Goal: Task Accomplishment & Management: Use online tool/utility

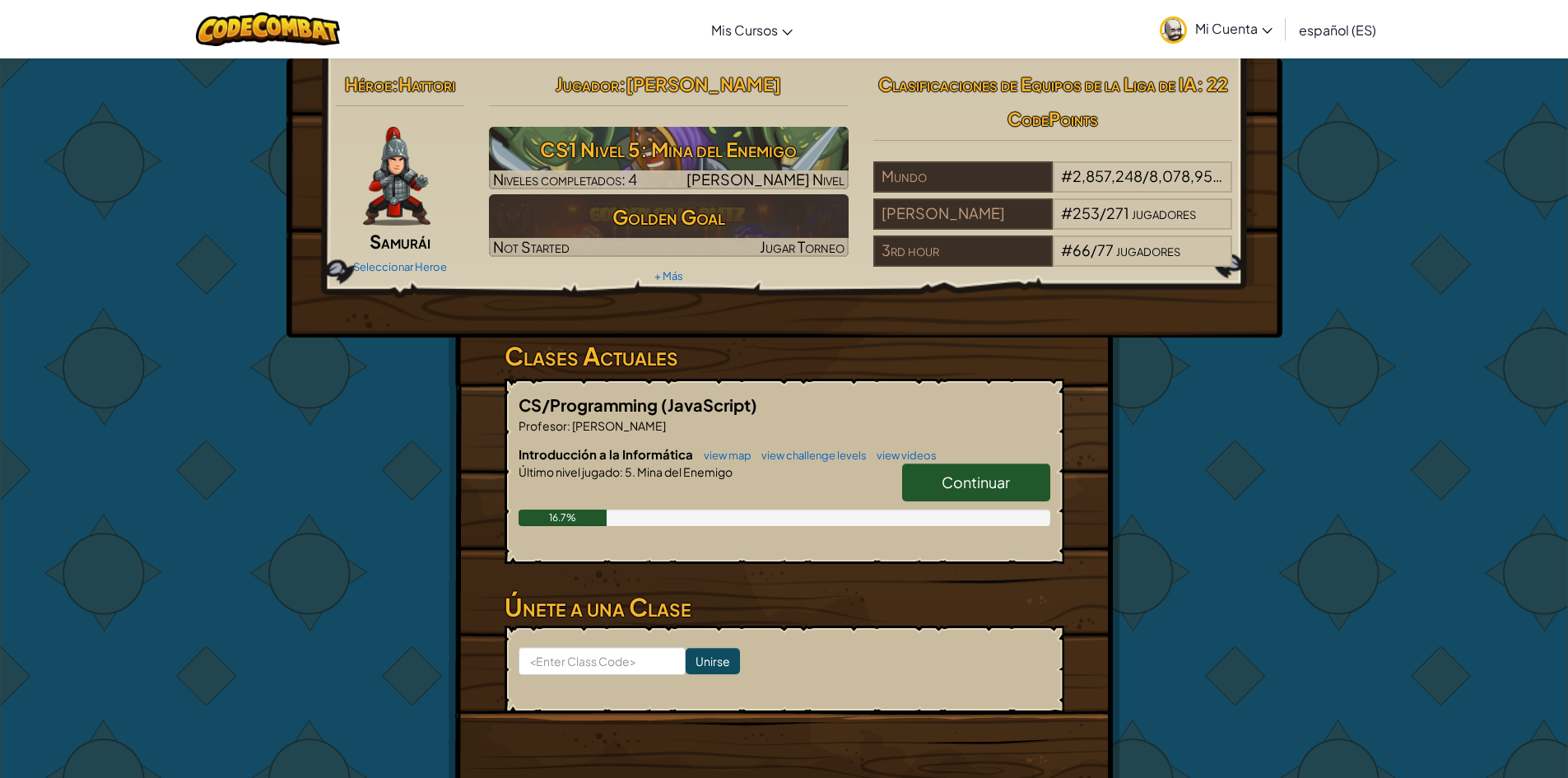
click at [758, 139] on h3 "CS1 Nivel 5: Mina del Enemigo" at bounding box center [669, 149] width 360 height 37
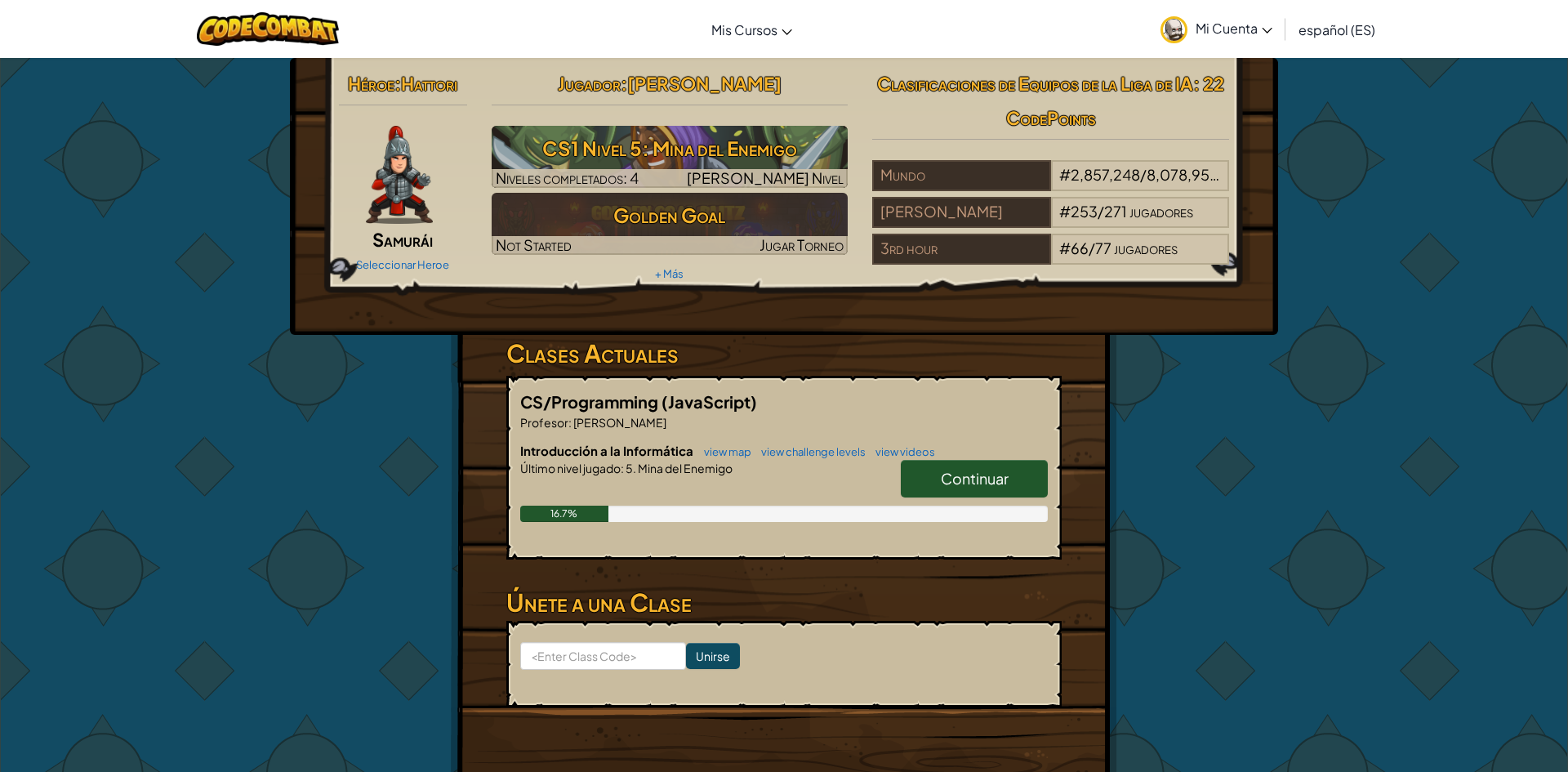
select select "es-ES"
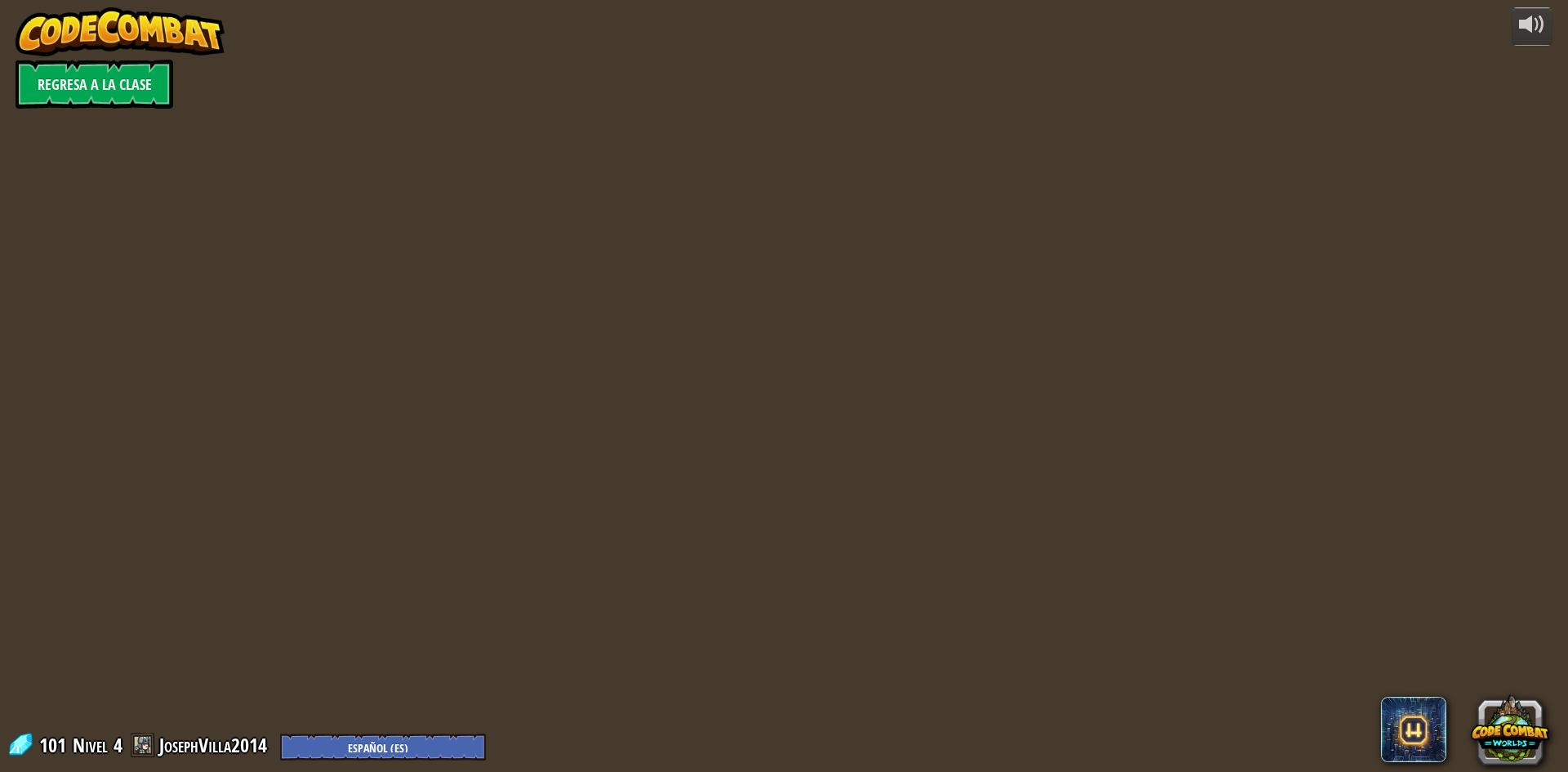
select select "es-ES"
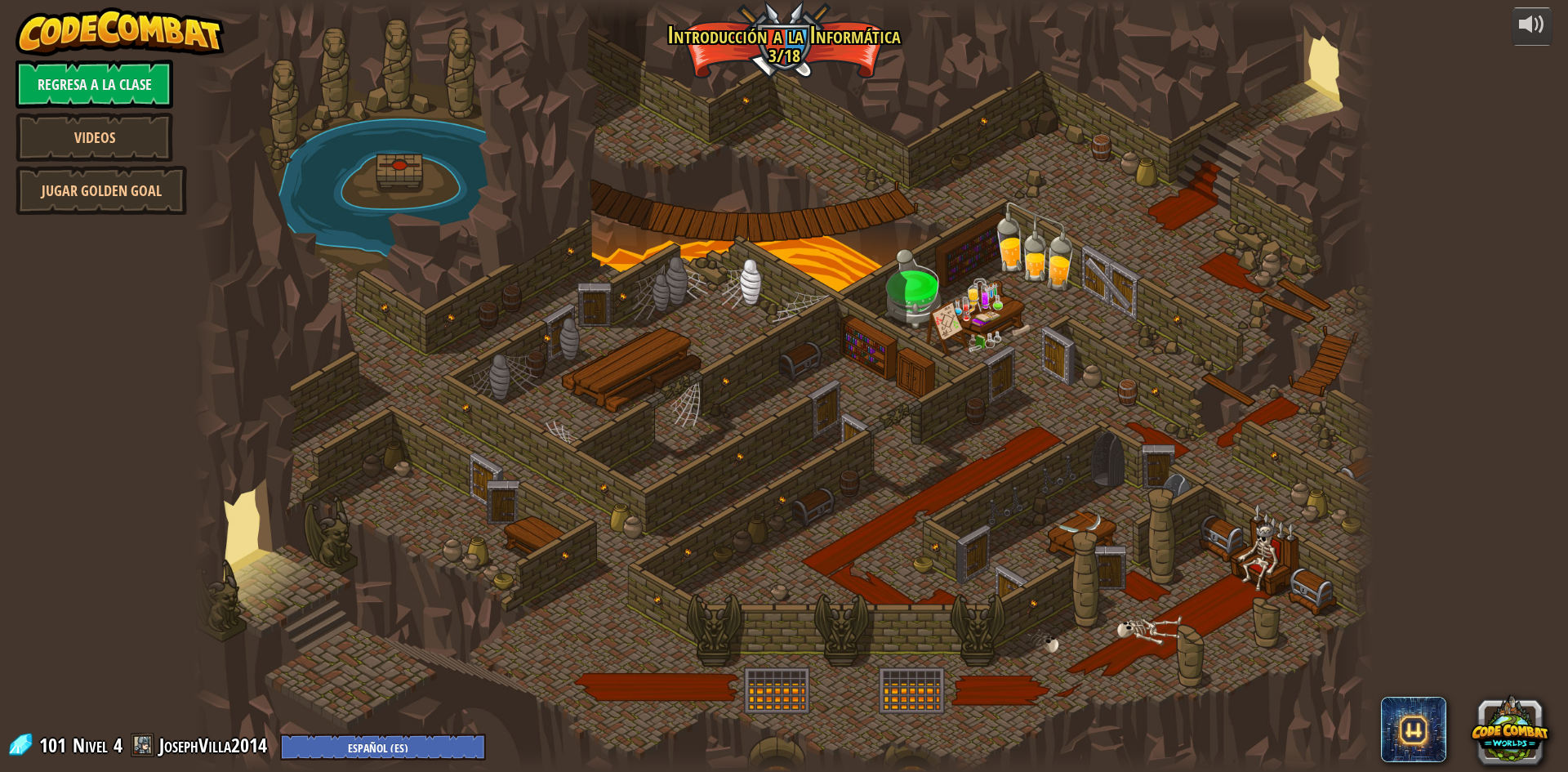
select select "es-ES"
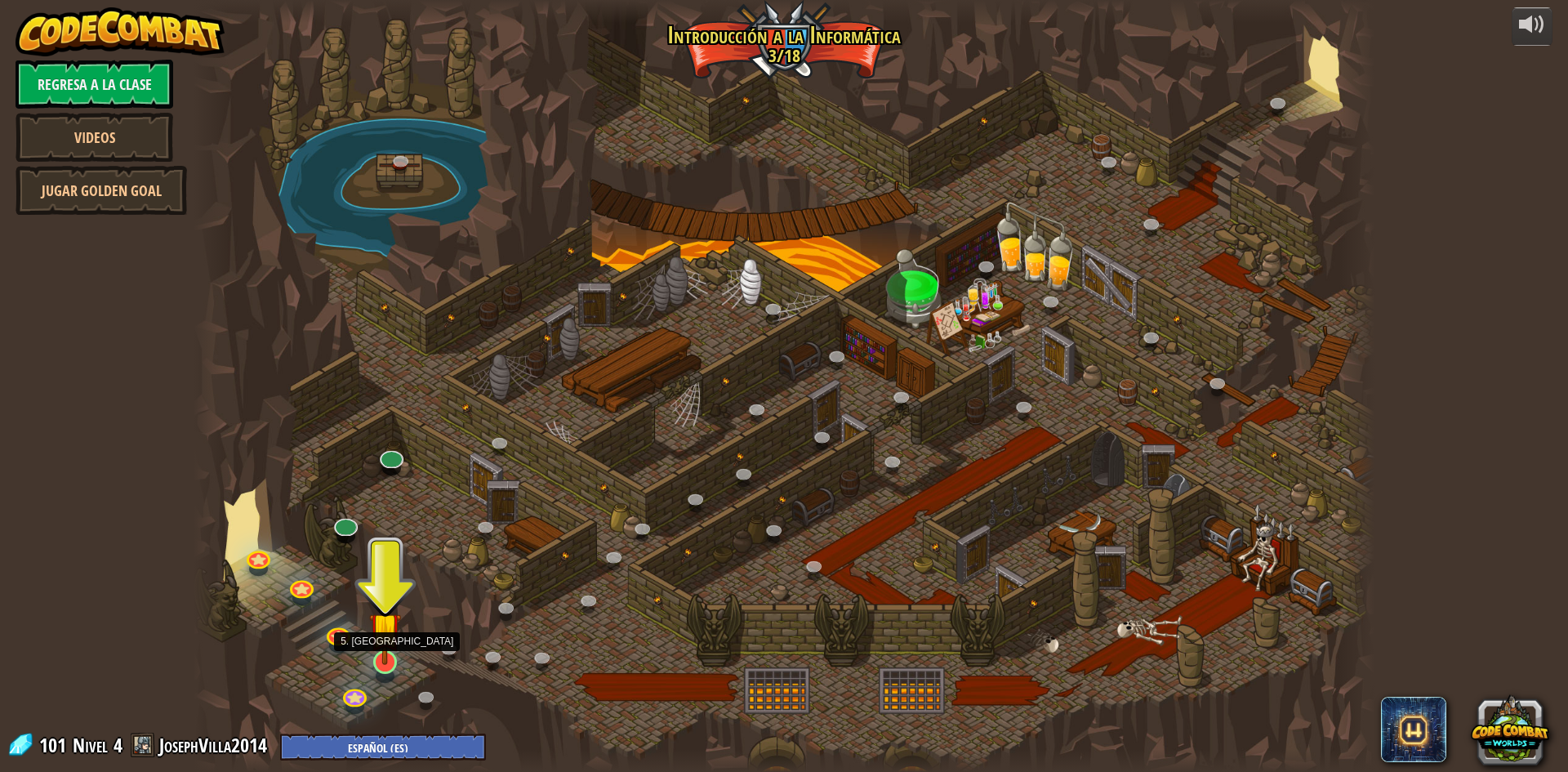
click at [384, 662] on img at bounding box center [385, 627] width 32 height 73
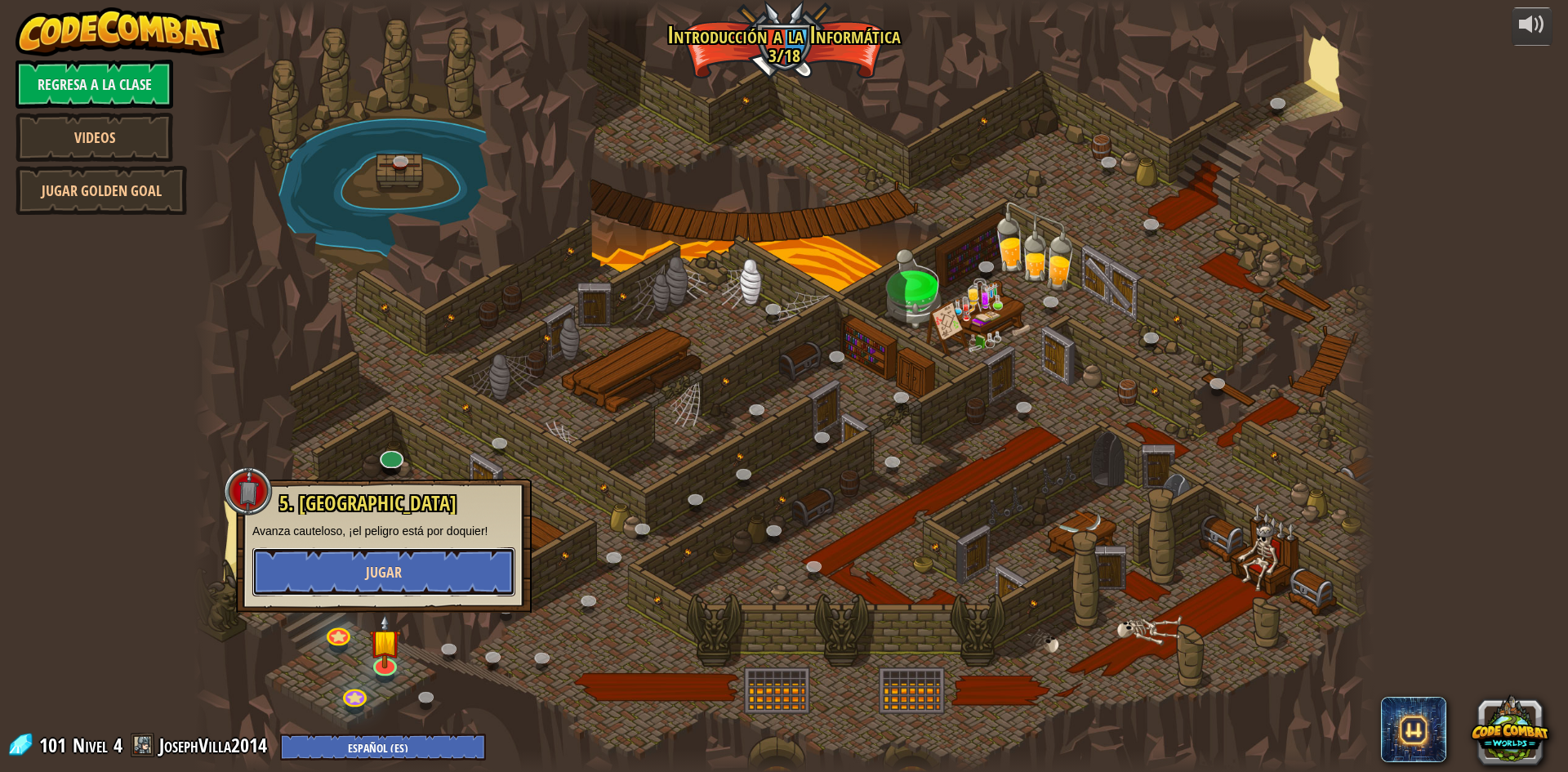
click at [386, 574] on span "Jugar" at bounding box center [384, 571] width 36 height 20
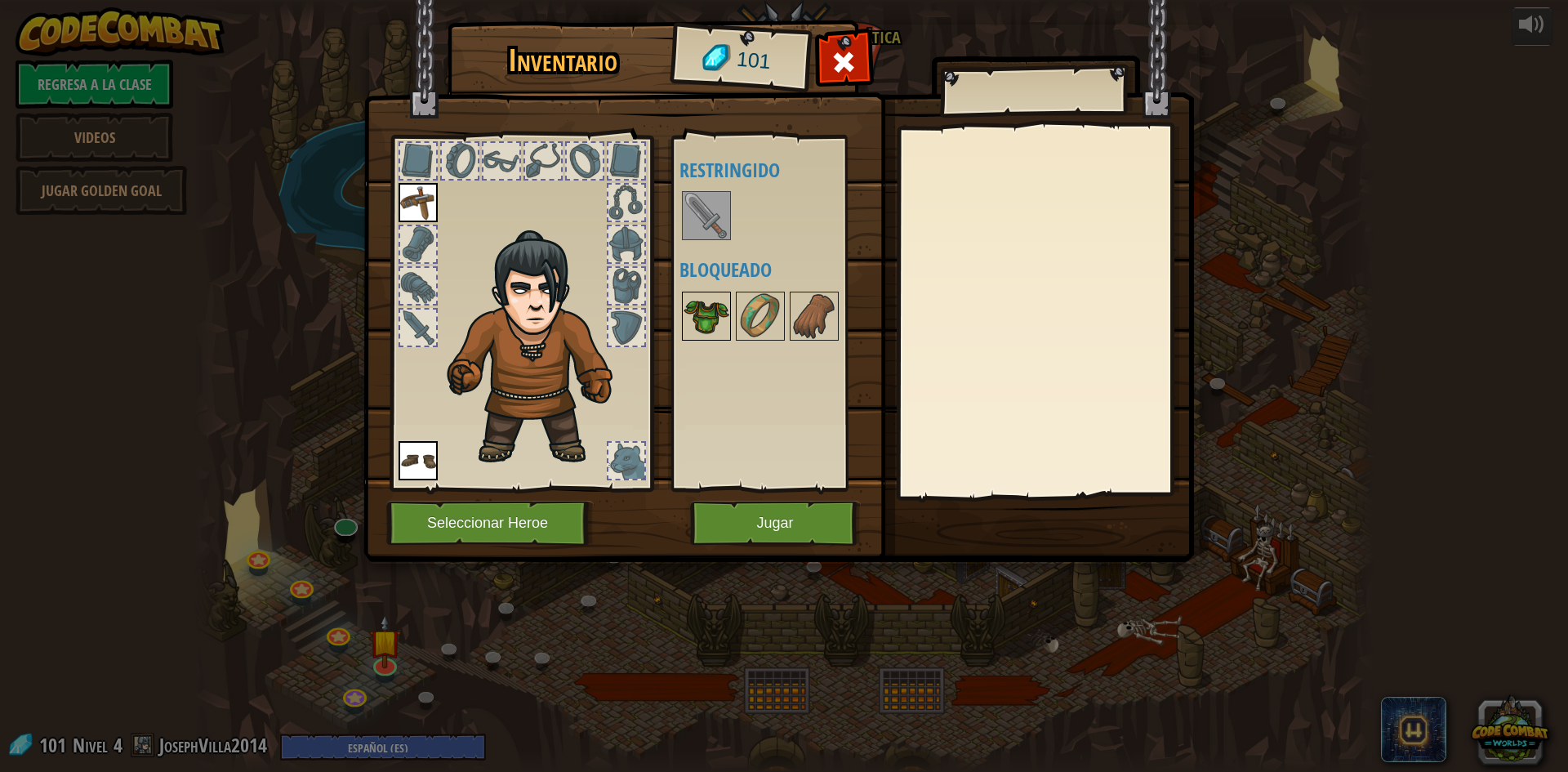
click at [707, 338] on img at bounding box center [705, 315] width 45 height 45
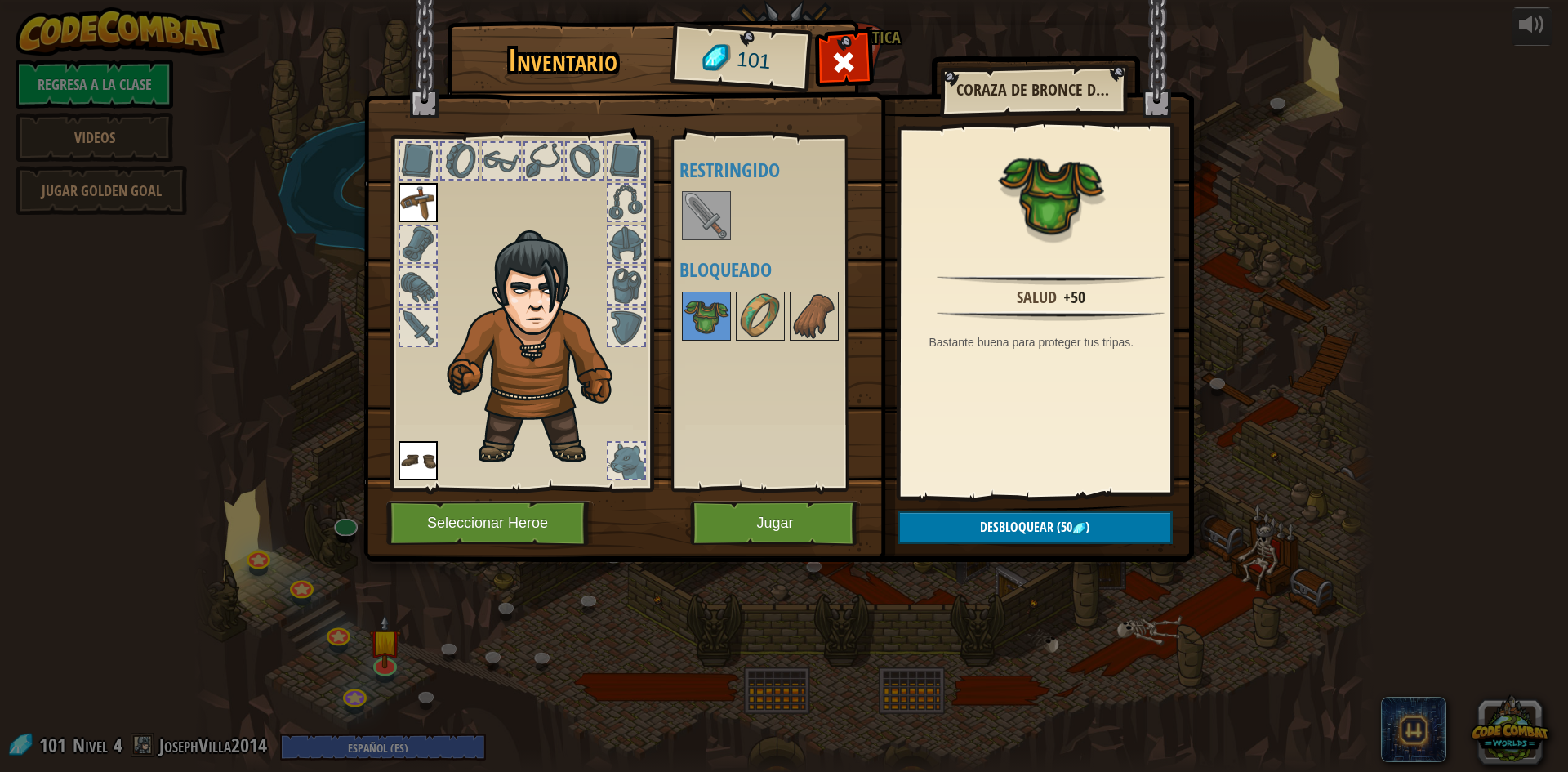
click at [591, 372] on img at bounding box center [539, 347] width 200 height 237
drag, startPoint x: 550, startPoint y: 346, endPoint x: 551, endPoint y: 367, distance: 21.0
click at [549, 346] on img at bounding box center [539, 347] width 200 height 237
click at [493, 532] on button "Seleccionar Heroe" at bounding box center [490, 522] width 207 height 45
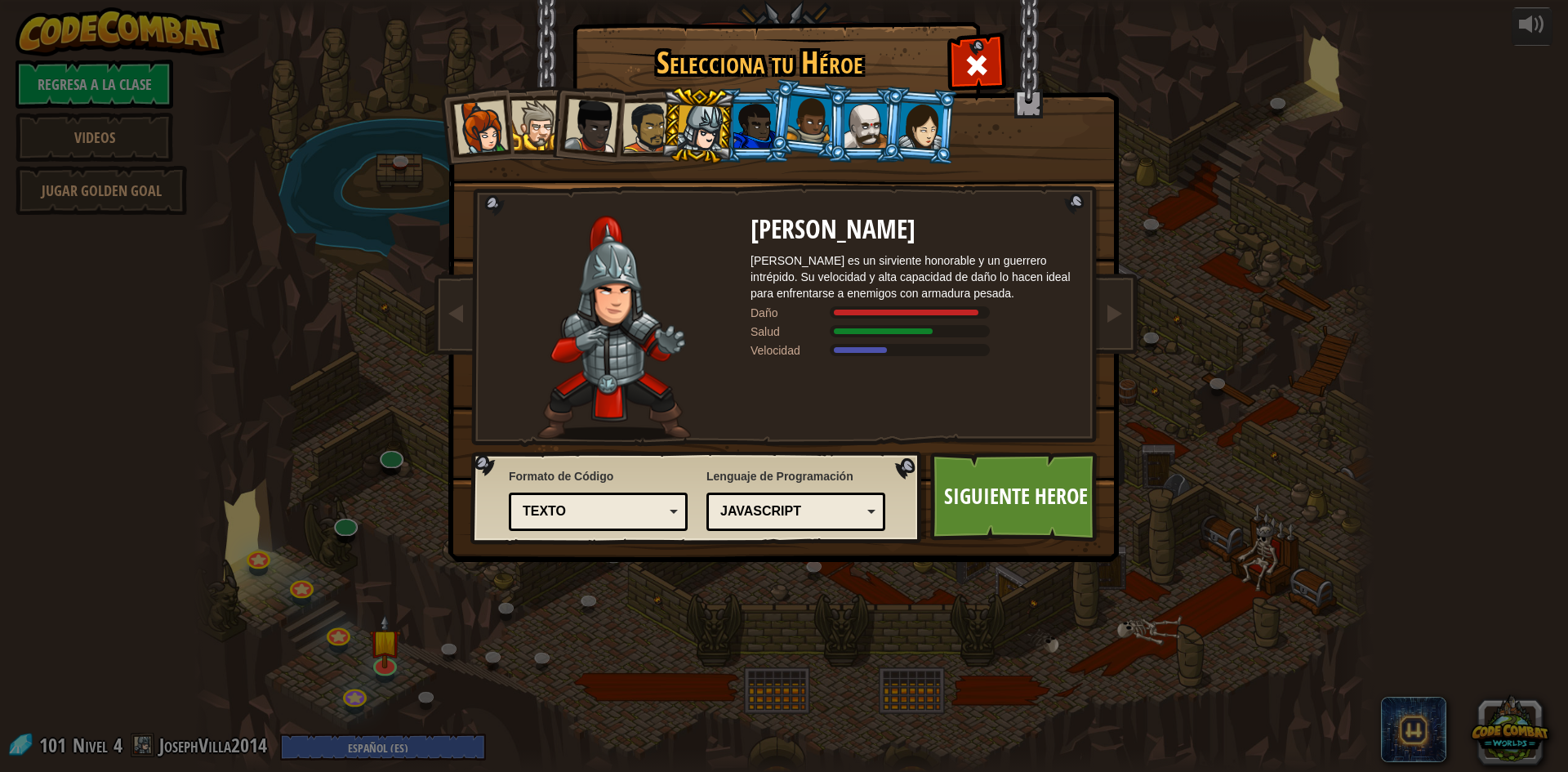
click at [807, 122] on div at bounding box center [809, 120] width 46 height 48
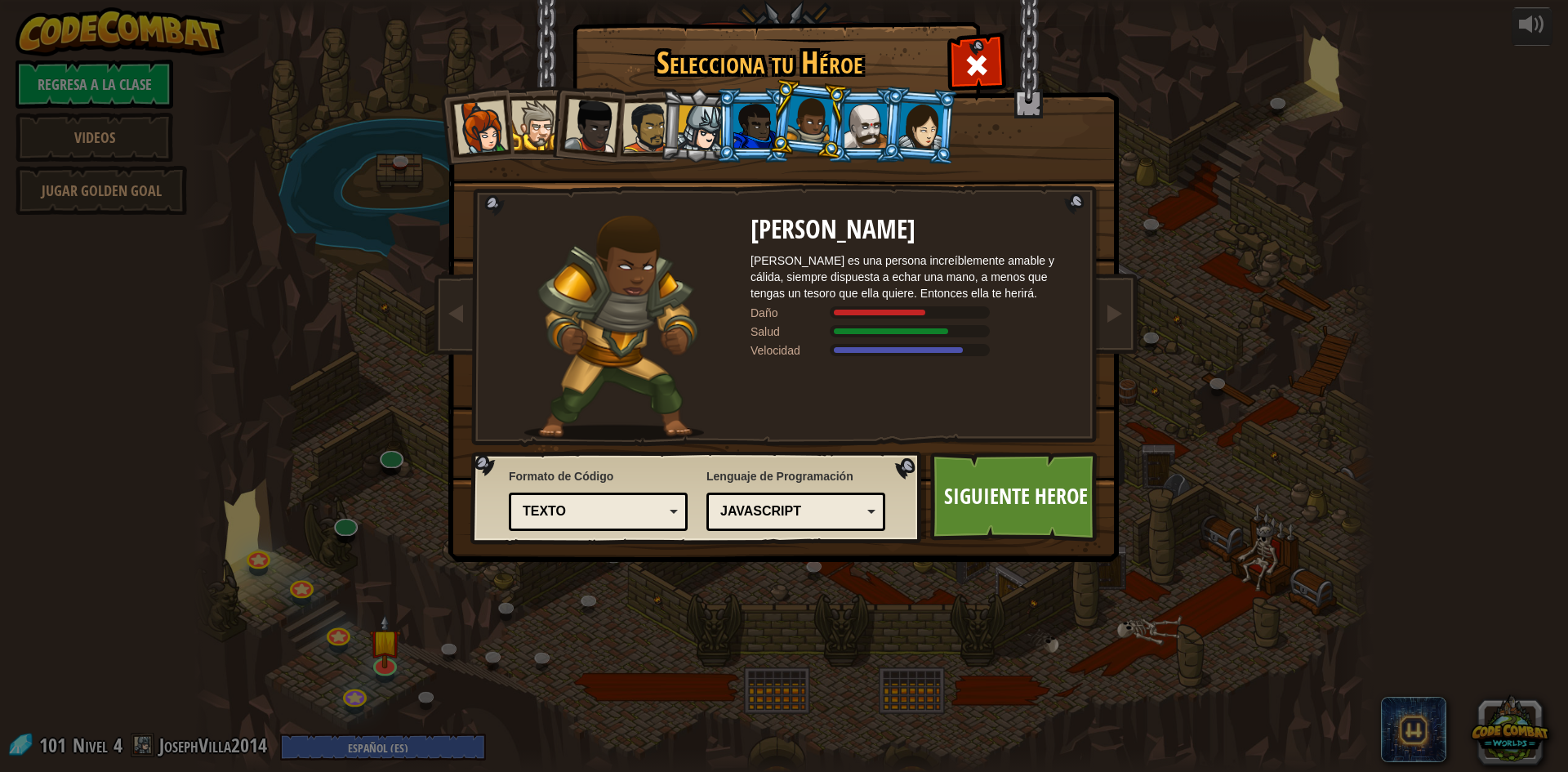
click at [833, 109] on li at bounding box center [808, 119] width 81 height 82
click at [856, 131] on div at bounding box center [865, 126] width 43 height 44
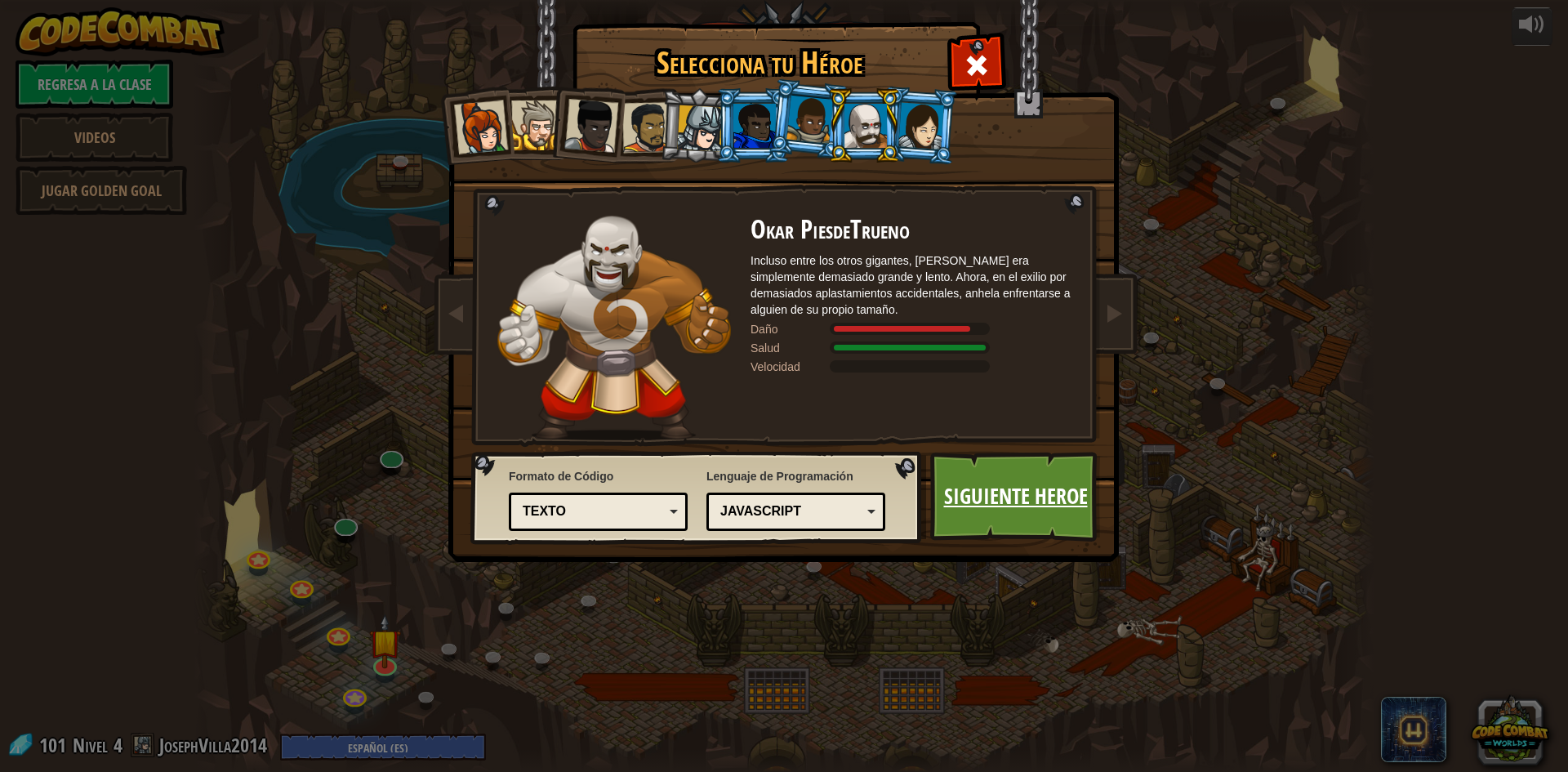
click at [1056, 468] on link "Siguiente Heroe" at bounding box center [1015, 496] width 171 height 90
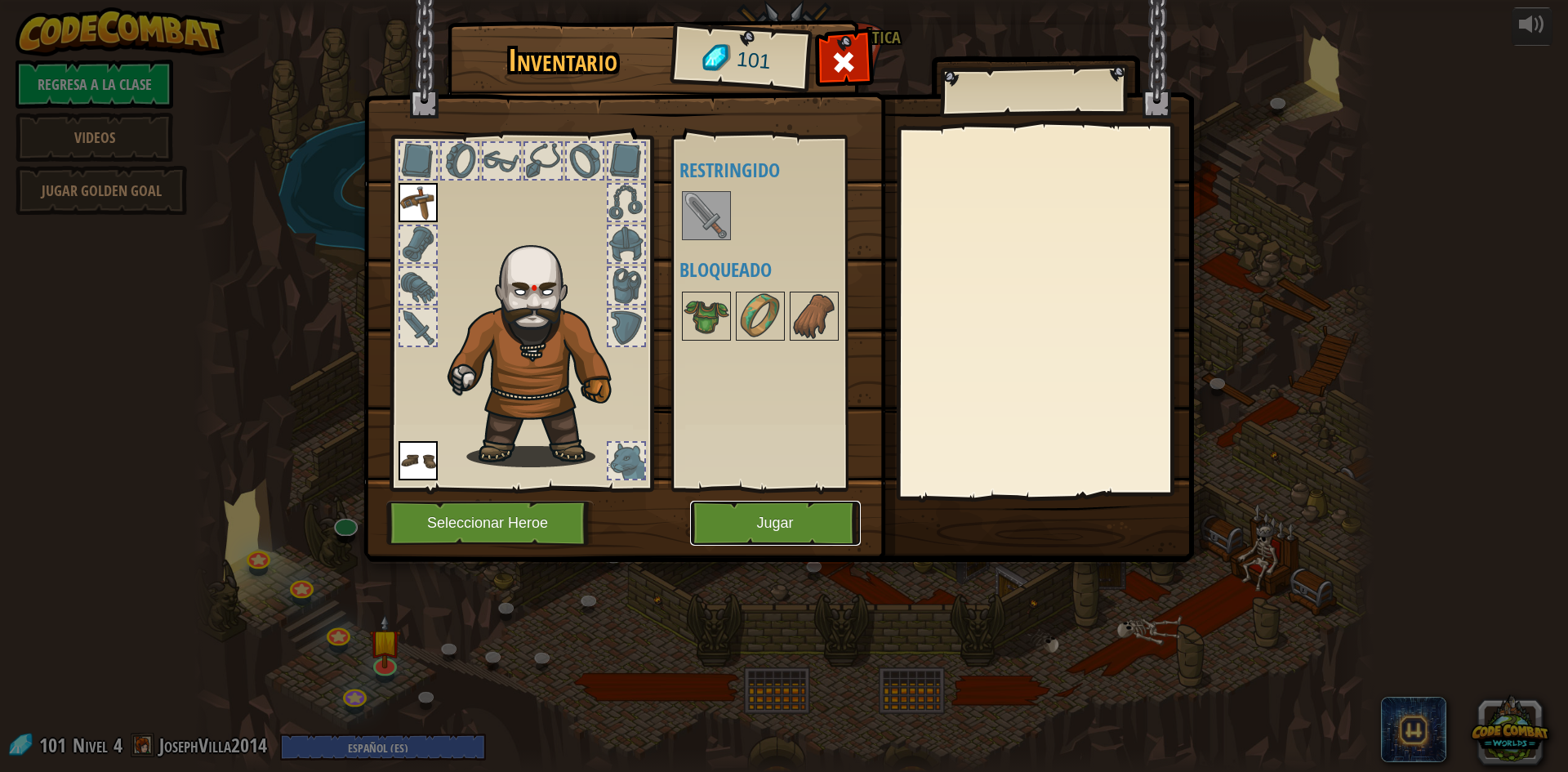
click at [798, 521] on button "Jugar" at bounding box center [776, 522] width 171 height 45
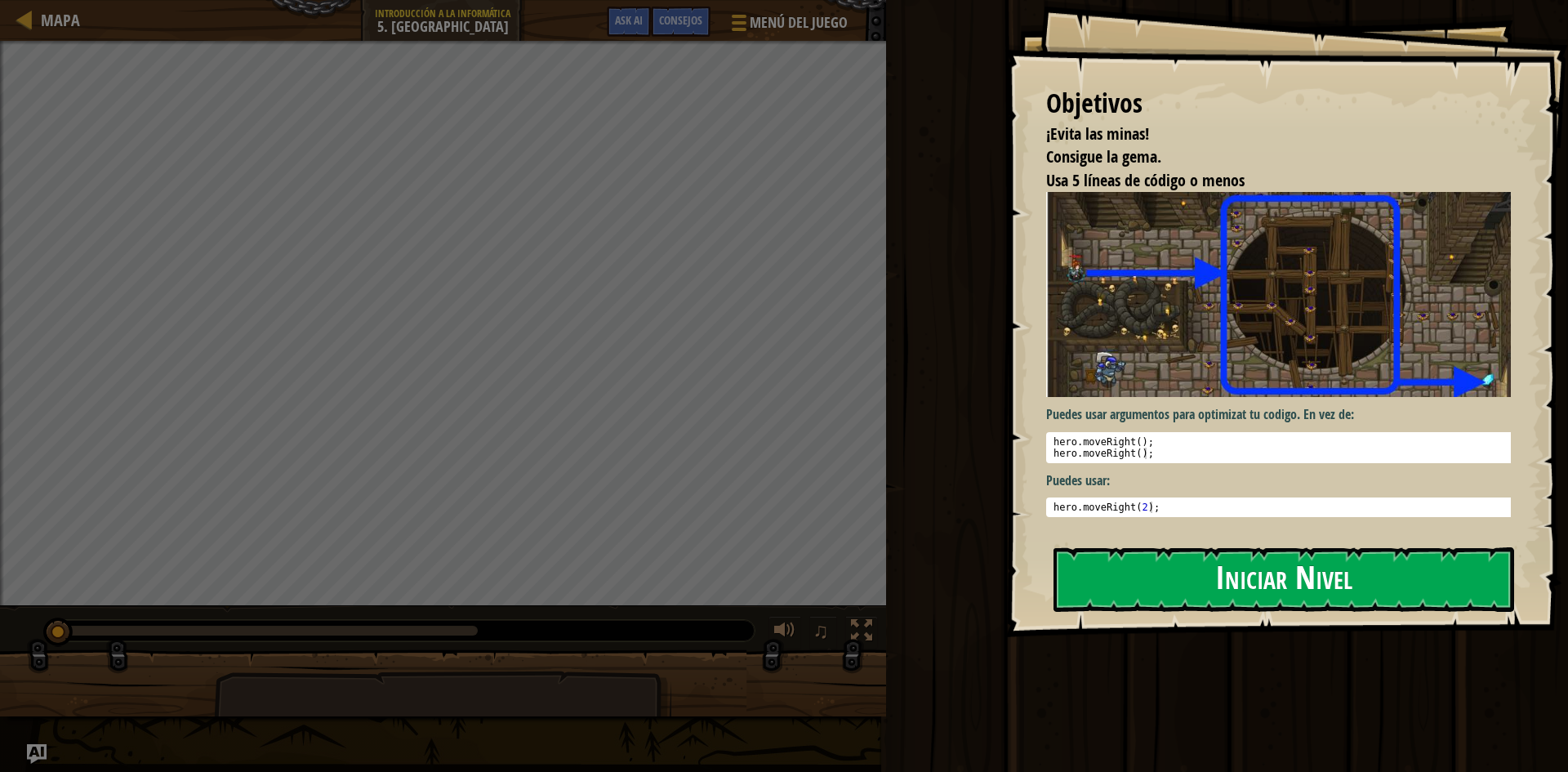
click at [1099, 576] on button "Iniciar Nivel" at bounding box center [1284, 579] width 460 height 65
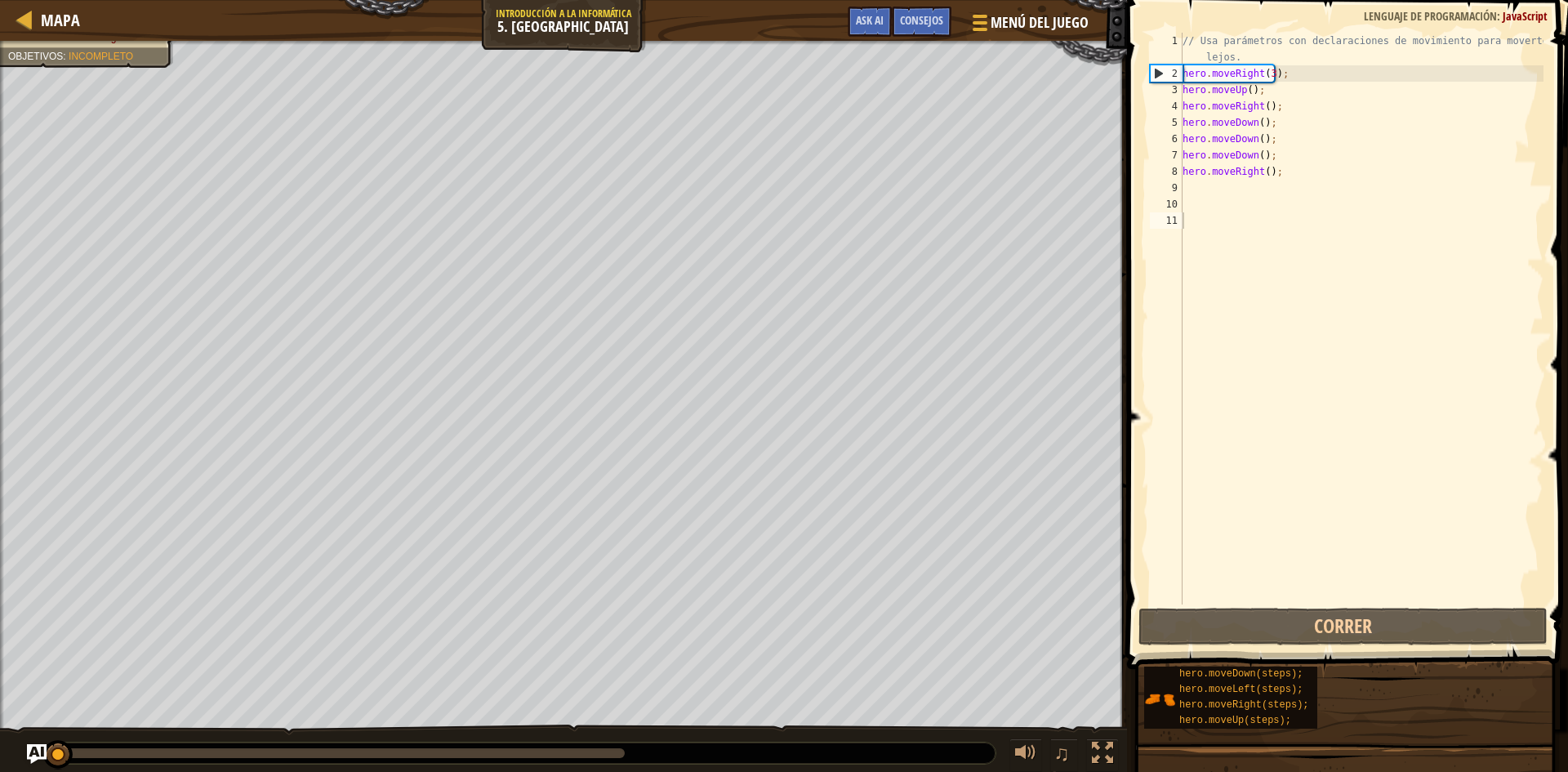
click at [611, 744] on div at bounding box center [522, 753] width 945 height 21
click at [563, 744] on div at bounding box center [522, 753] width 945 height 21
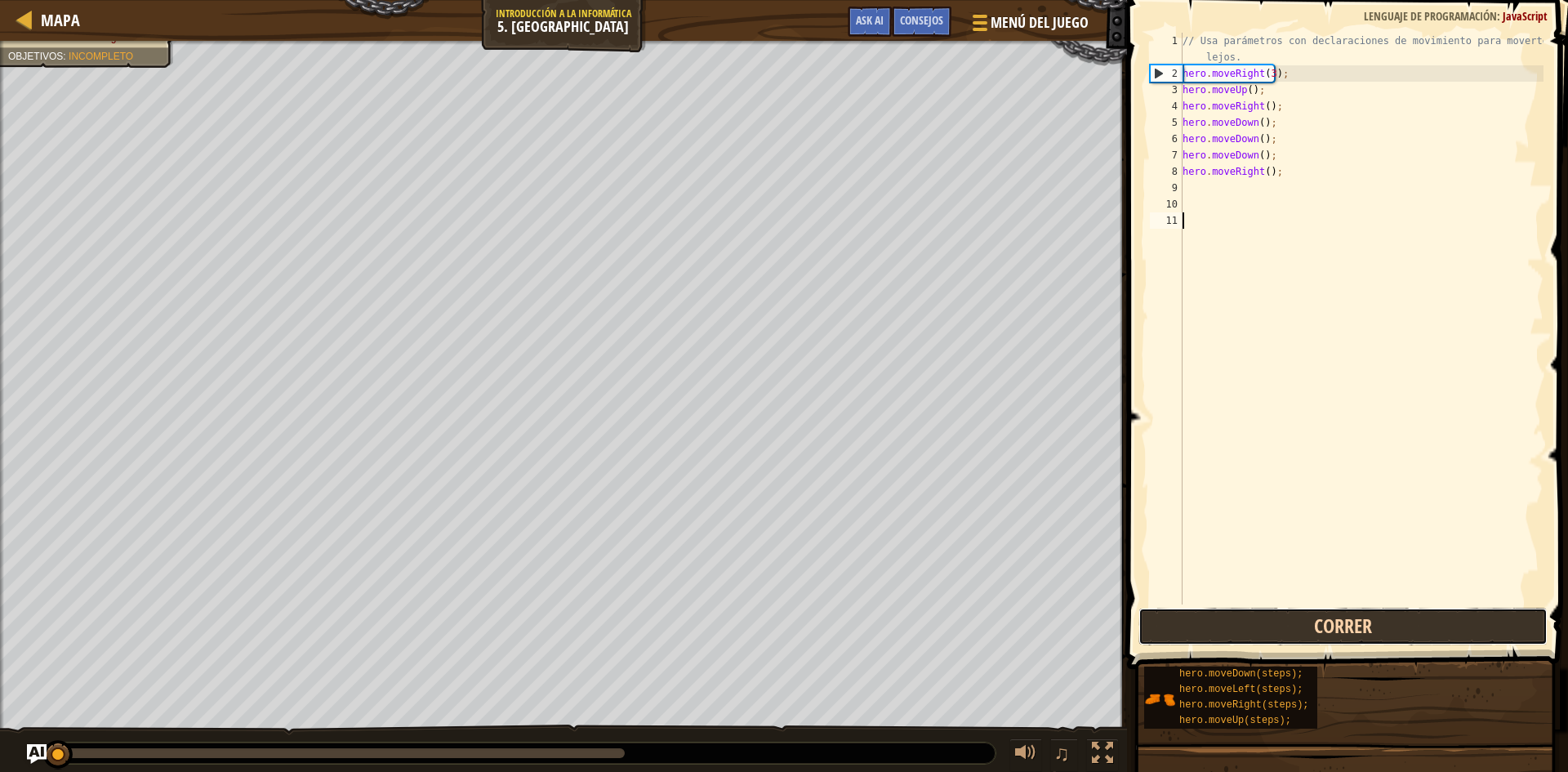
click at [1399, 625] on button "Correr" at bounding box center [1342, 626] width 410 height 37
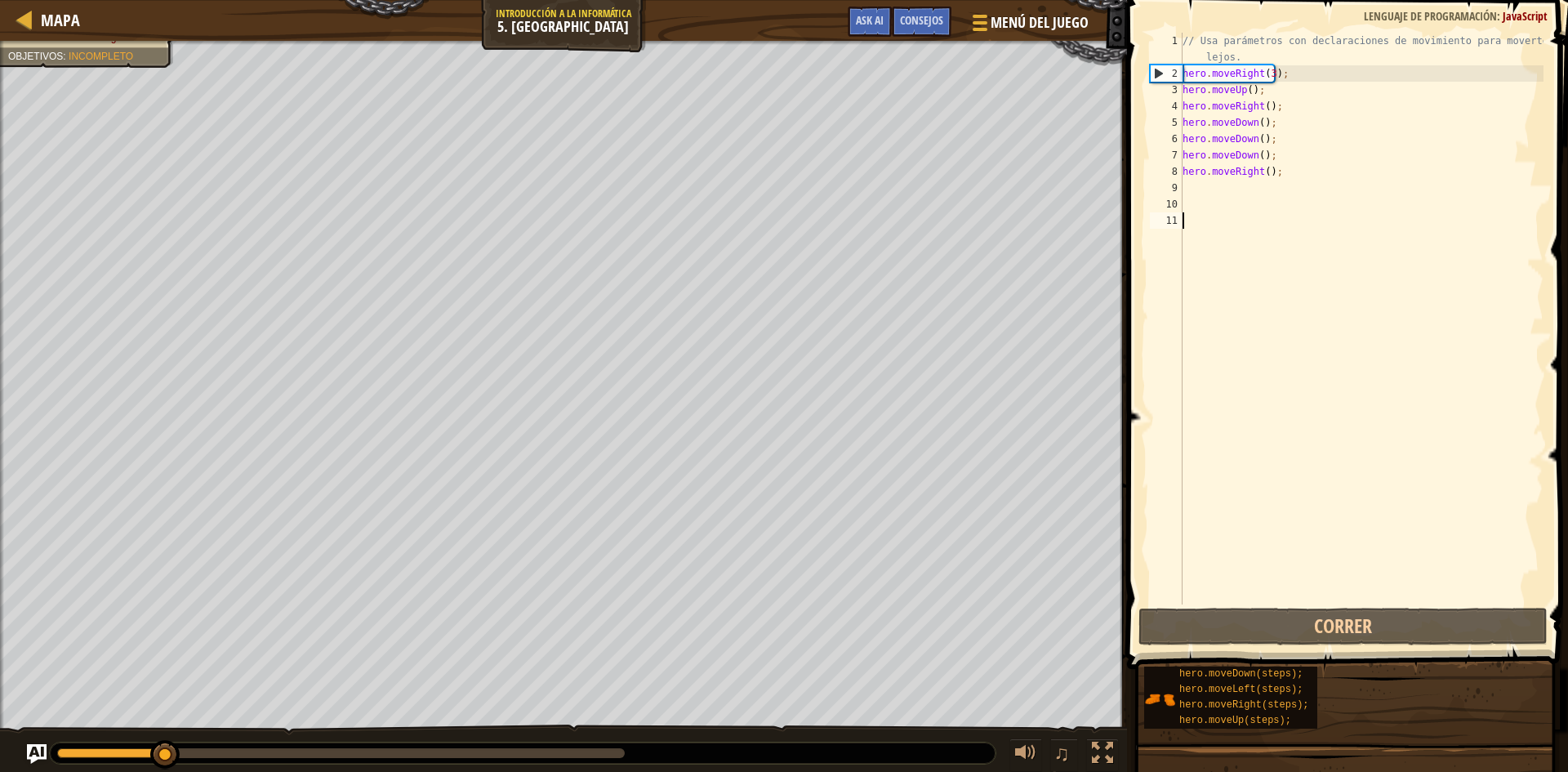
click at [1207, 194] on div "// Usa parámetros con declaraciones de movimiento para moverte más lejos. hero …" at bounding box center [1361, 343] width 364 height 621
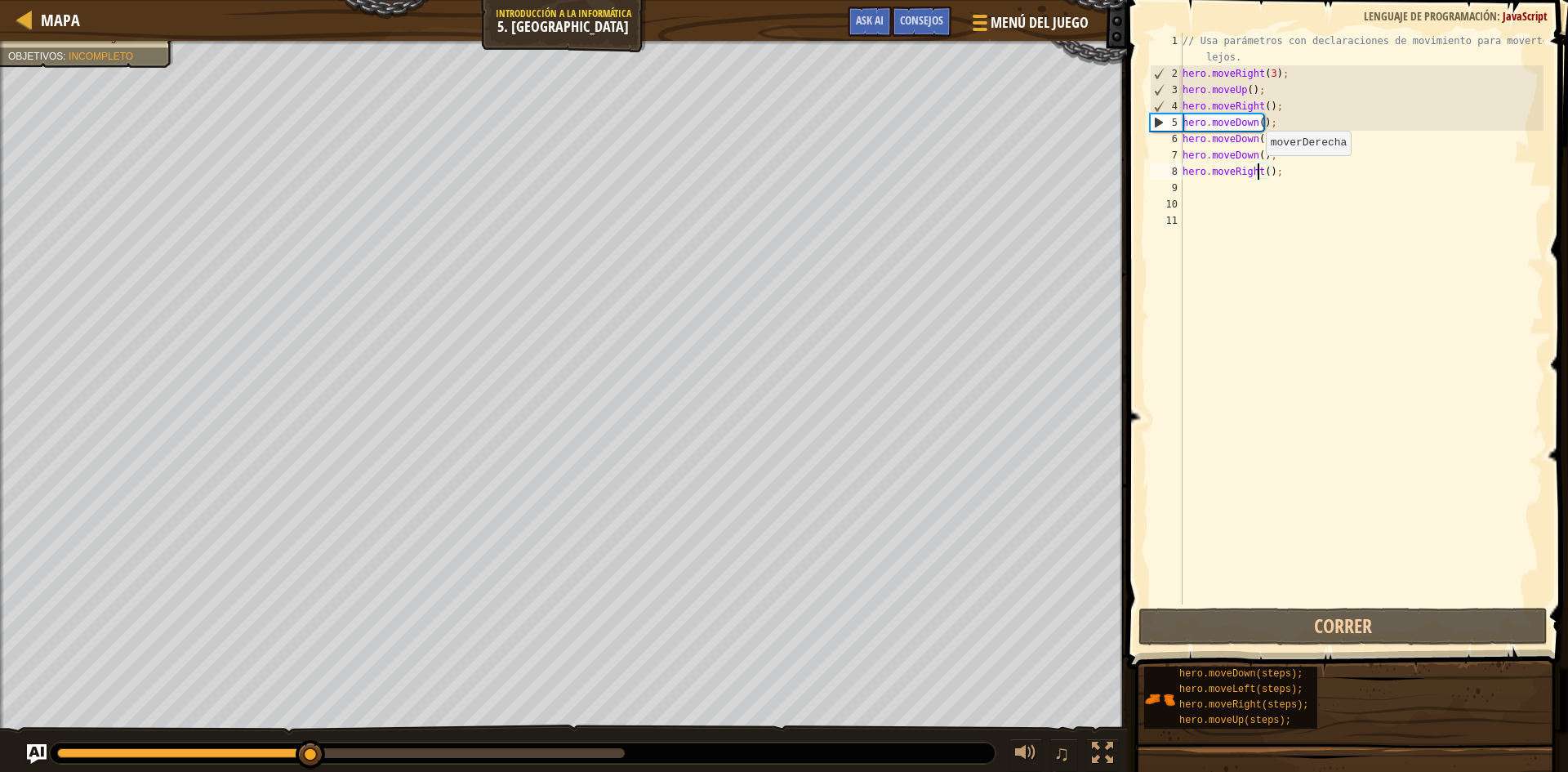
click at [1258, 171] on div "// Usa parámetros con declaraciones de movimiento para moverte más lejos. hero …" at bounding box center [1361, 343] width 364 height 621
click at [1263, 167] on div "// Usa parámetros con declaraciones de movimiento para moverte más lejos. hero …" at bounding box center [1361, 343] width 364 height 621
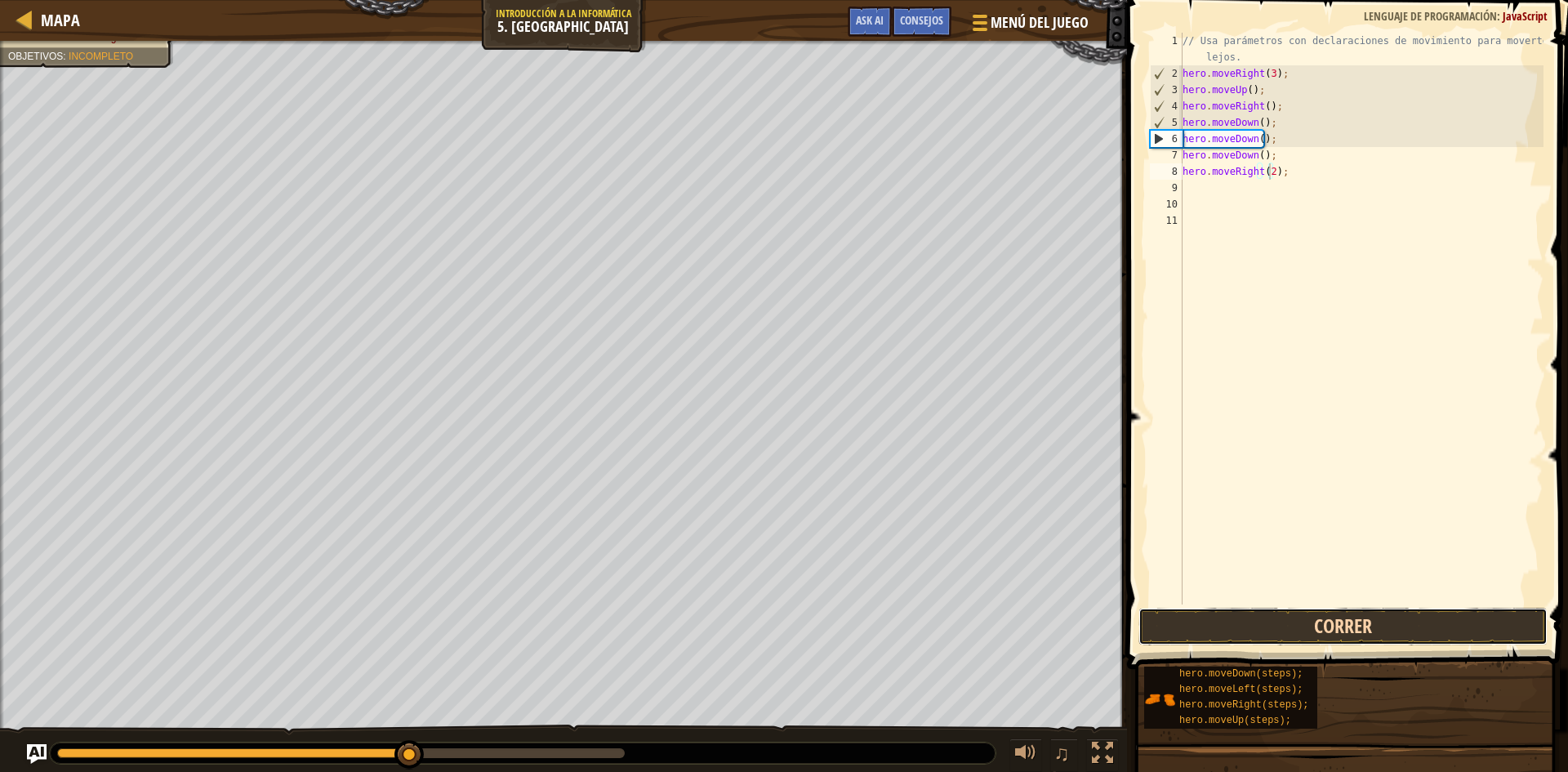
click at [1248, 613] on button "Correr" at bounding box center [1342, 626] width 410 height 37
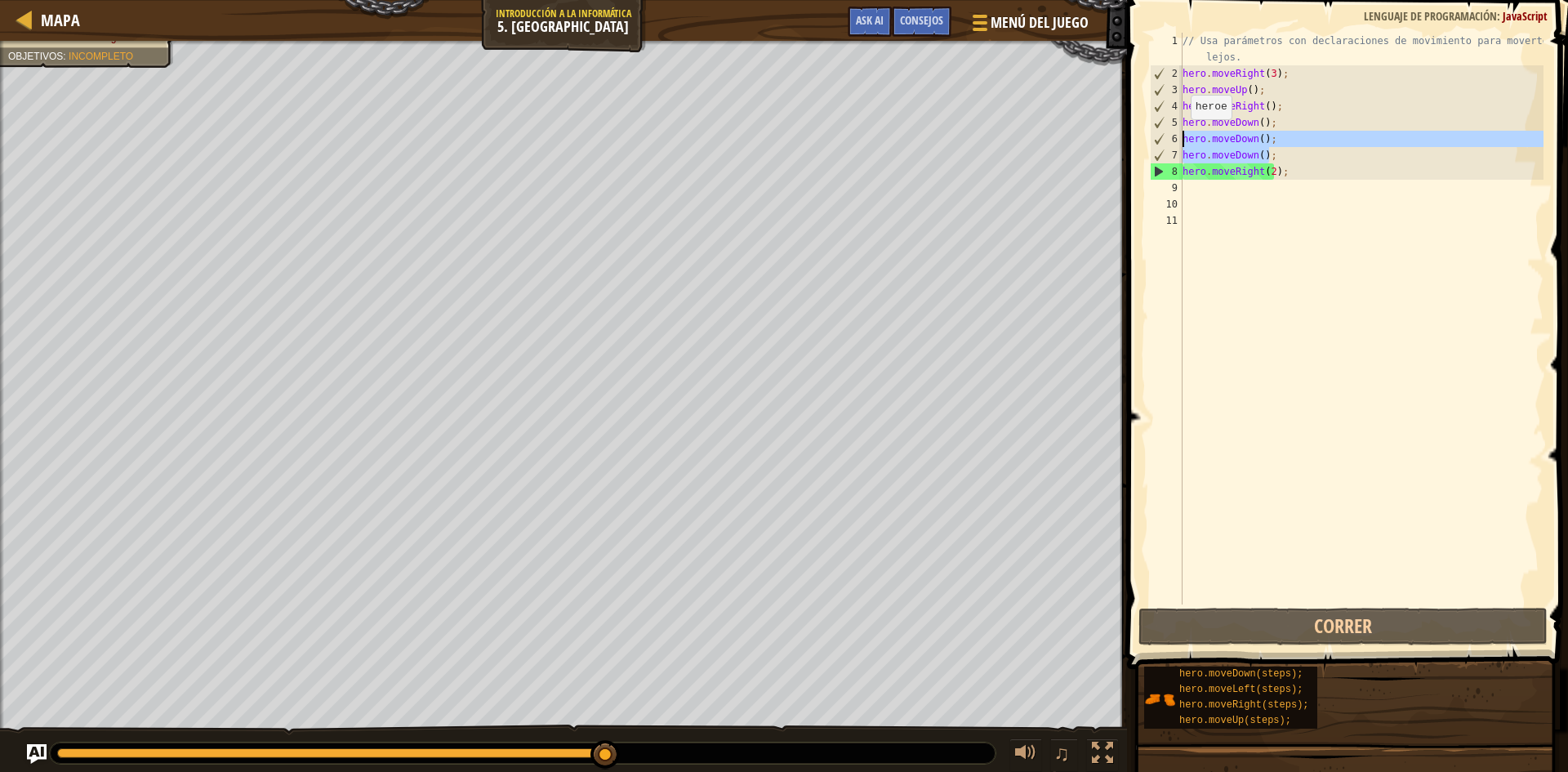
drag, startPoint x: 1268, startPoint y: 150, endPoint x: 1163, endPoint y: 133, distance: 106.4
click at [1163, 133] on div "hero.moveRight(2); 1 2 3 4 5 6 7 8 9 10 11 // Usa parámetros con declaraciones …" at bounding box center [1345, 318] width 397 height 571
type textarea "hero.moveDown(); hero.moveDown();"
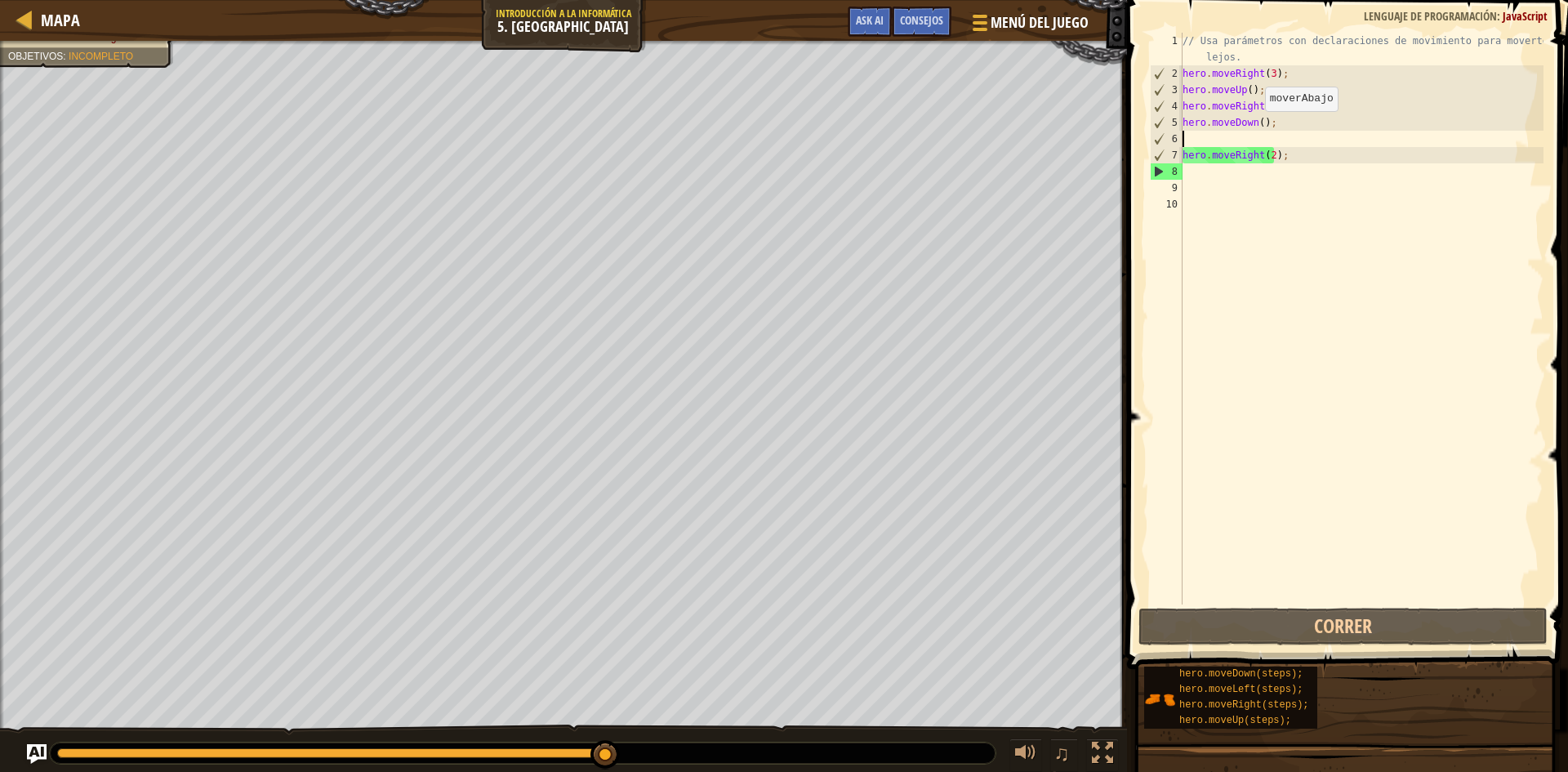
scroll to position [7, 0]
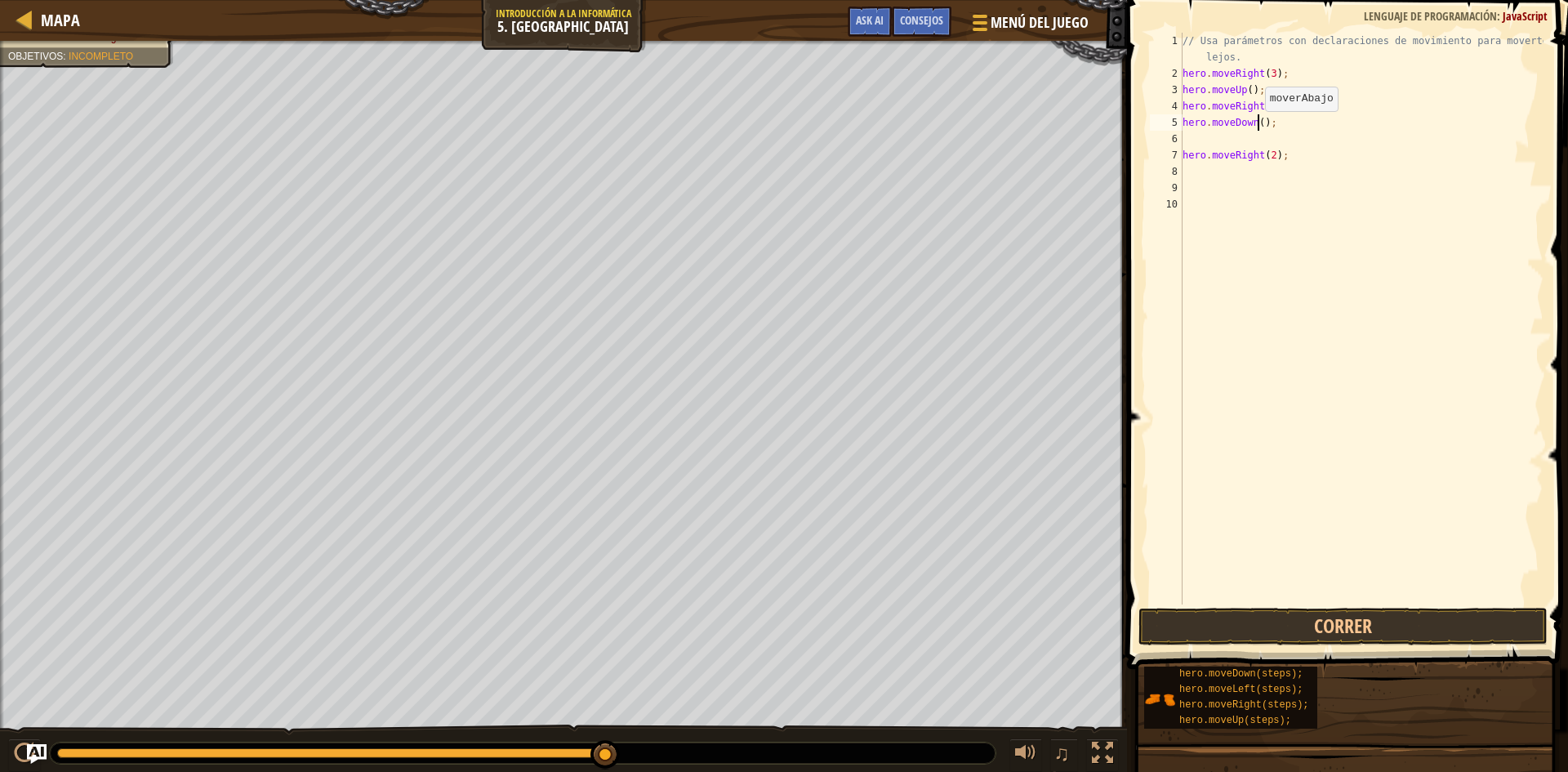
click at [1257, 127] on div "// Usa parámetros con declaraciones de movimiento para moverte más lejos. hero …" at bounding box center [1361, 343] width 364 height 621
type textarea "hero.moveDown(3);"
click at [1265, 636] on button "Correr" at bounding box center [1342, 626] width 410 height 37
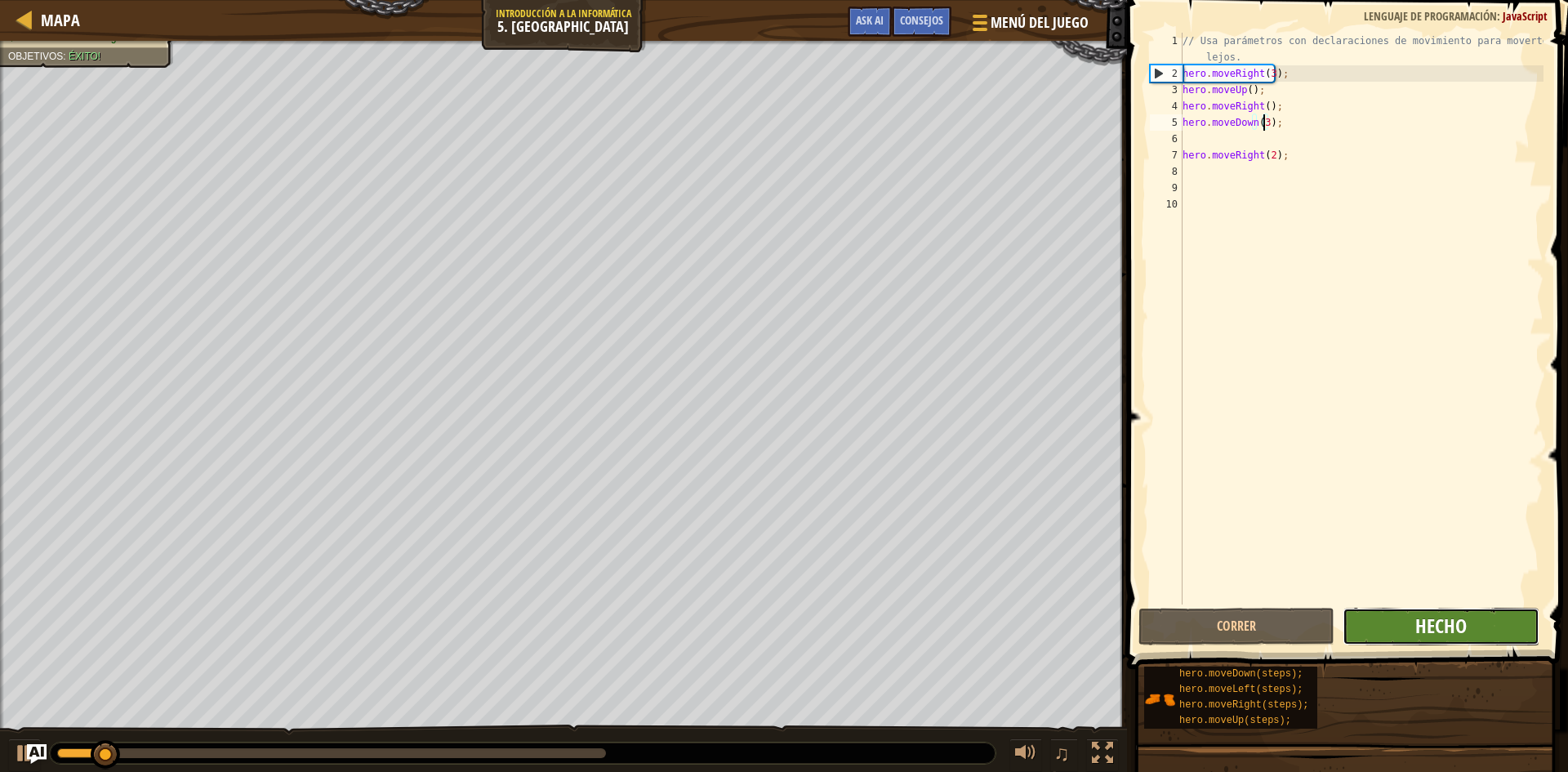
click at [1451, 613] on span "Hecho" at bounding box center [1441, 625] width 52 height 26
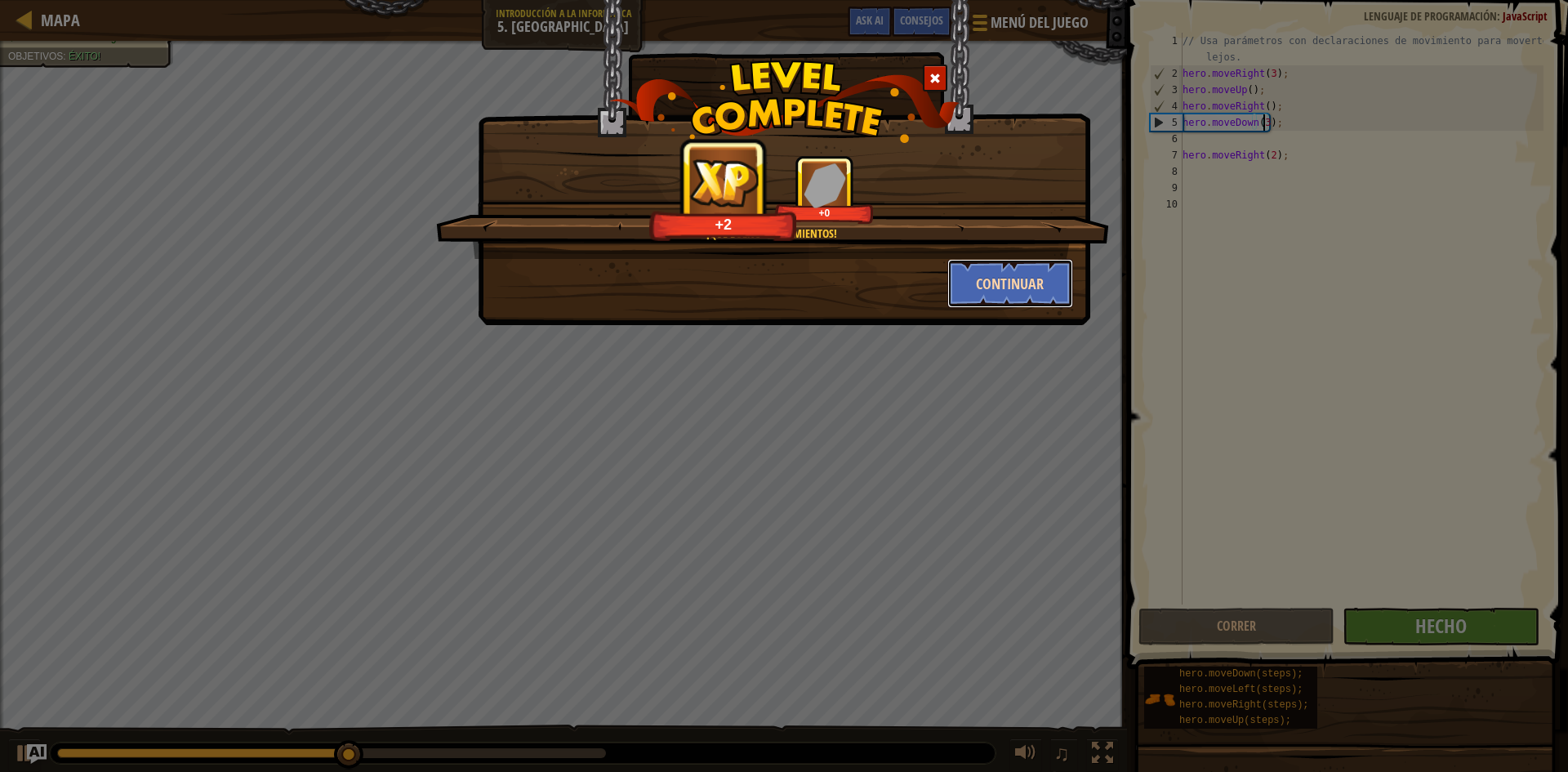
click at [1049, 280] on button "Continuar" at bounding box center [1010, 283] width 126 height 49
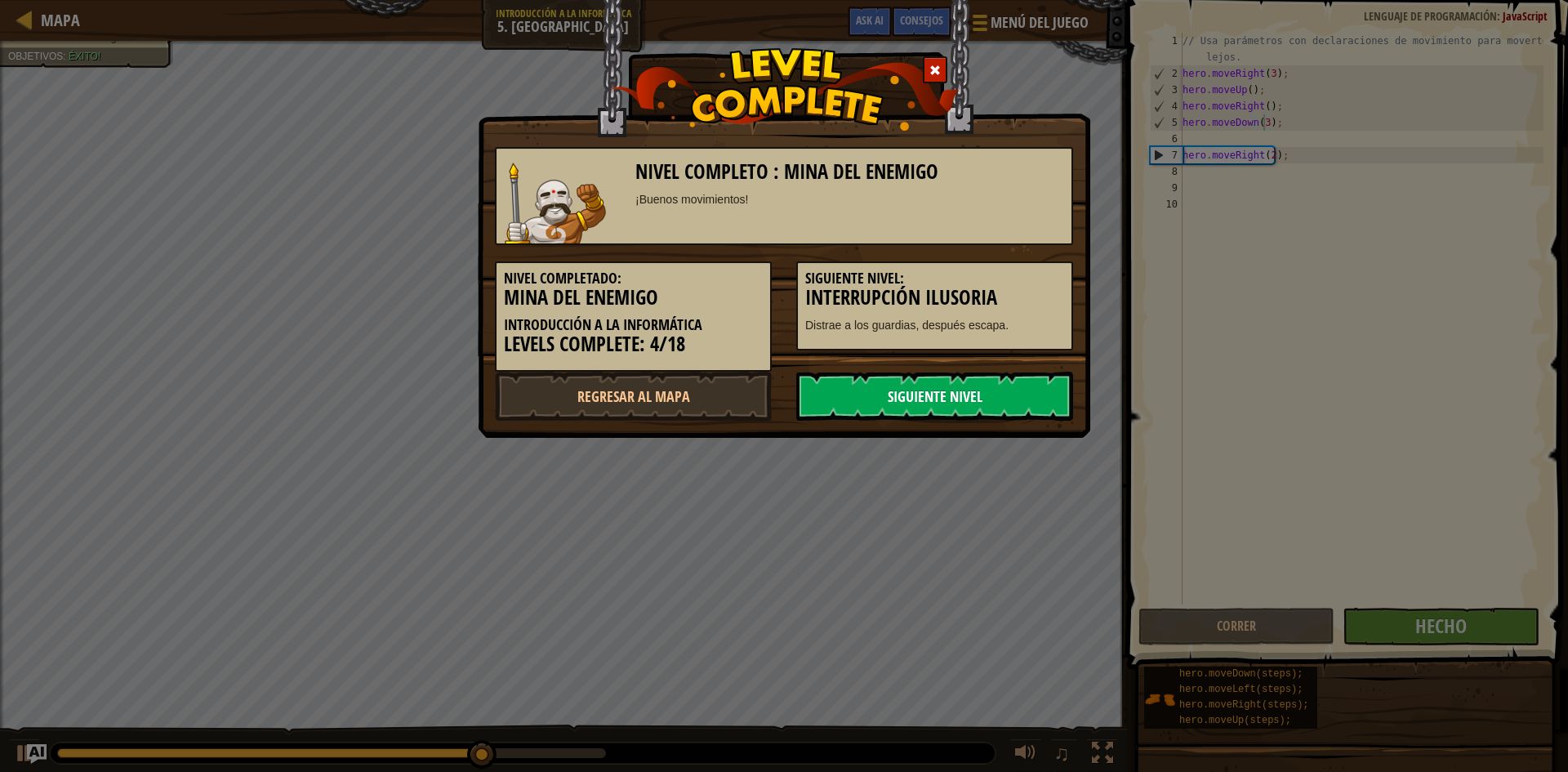
click at [965, 399] on link "Siguiente nivel" at bounding box center [935, 395] width 277 height 49
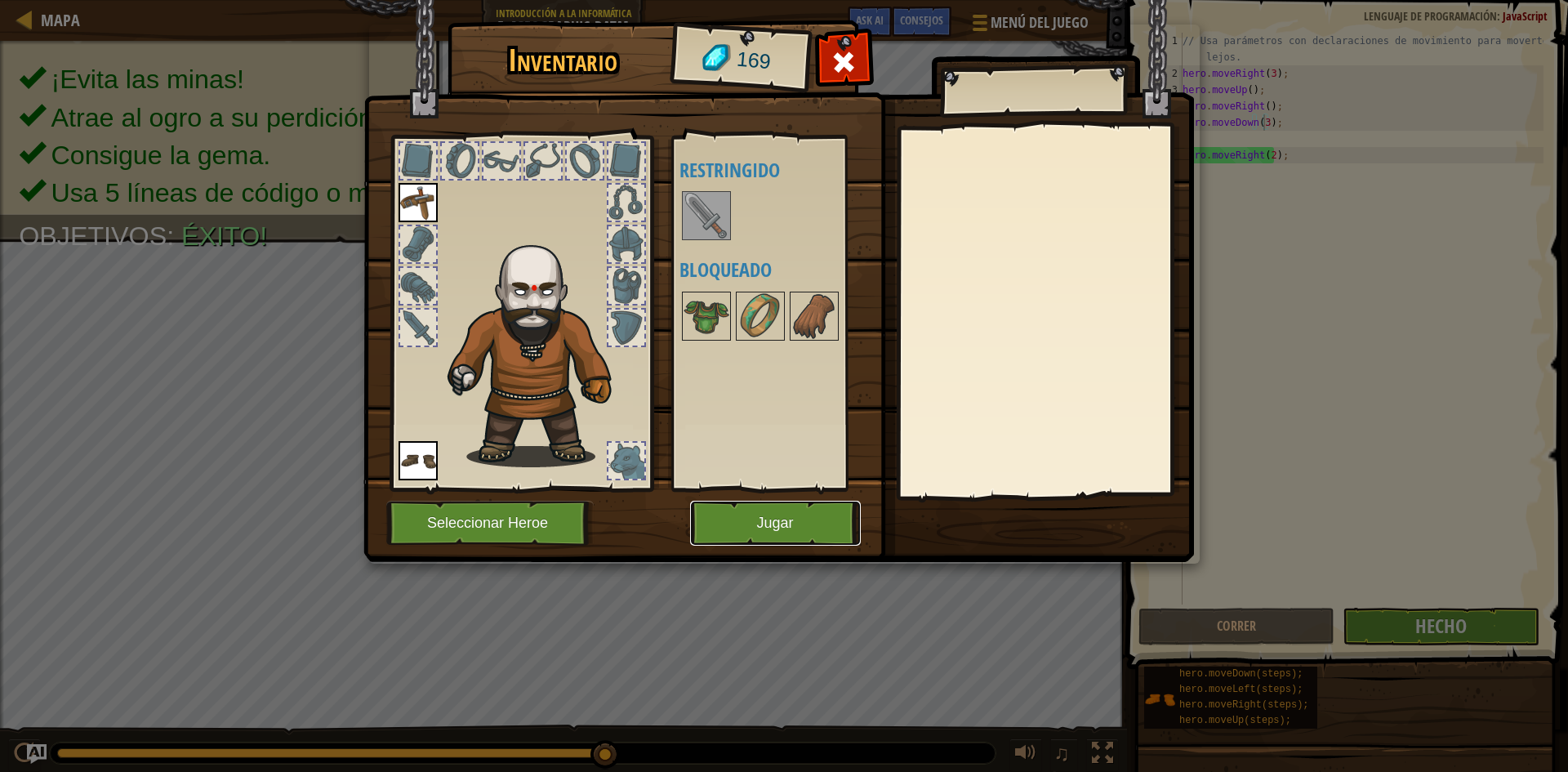
click at [773, 510] on button "Jugar" at bounding box center [776, 522] width 171 height 45
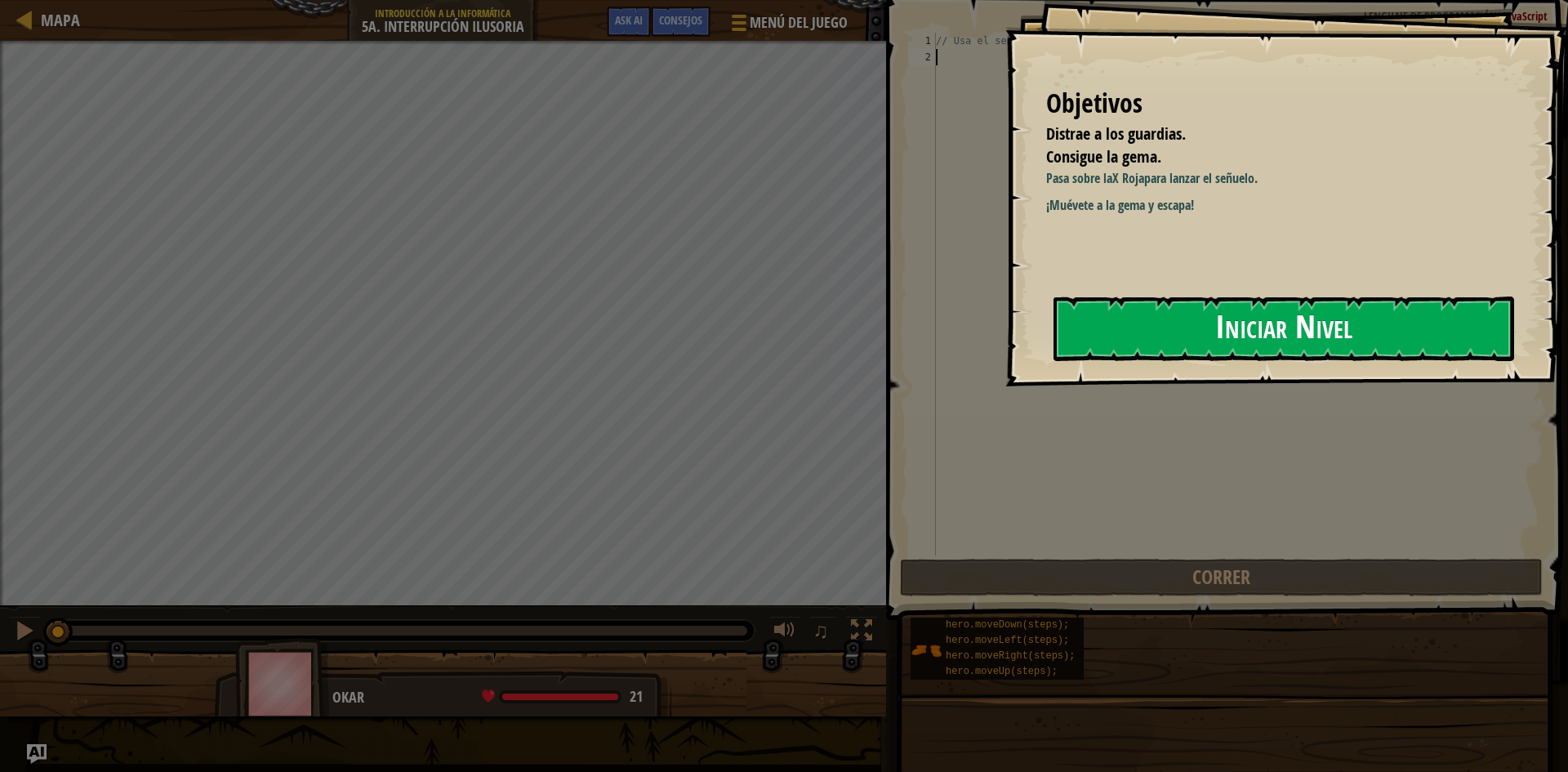
click at [1176, 340] on button "Iniciar Nivel" at bounding box center [1284, 329] width 460 height 65
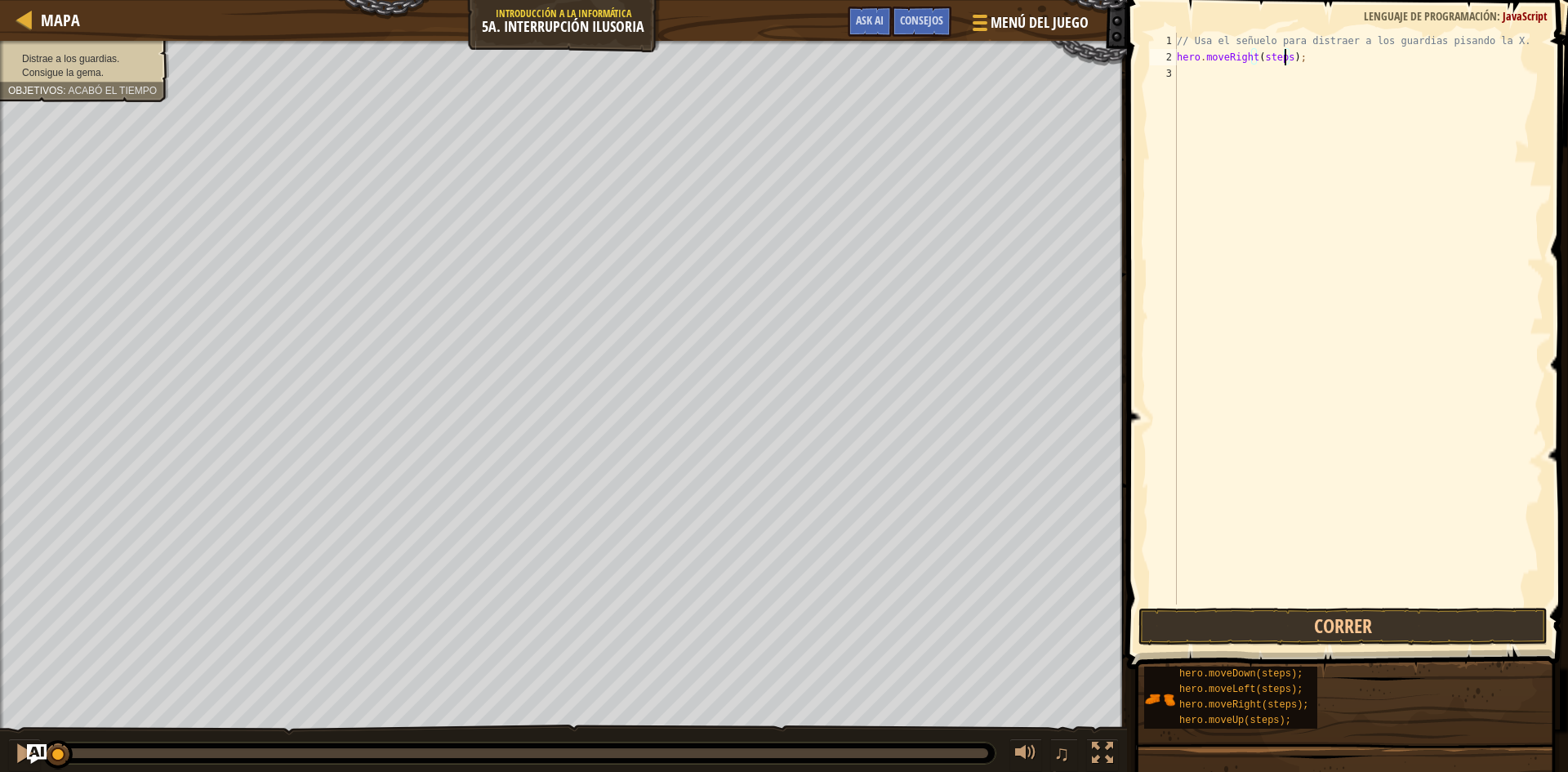
click at [1284, 55] on div "// Usa el señuelo para distraer a los guardias pisando la X. hero . moveRight (…" at bounding box center [1358, 335] width 370 height 604
click at [1219, 615] on button "Correr" at bounding box center [1342, 626] width 410 height 37
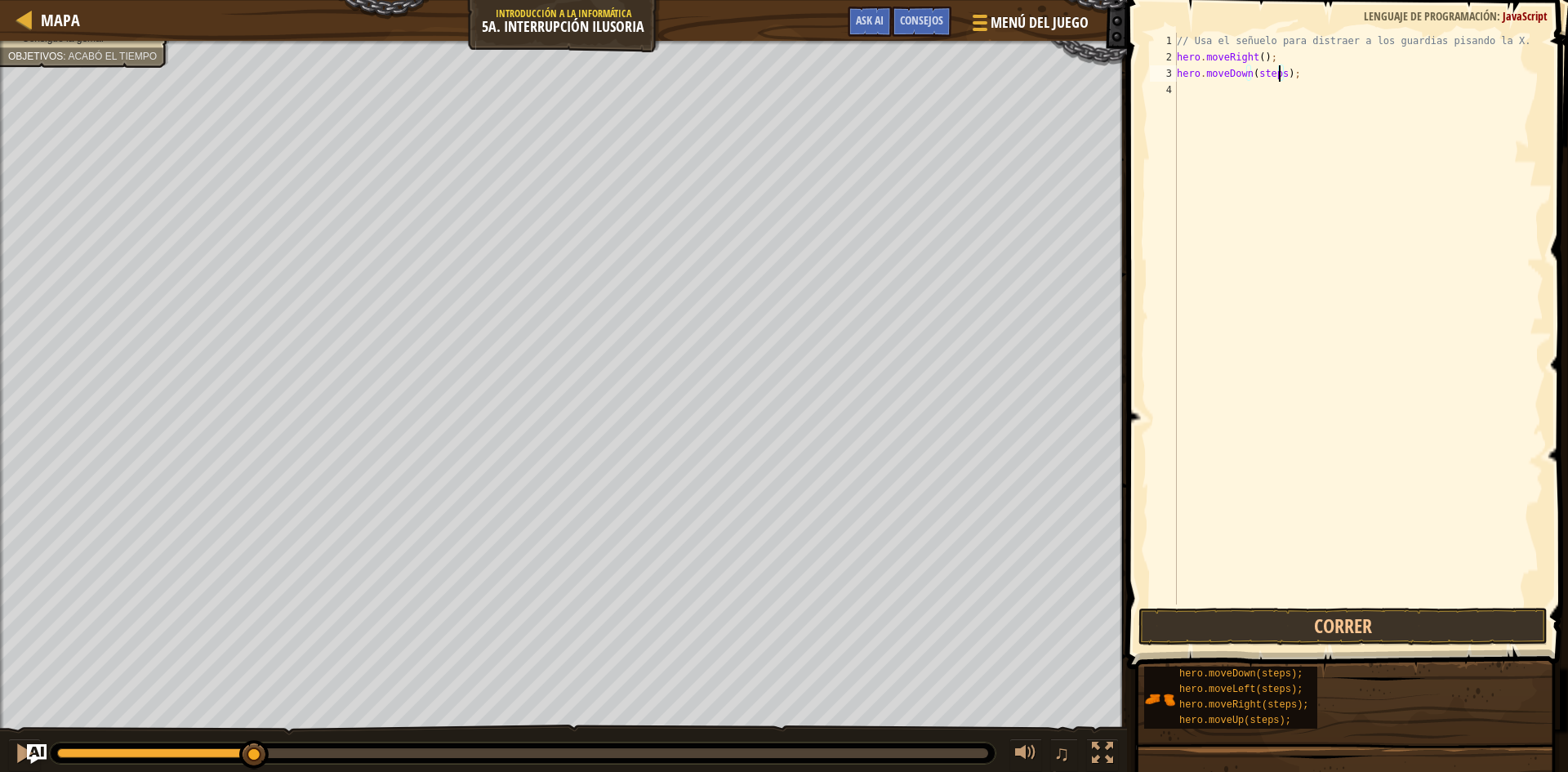
click at [1278, 74] on div "// Usa el señuelo para distraer a los guardias pisando la X. hero . moveRight (…" at bounding box center [1358, 335] width 370 height 604
click at [1466, 631] on button "Correr" at bounding box center [1342, 626] width 410 height 37
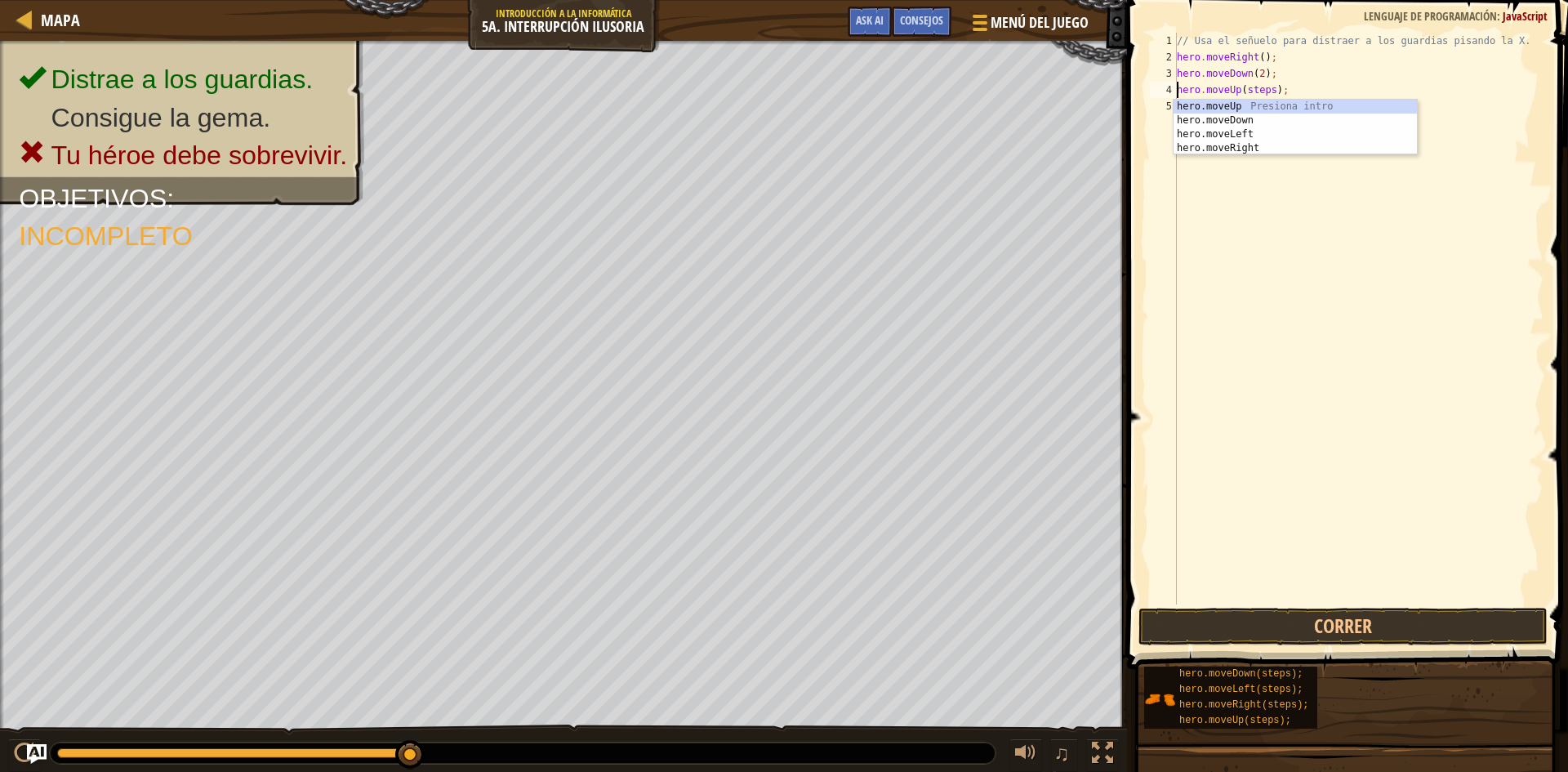
click at [1269, 86] on div "// Usa el señuelo para distraer a los guardias pisando la X. hero . moveRight (…" at bounding box center [1358, 335] width 370 height 604
click at [1364, 633] on button "Correr" at bounding box center [1342, 626] width 410 height 37
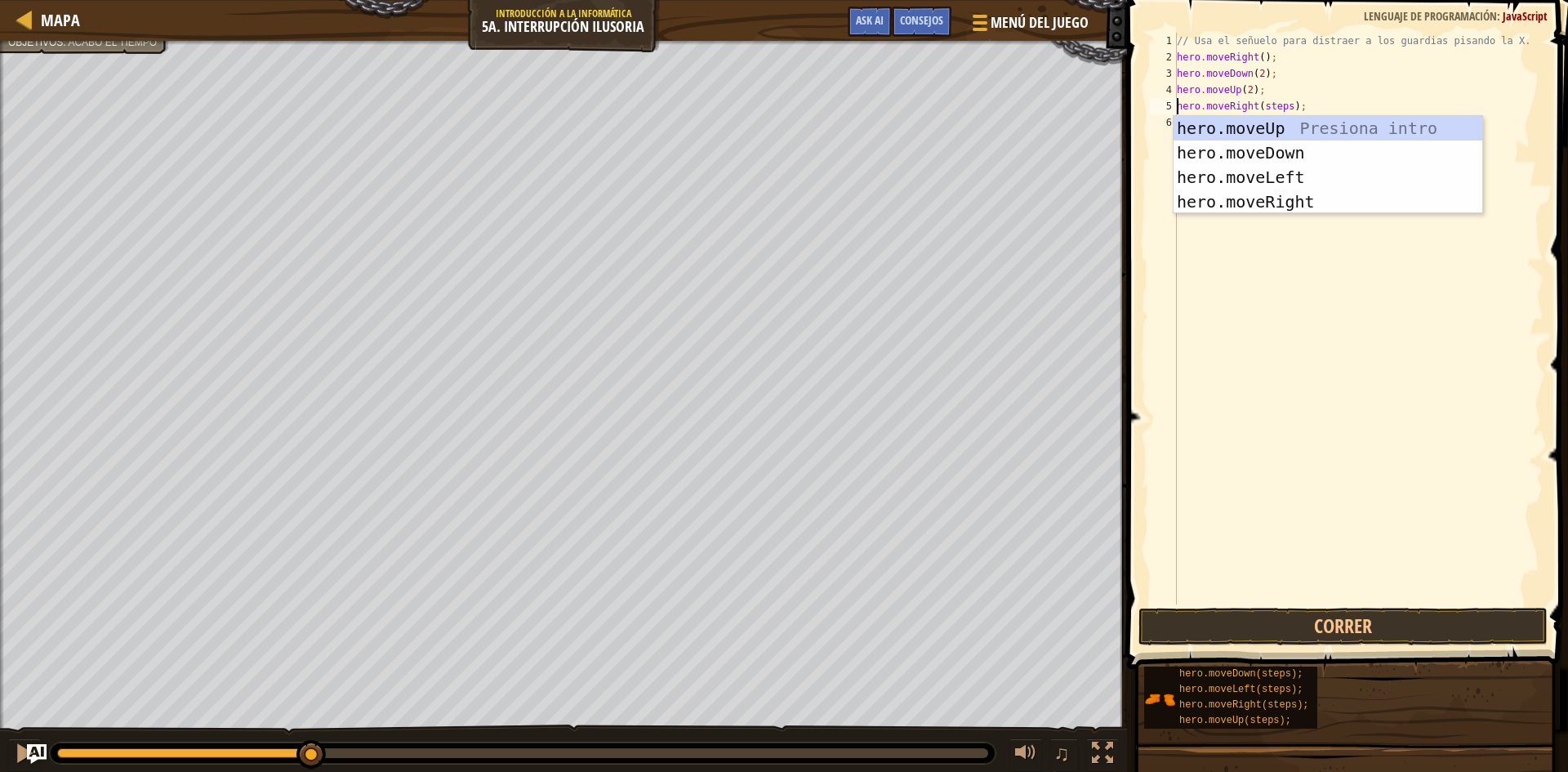
click at [1284, 107] on div "// Usa el señuelo para distraer a los guardias pisando la X. hero . moveRight (…" at bounding box center [1358, 335] width 370 height 604
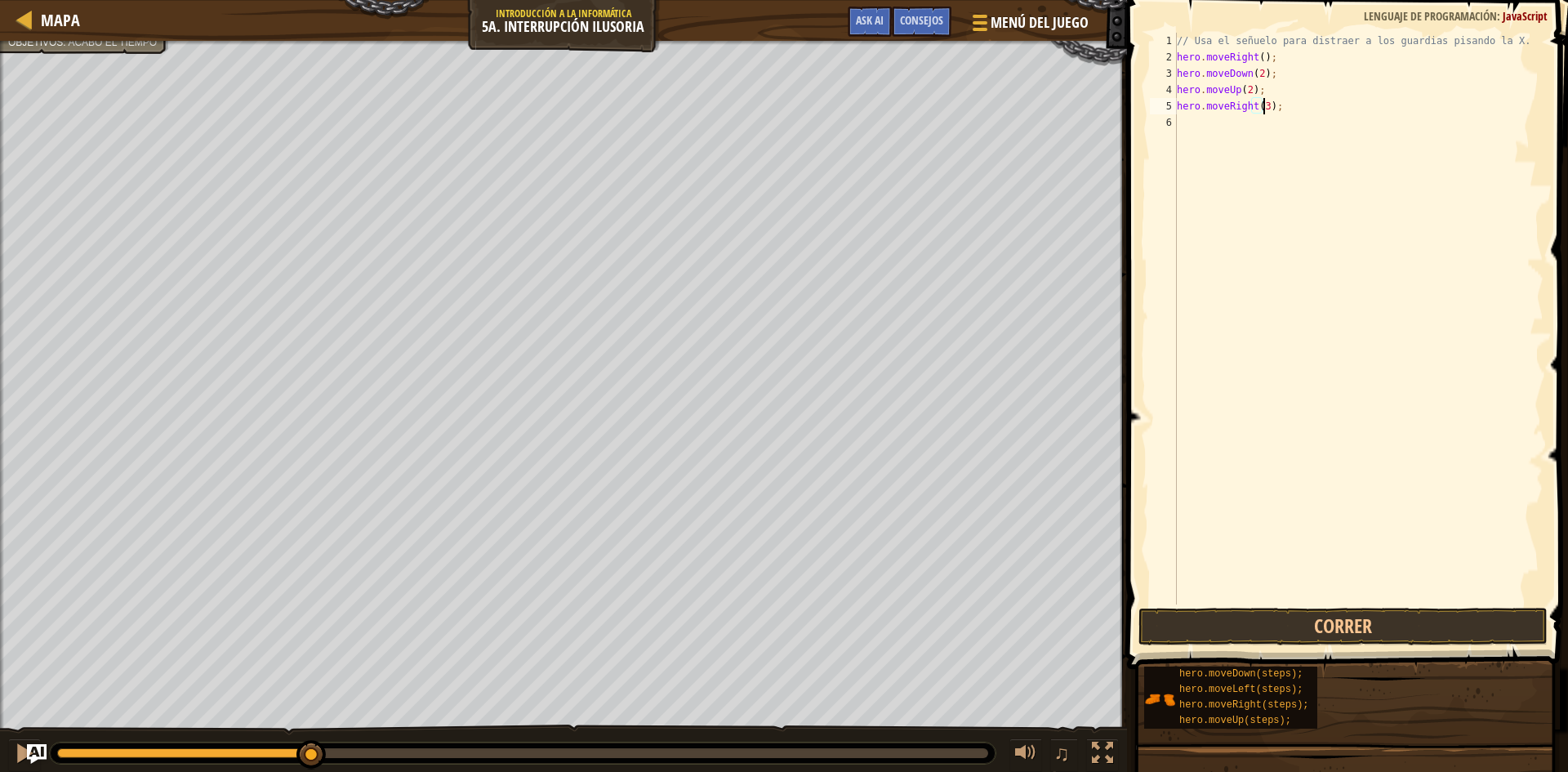
scroll to position [7, 6]
type textarea "hero.moveRight(3);"
click at [1276, 614] on button "Correr" at bounding box center [1342, 626] width 410 height 37
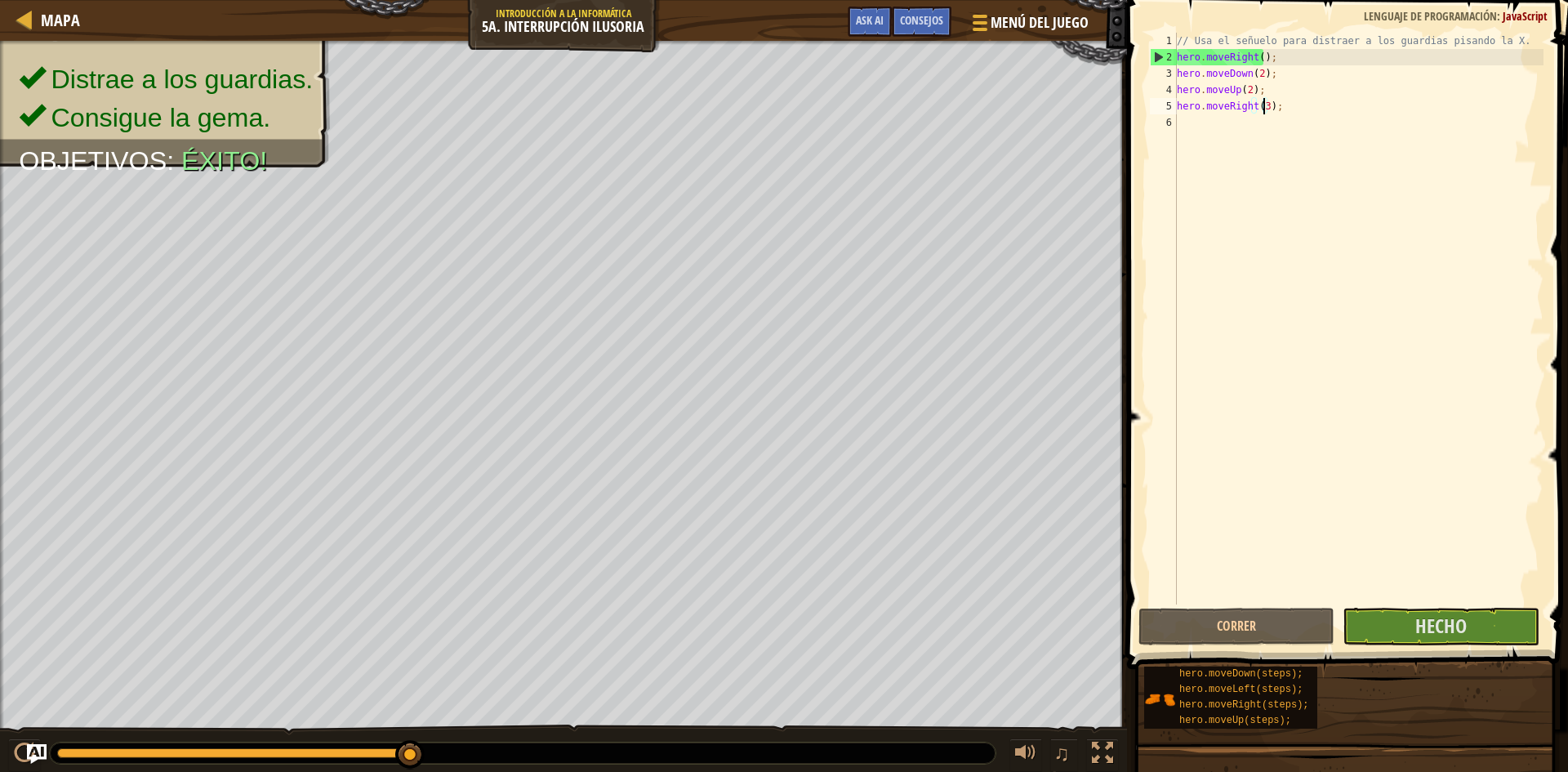
drag, startPoint x: 1461, startPoint y: 523, endPoint x: 1453, endPoint y: 553, distance: 31.0
click at [1454, 552] on div "// Usa el señuelo para distraer a los guardias pisando la X. hero . moveRight (…" at bounding box center [1358, 335] width 370 height 604
drag, startPoint x: 1445, startPoint y: 601, endPoint x: 1445, endPoint y: 610, distance: 9.0
click at [1446, 603] on div "// Usa el señuelo para distraer a los guardias pisando la X. hero . moveRight (…" at bounding box center [1358, 335] width 370 height 604
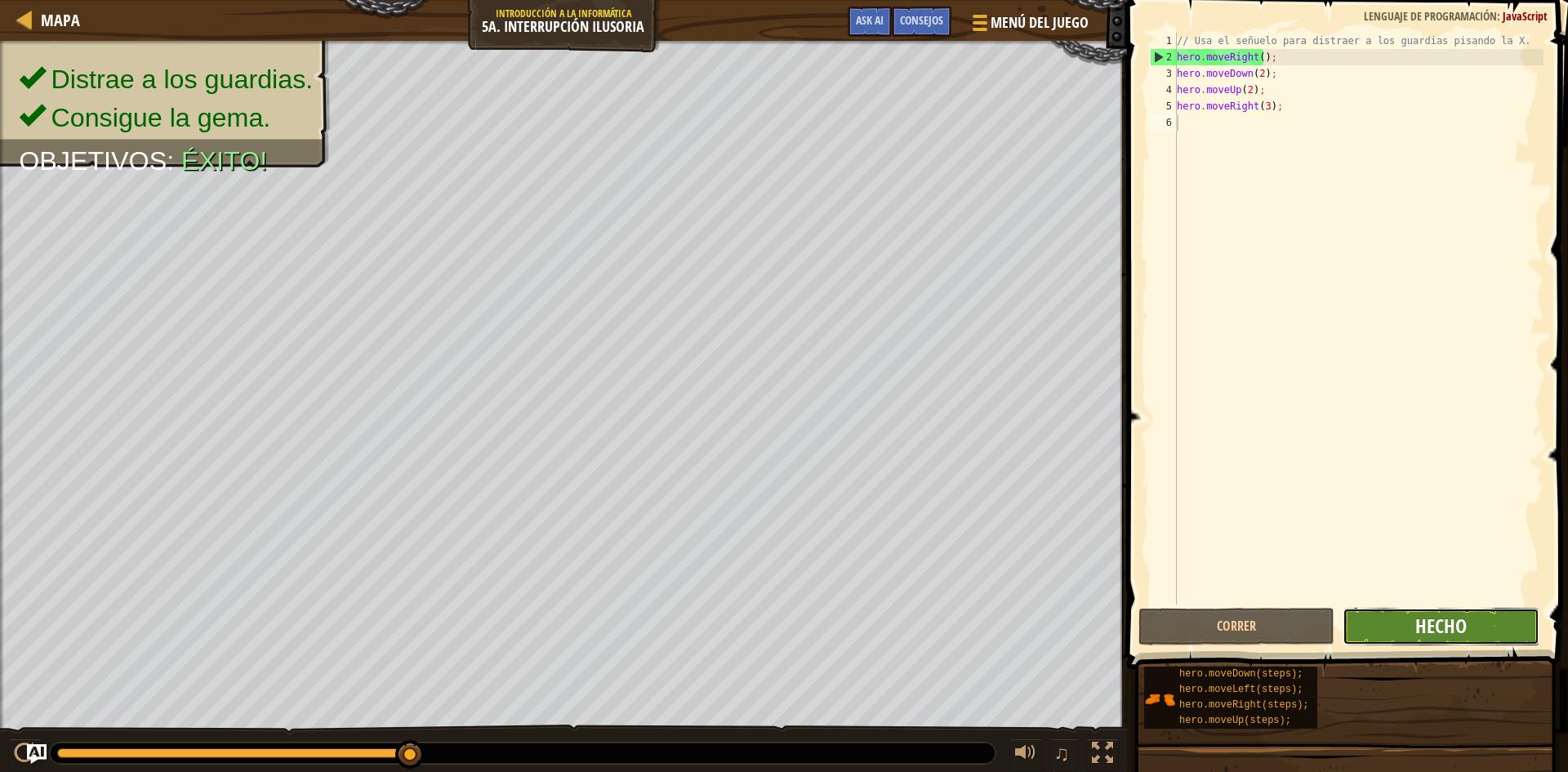
click at [1442, 633] on span "Hecho" at bounding box center [1441, 625] width 52 height 26
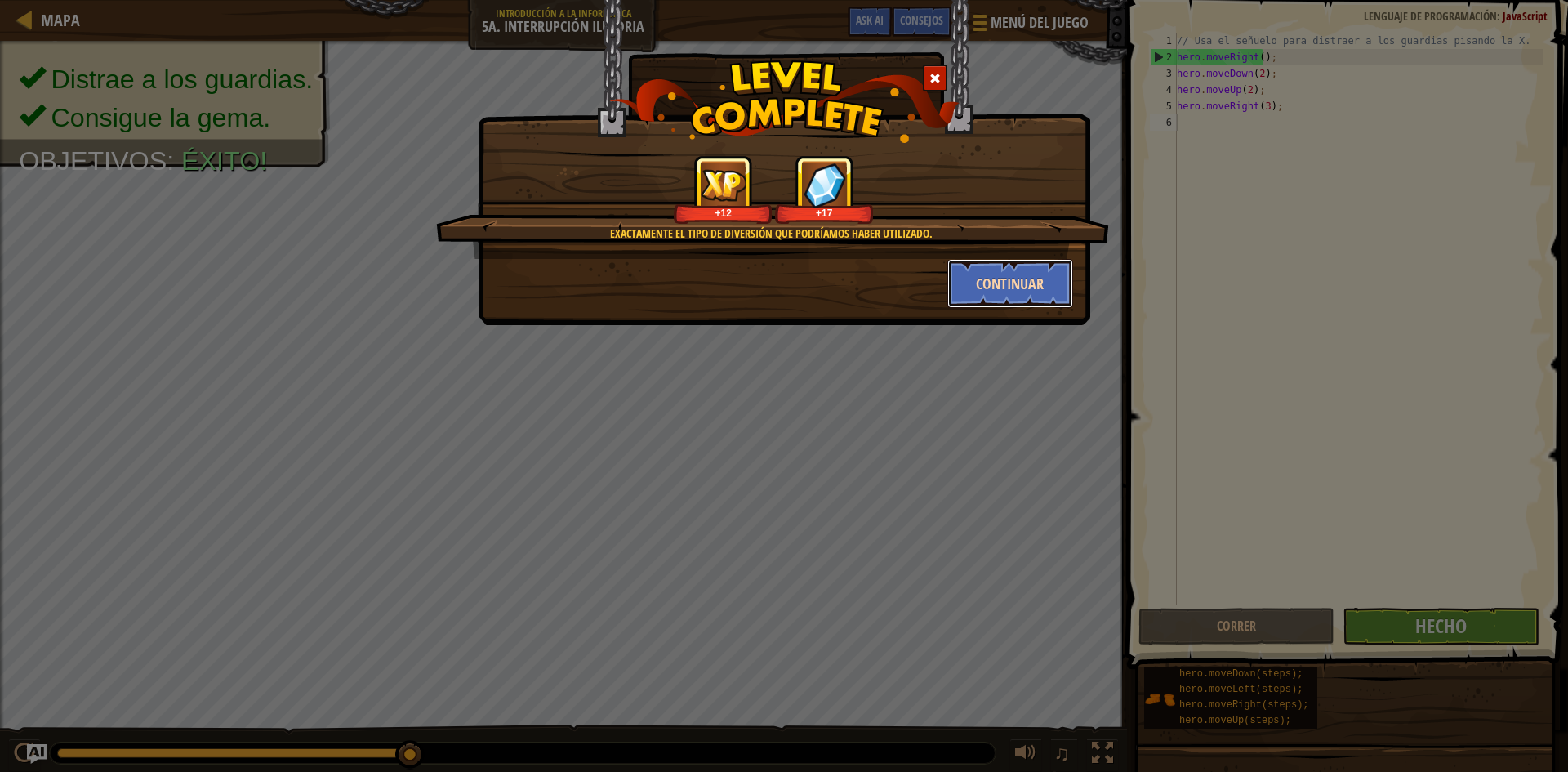
click at [999, 286] on button "Continuar" at bounding box center [1010, 283] width 126 height 49
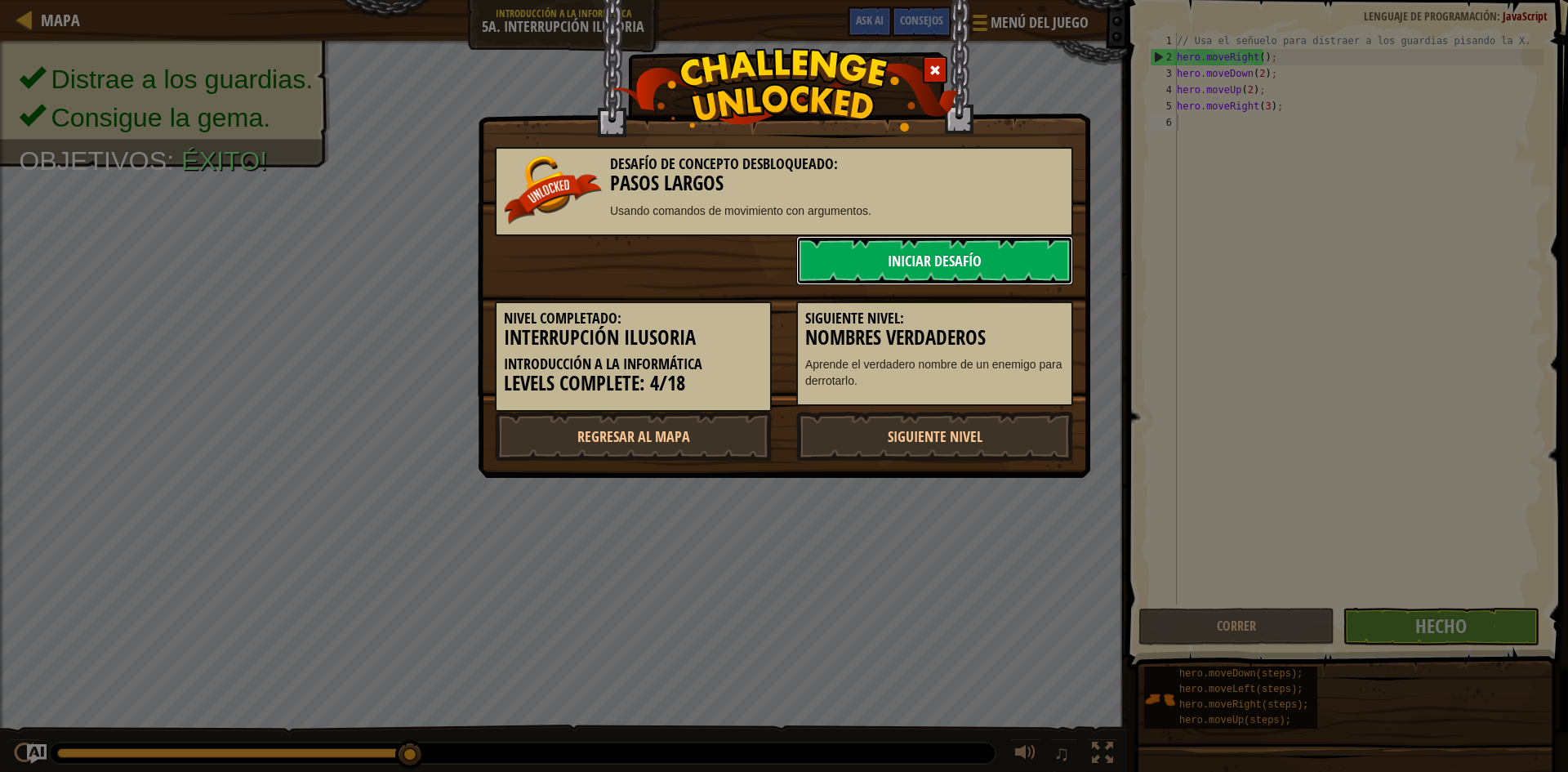
click at [844, 247] on link "Iniciar Desafío" at bounding box center [935, 260] width 277 height 49
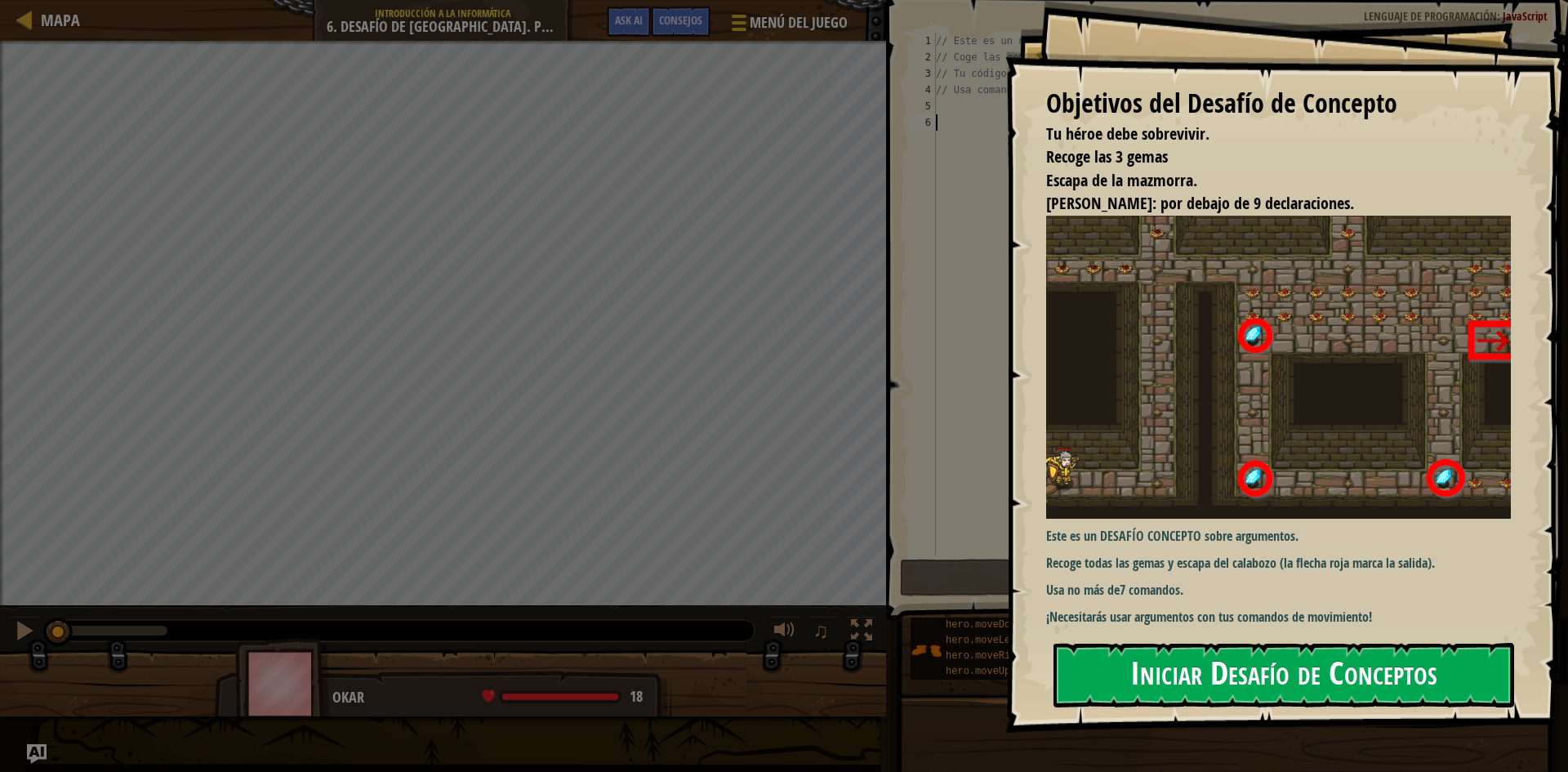
click at [1380, 689] on button "Iniciar Desafío de Conceptos" at bounding box center [1284, 674] width 460 height 65
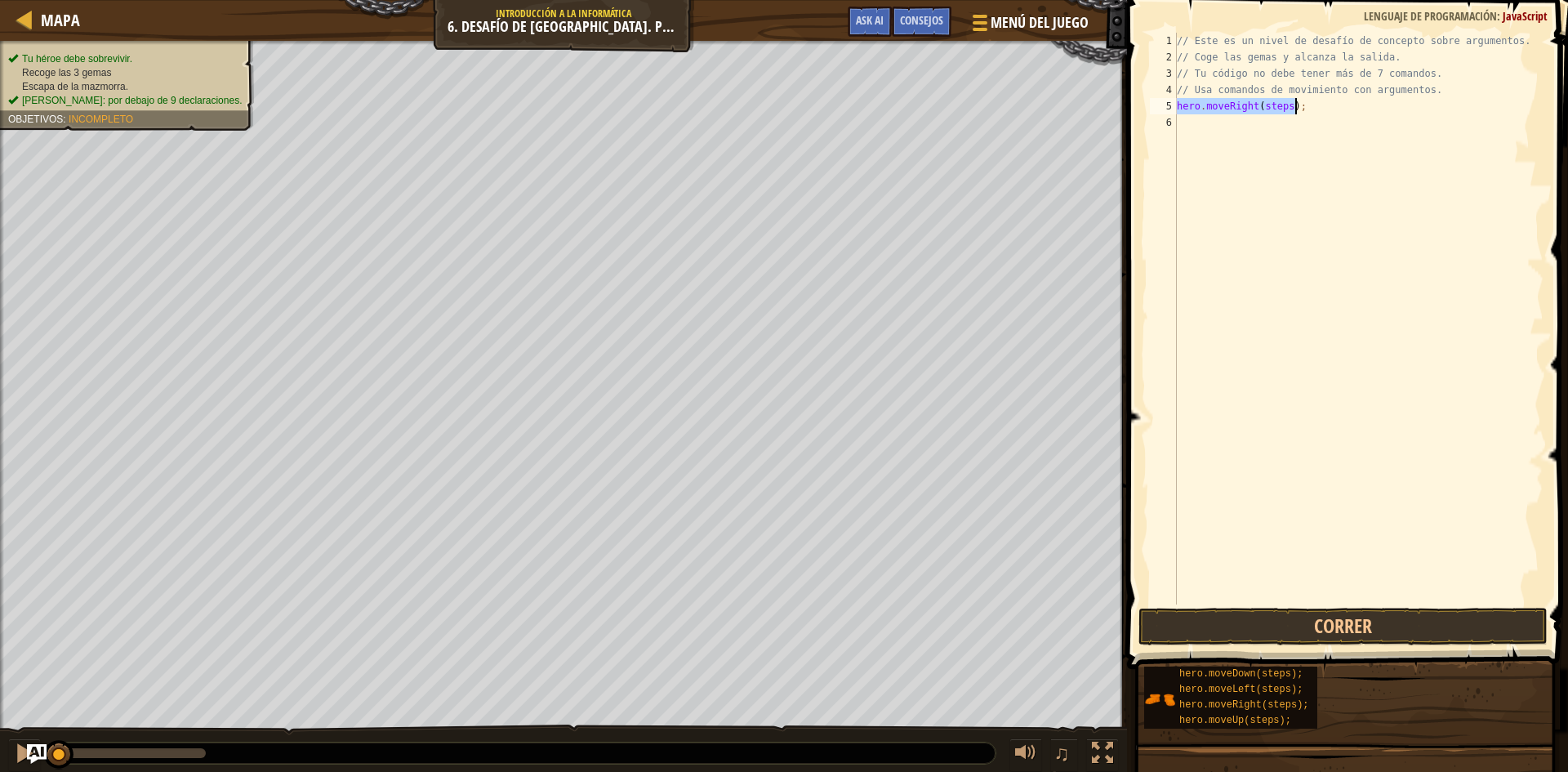
click at [1284, 103] on div "// Este es un nivel de desafío de concepto sobre argumentos. // Coge las gemas …" at bounding box center [1358, 318] width 370 height 571
click at [1466, 627] on button "Correr" at bounding box center [1342, 626] width 410 height 37
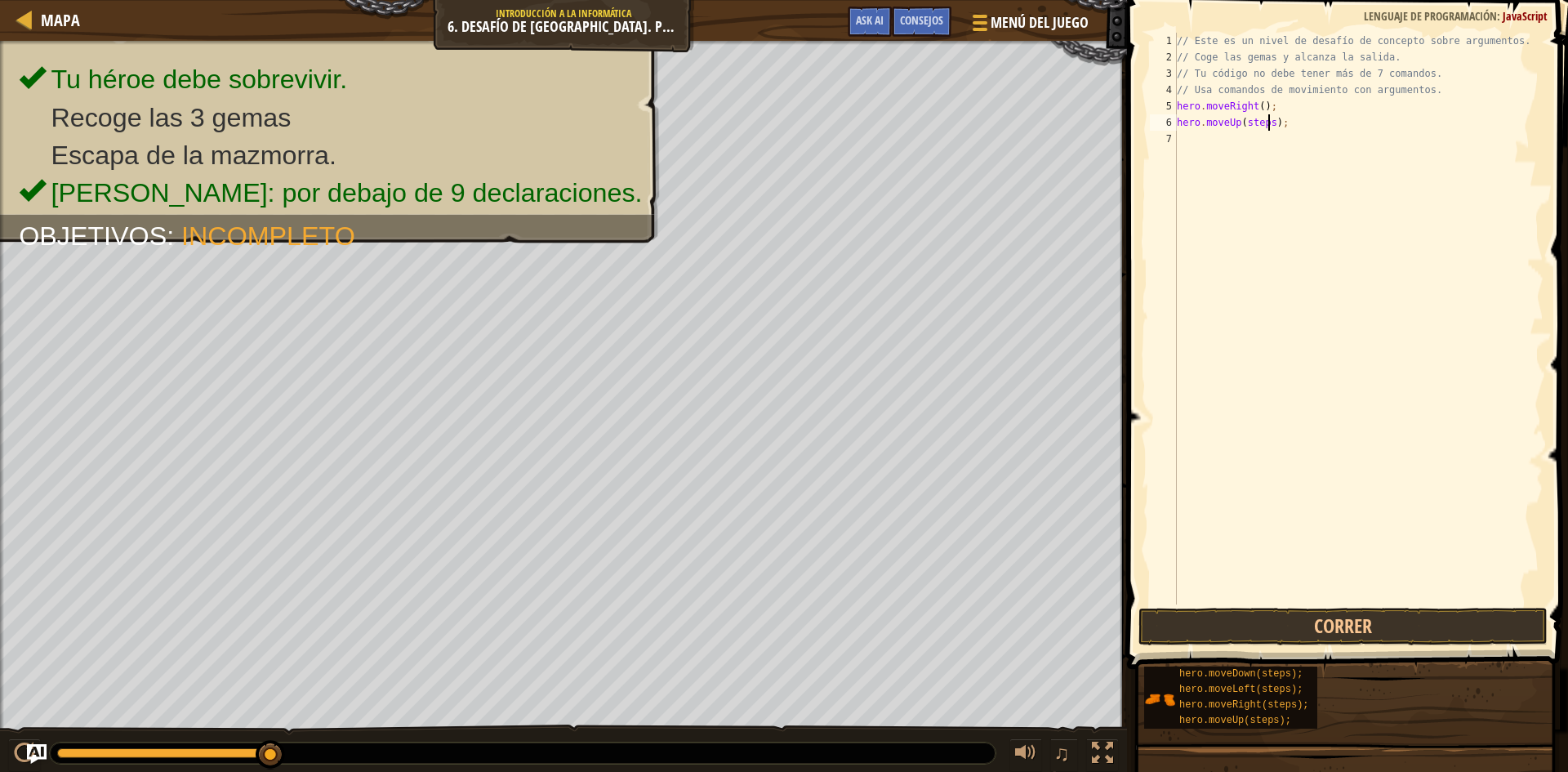
drag, startPoint x: 1269, startPoint y: 119, endPoint x: 1276, endPoint y: 131, distance: 13.9
click at [1275, 125] on div "// Este es un nivel de desafío de concepto sobre argumentos. // Coge las gemas …" at bounding box center [1358, 335] width 370 height 604
click at [1267, 123] on div "// Este es un nivel de desafío de concepto sobre argumentos. // Coge las gemas …" at bounding box center [1358, 335] width 370 height 604
click at [1270, 123] on div "// Este es un nivel de desafío de concepto sobre argumentos. // Coge las gemas …" at bounding box center [1358, 318] width 370 height 571
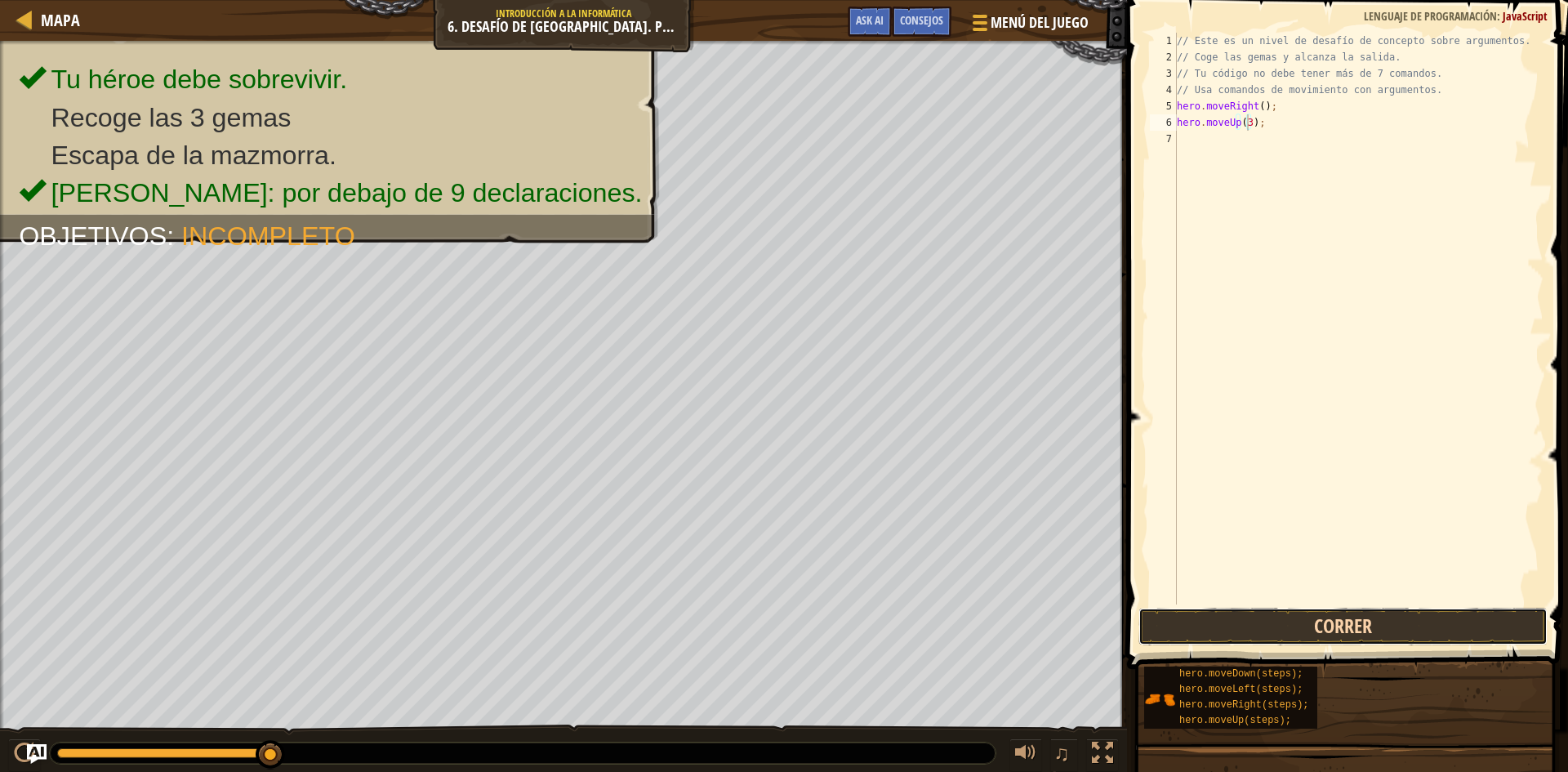
click at [1293, 625] on button "Correr" at bounding box center [1342, 626] width 410 height 37
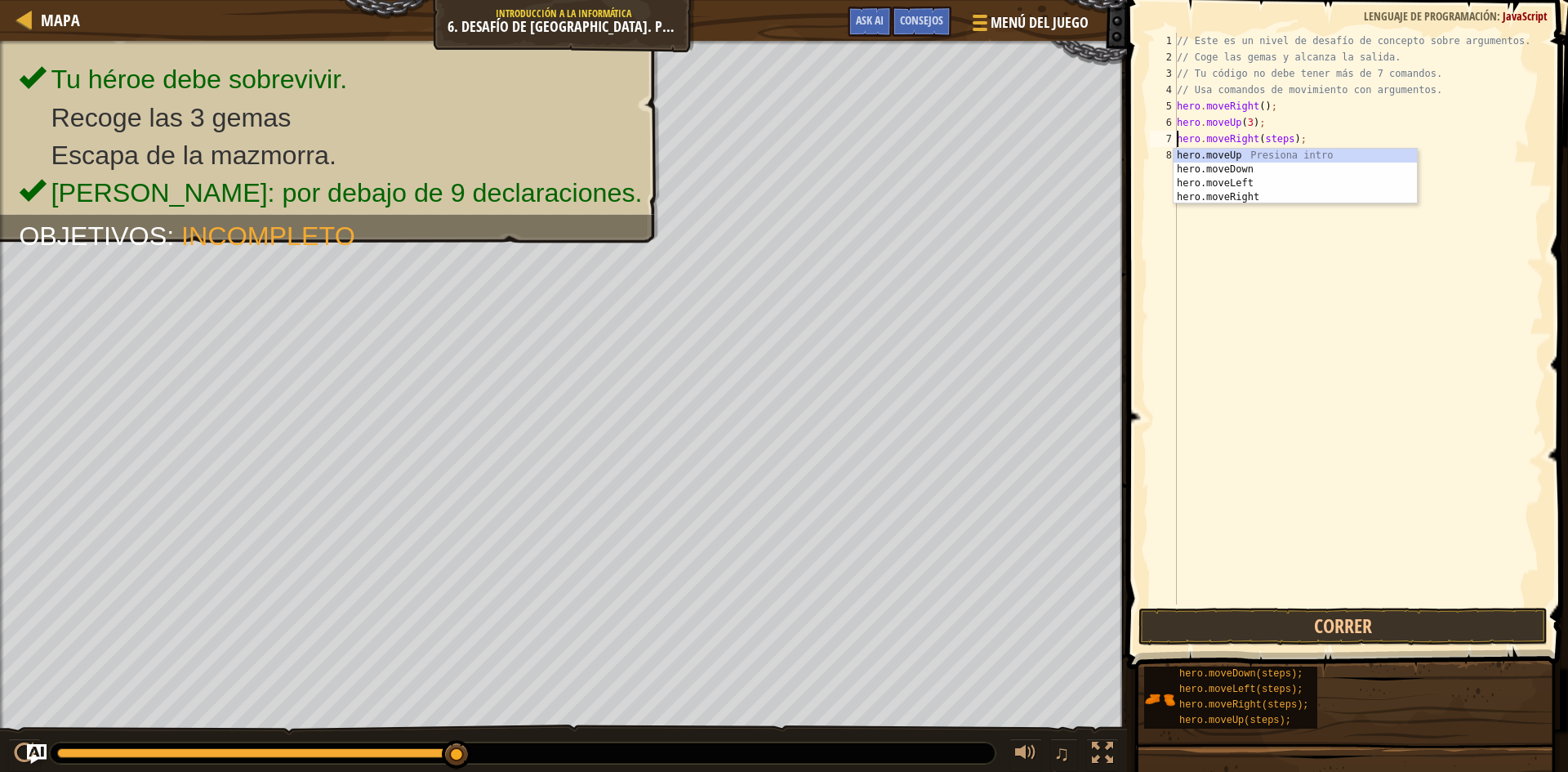
click at [1284, 139] on div "// Este es un nivel de desafío de concepto sobre argumentos. // Coge las gemas …" at bounding box center [1358, 335] width 370 height 604
click at [1190, 626] on button "Correr" at bounding box center [1342, 626] width 410 height 37
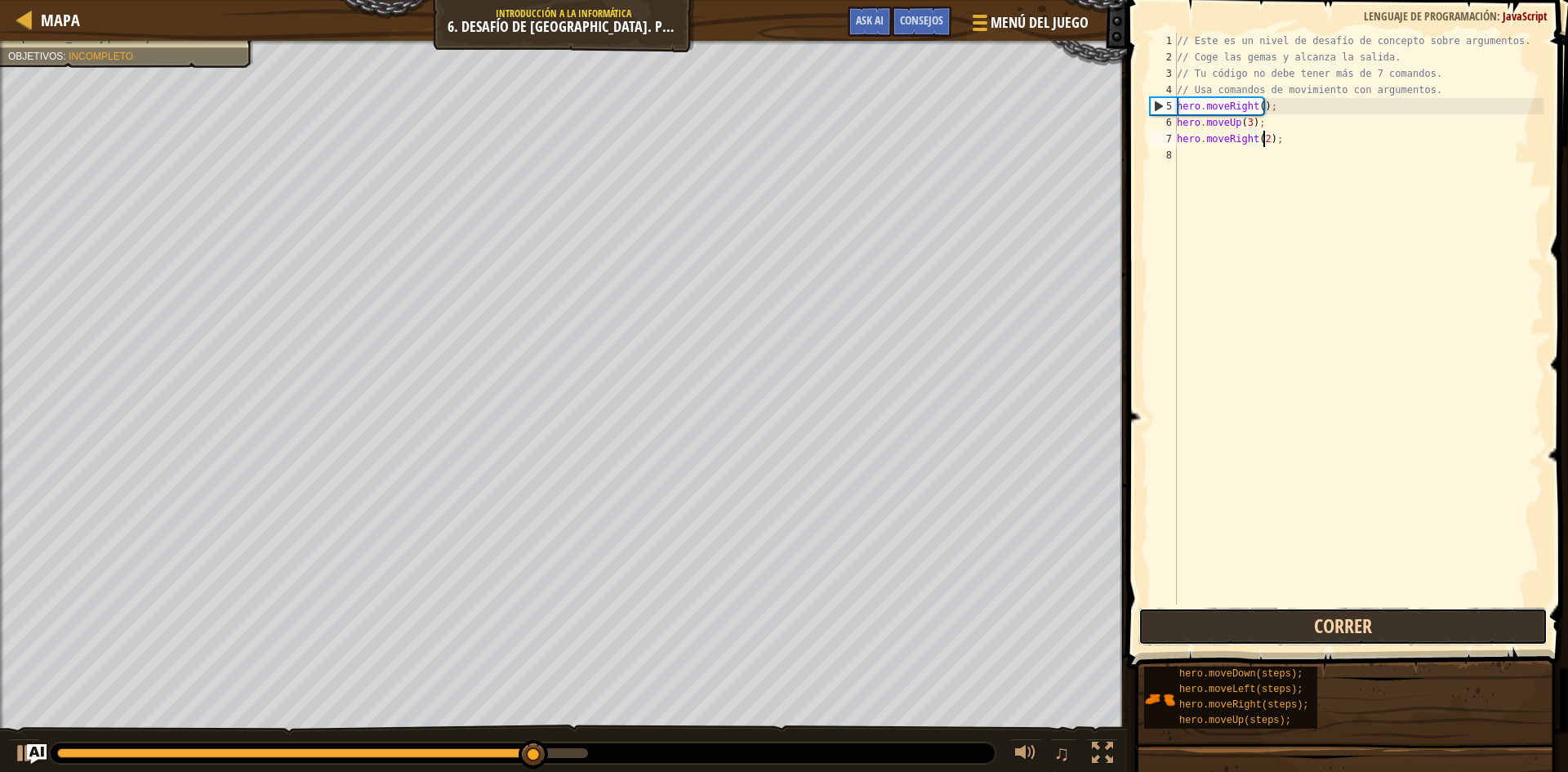
click at [1240, 625] on button "Correr" at bounding box center [1342, 626] width 410 height 37
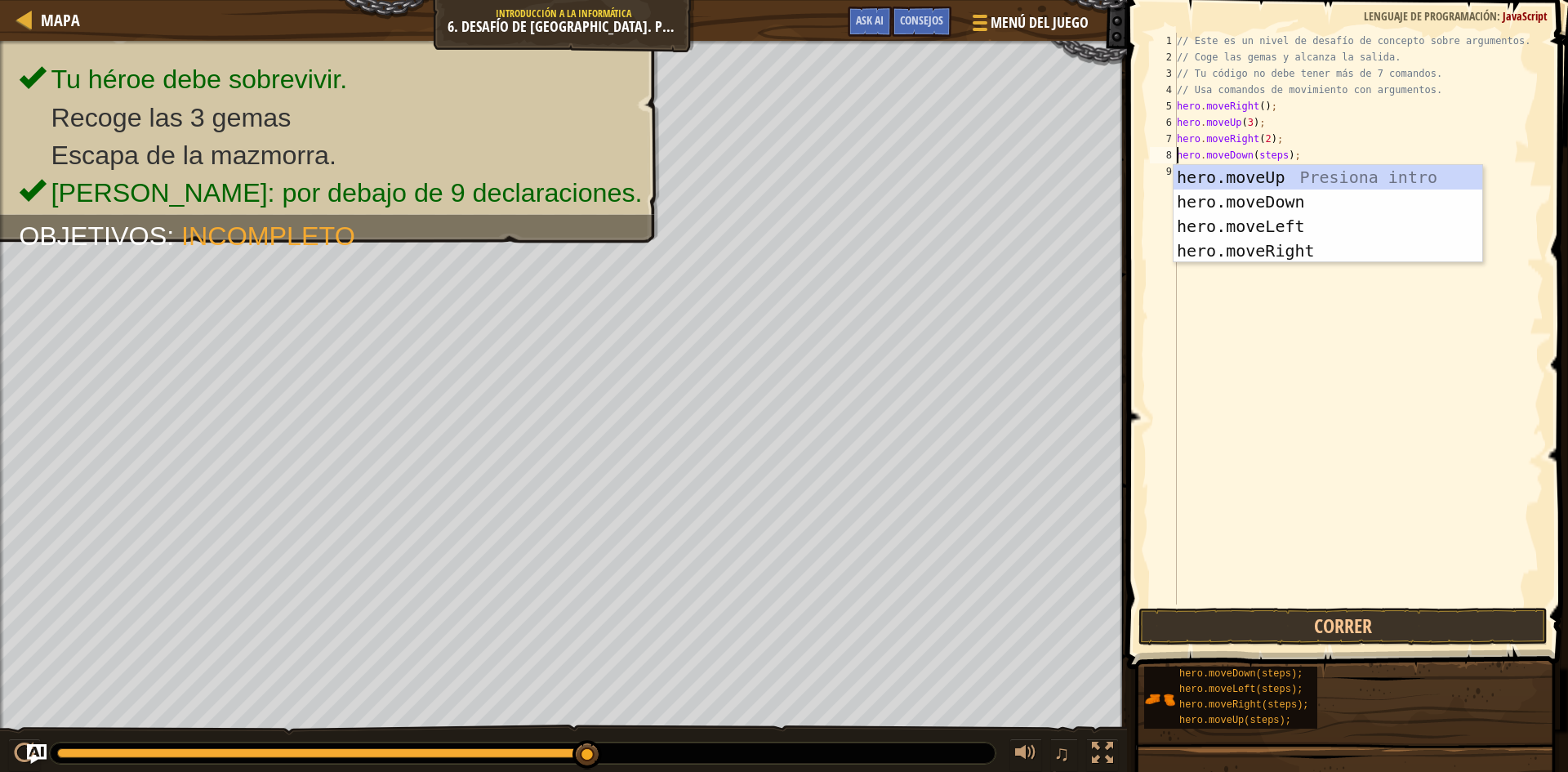
click at [1281, 156] on div "// Este es un nivel de desafío de concepto sobre argumentos. // Coge las gemas …" at bounding box center [1358, 335] width 370 height 604
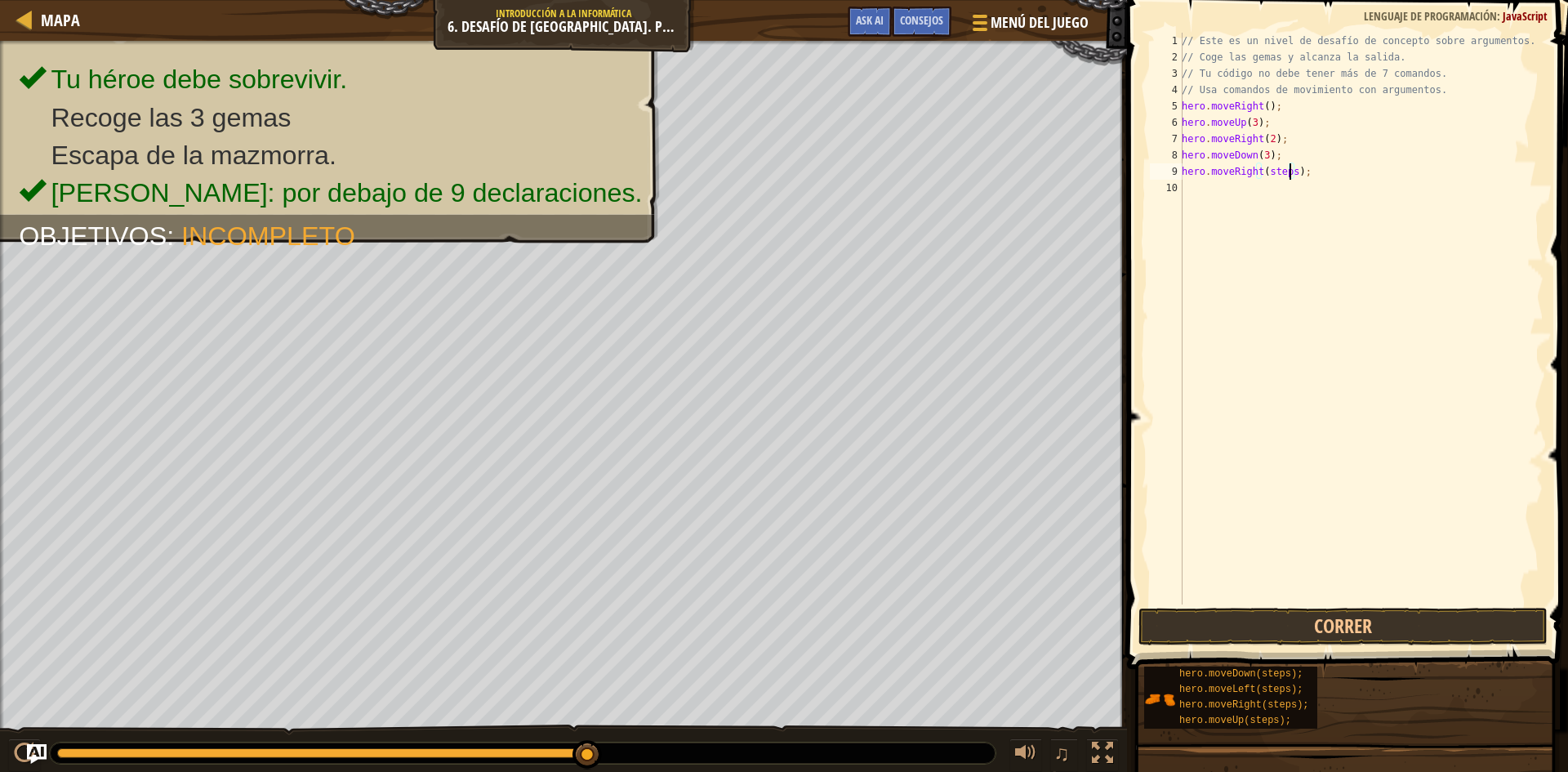
click at [1289, 172] on div "// Este es un nivel de desafío de concepto sobre argumentos. // Coge las gemas …" at bounding box center [1360, 335] width 365 height 604
click at [1301, 629] on button "Correr" at bounding box center [1342, 626] width 410 height 37
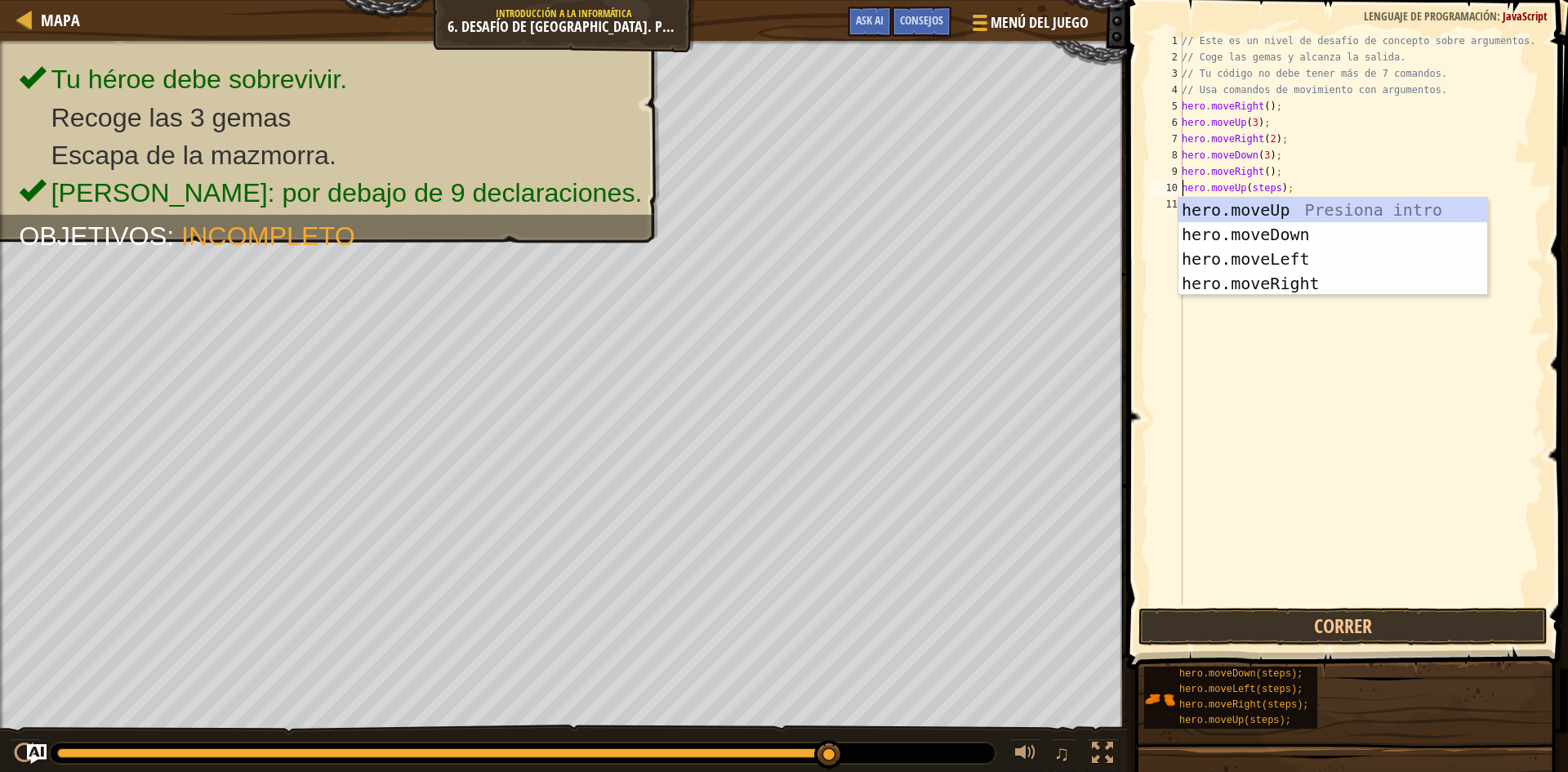
click at [1273, 187] on div "// Este es un nivel de desafío de concepto sobre argumentos. // Coge las gemas …" at bounding box center [1360, 335] width 365 height 604
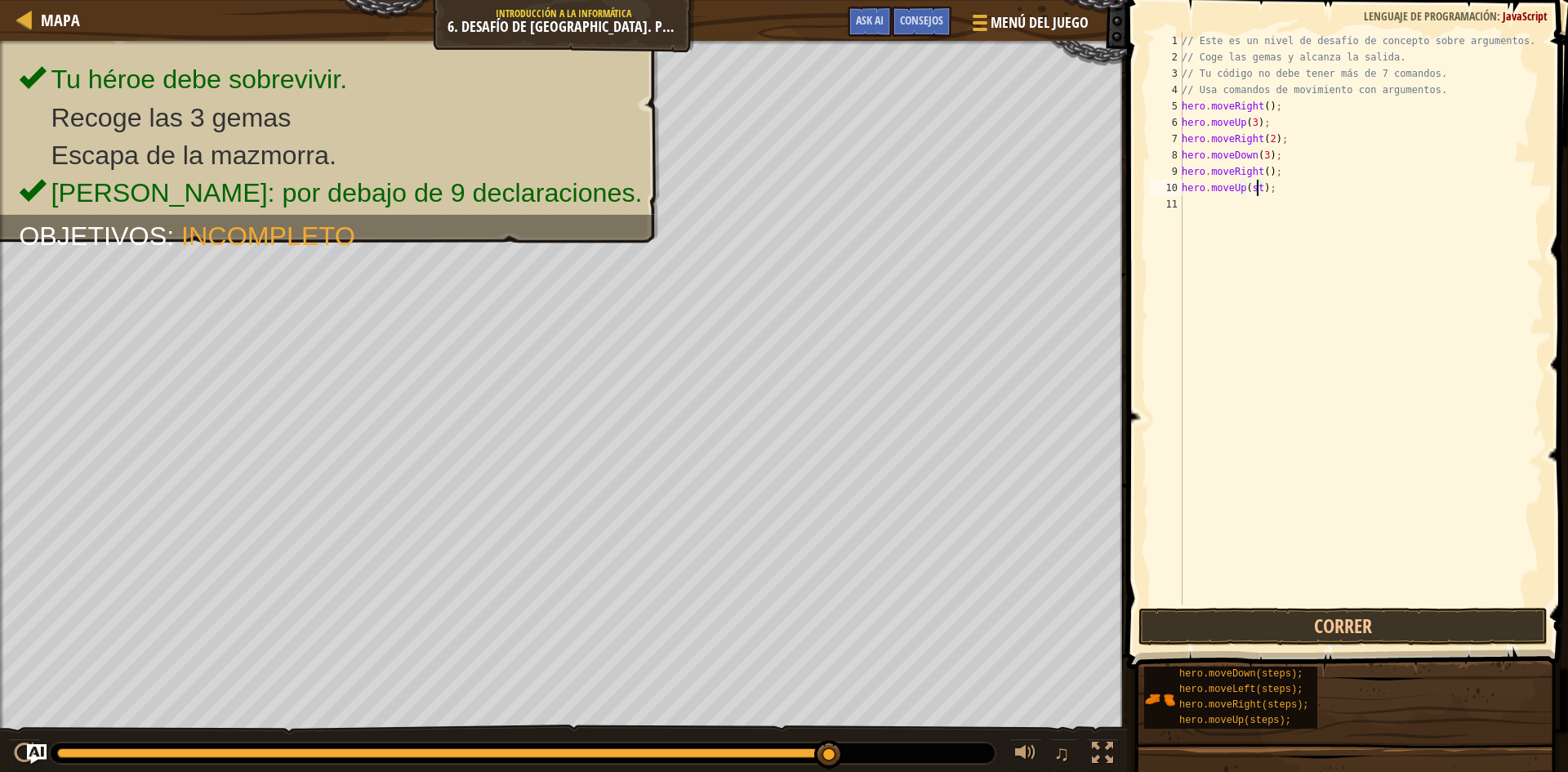
scroll to position [7, 5]
click at [1287, 208] on div "// Este es un nivel de desafío de concepto sobre argumentos. // Coge las gemas …" at bounding box center [1360, 335] width 365 height 604
click at [1505, 622] on button "Correr" at bounding box center [1342, 626] width 410 height 37
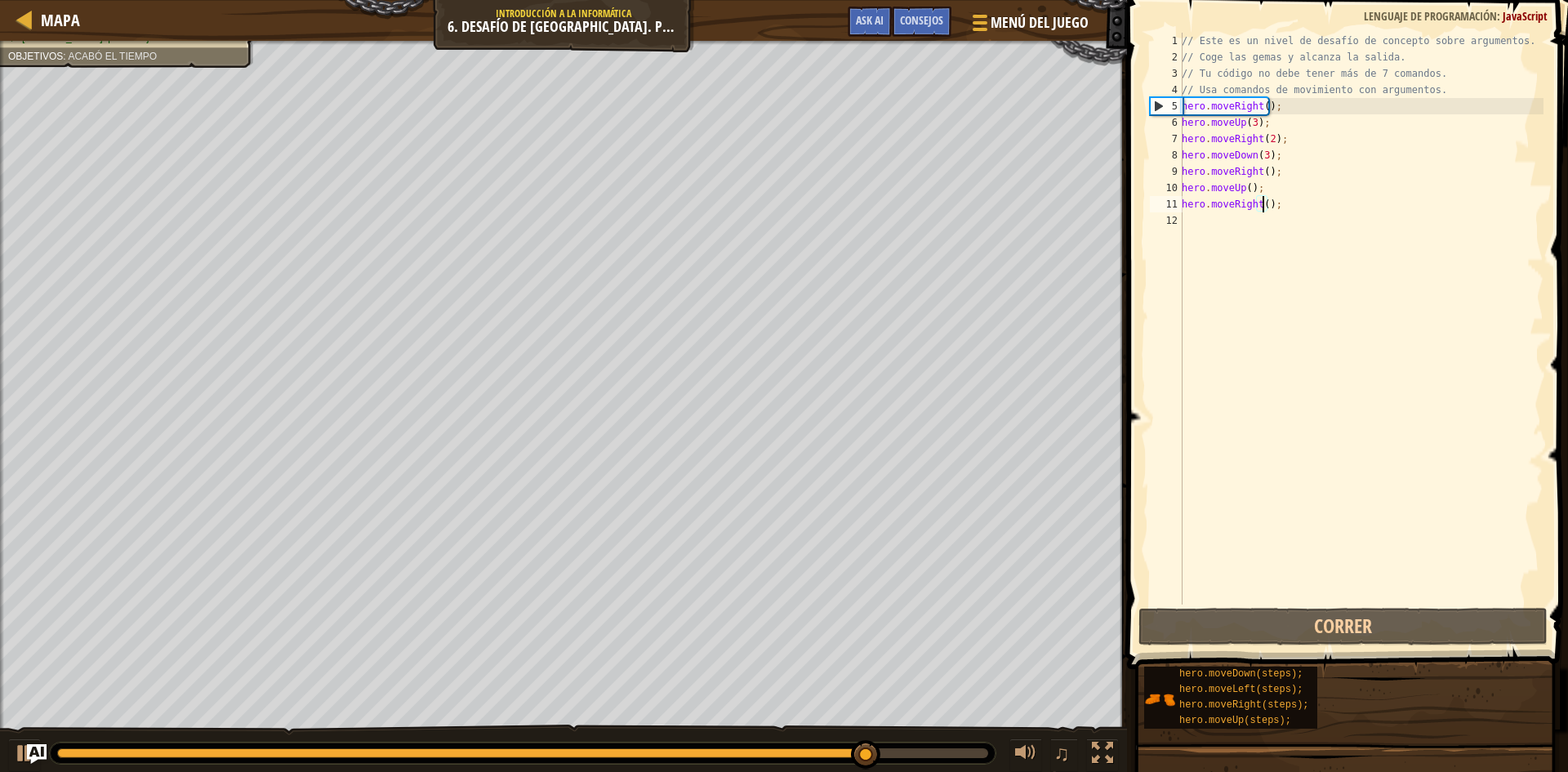
type textarea "hero.moveRight(2);"
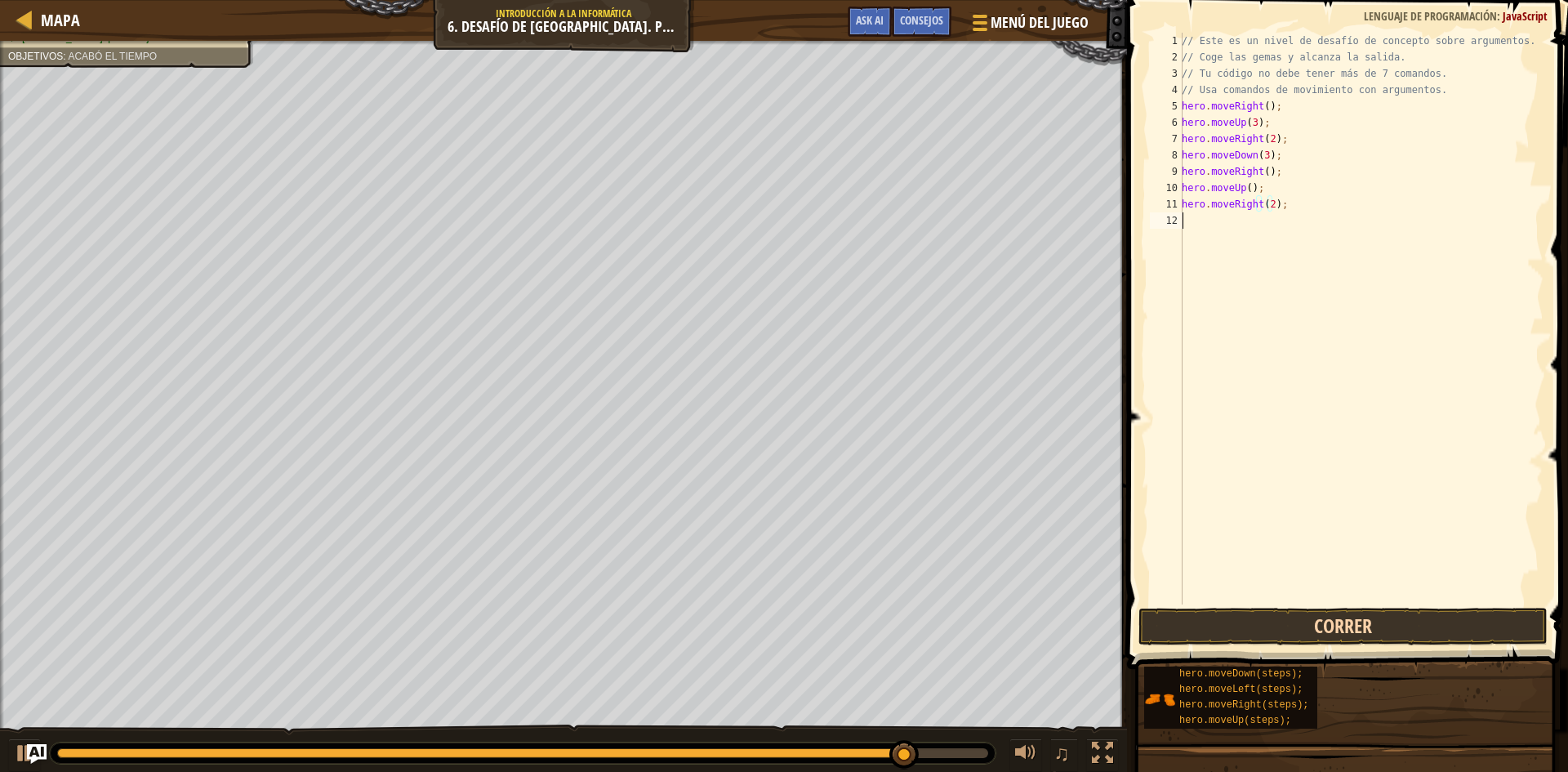
drag, startPoint x: 1420, startPoint y: 599, endPoint x: 1405, endPoint y: 631, distance: 35.3
click at [1414, 607] on div "hero.moveRight(2); 1 2 3 4 5 6 7 8 9 10 11 12 // Este es un nivel de desafío de…" at bounding box center [1345, 366] width 446 height 717
click at [1401, 641] on button "Correr" at bounding box center [1342, 626] width 410 height 37
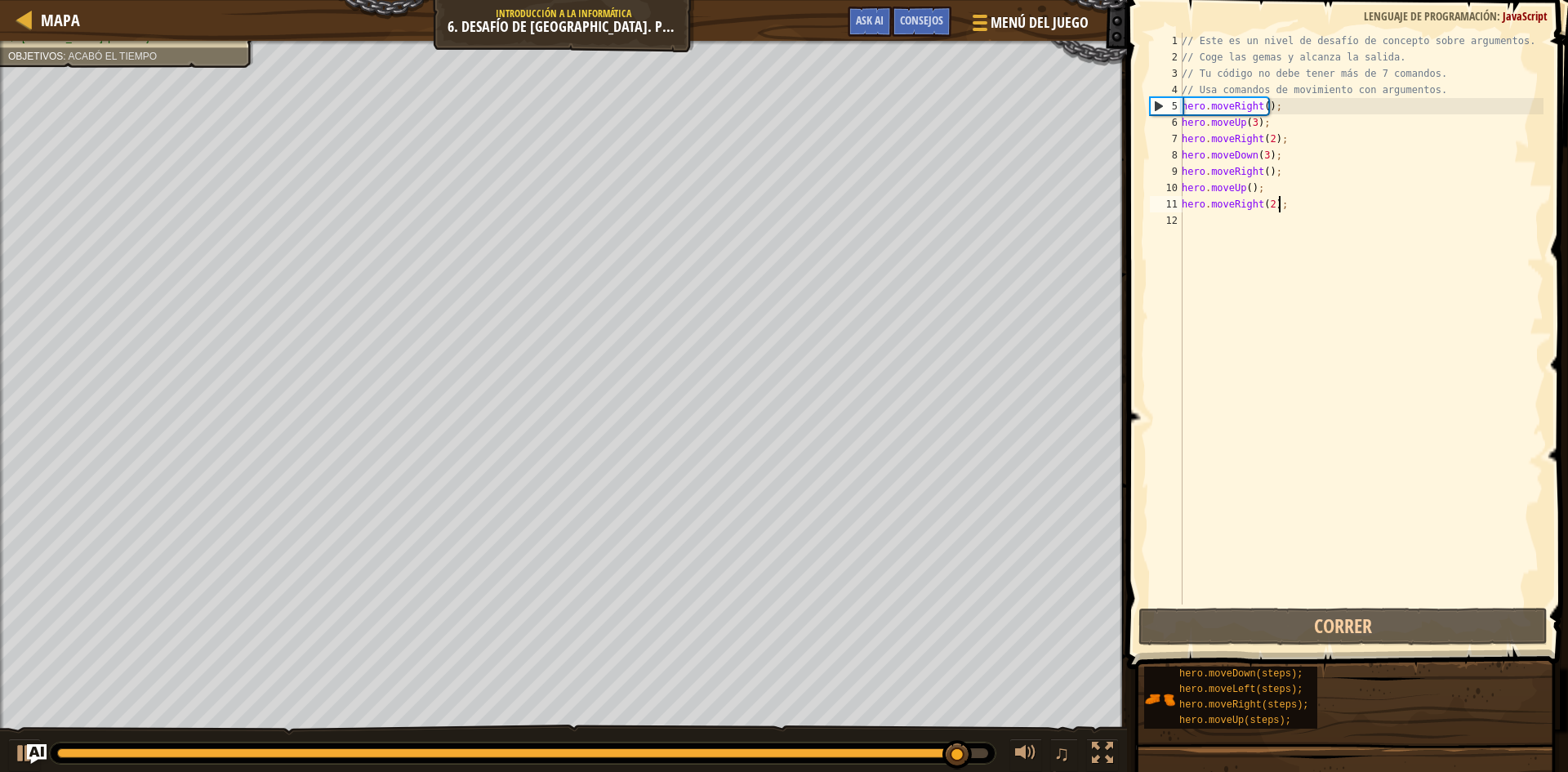
click at [1277, 203] on div "// Este es un nivel de desafío de concepto sobre argumentos. // Coge las gemas …" at bounding box center [1360, 335] width 365 height 604
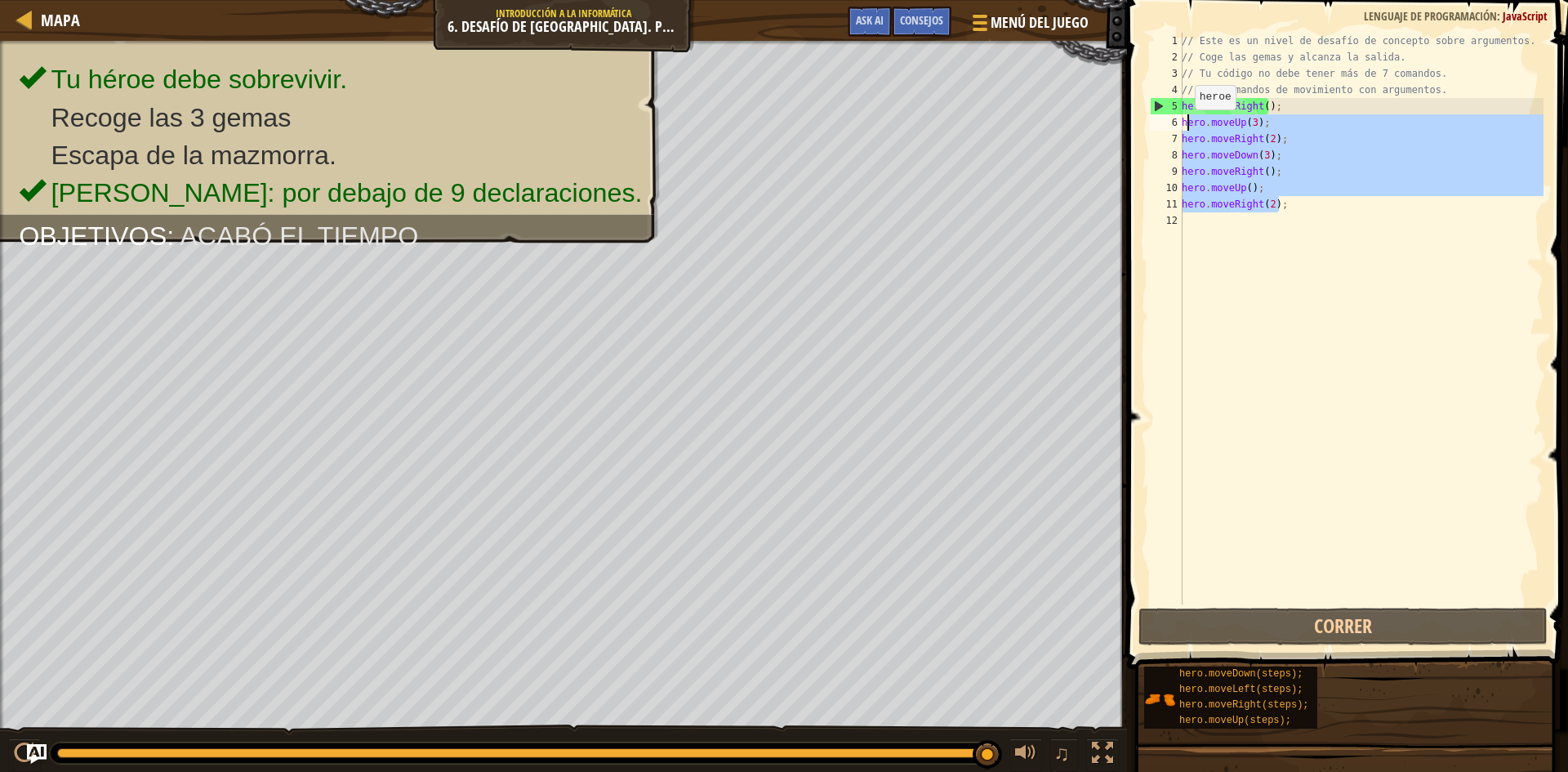
drag, startPoint x: 1277, startPoint y: 203, endPoint x: 1186, endPoint y: 126, distance: 119.2
click at [1186, 126] on div "// Este es un nivel de desafío de concepto sobre argumentos. // Coge las gemas …" at bounding box center [1360, 335] width 365 height 604
type textarea "h"
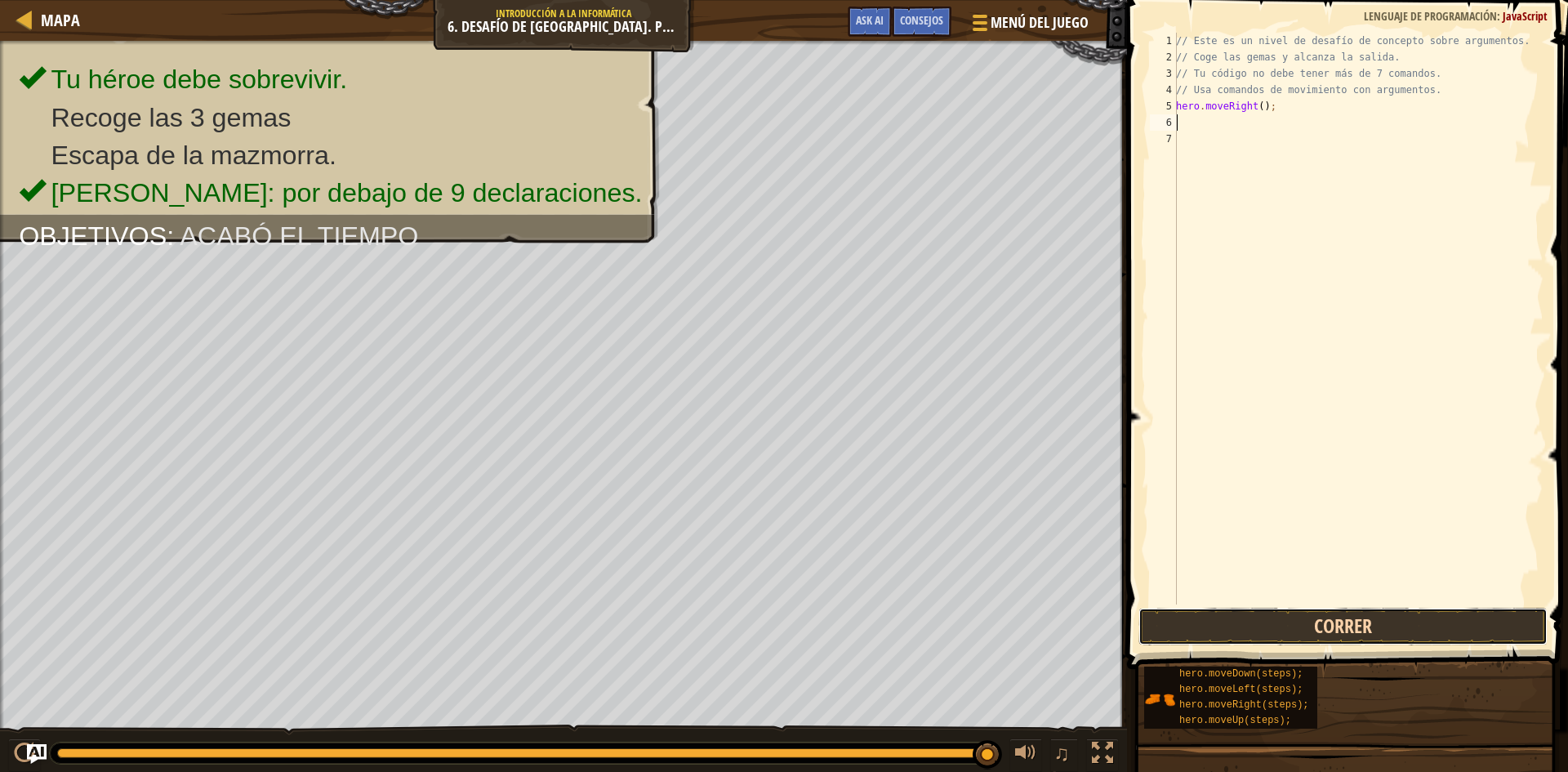
click at [1407, 627] on button "Correr" at bounding box center [1342, 626] width 410 height 37
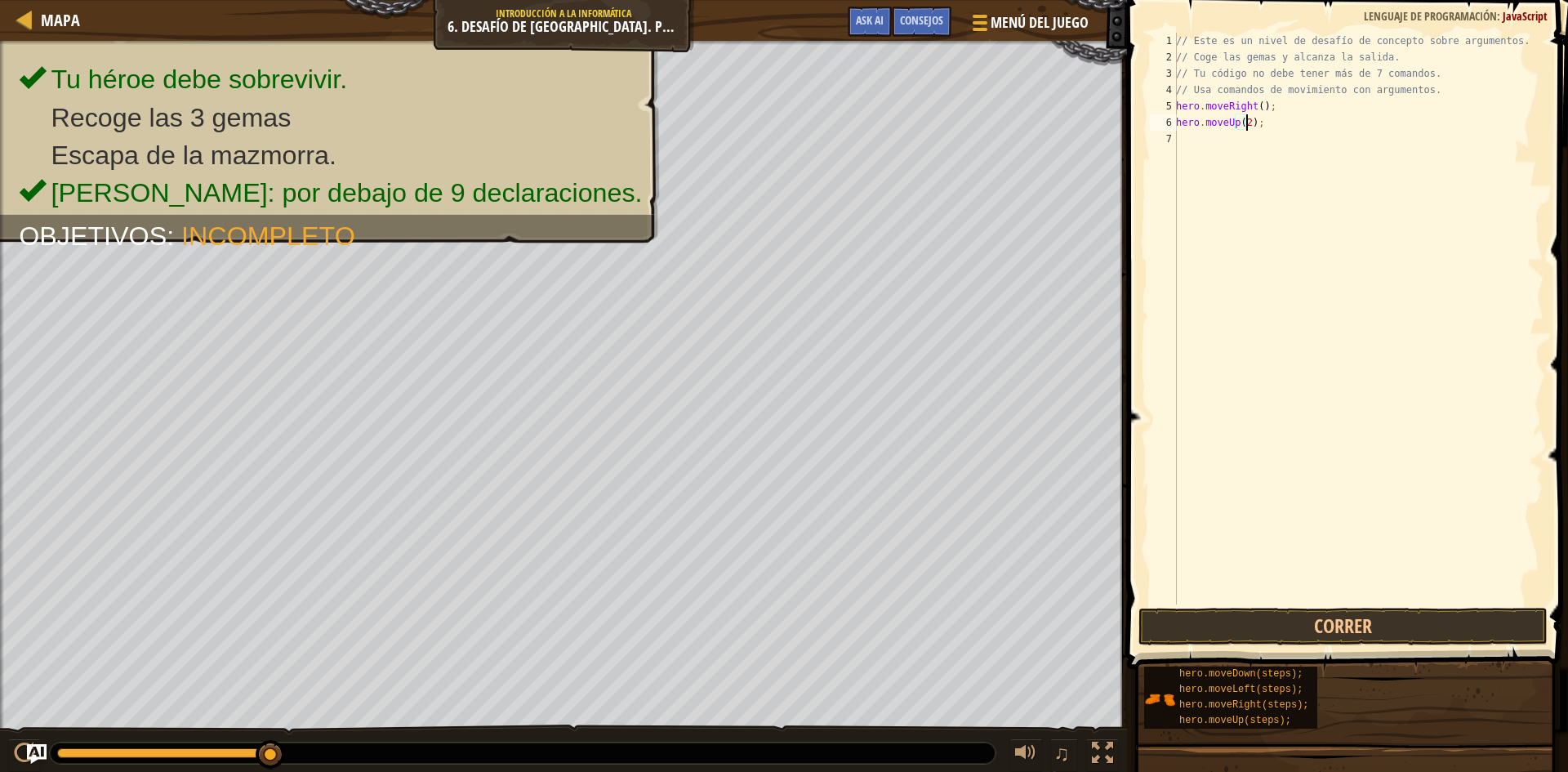
scroll to position [7, 5]
click at [1187, 617] on button "Correr" at bounding box center [1342, 626] width 410 height 37
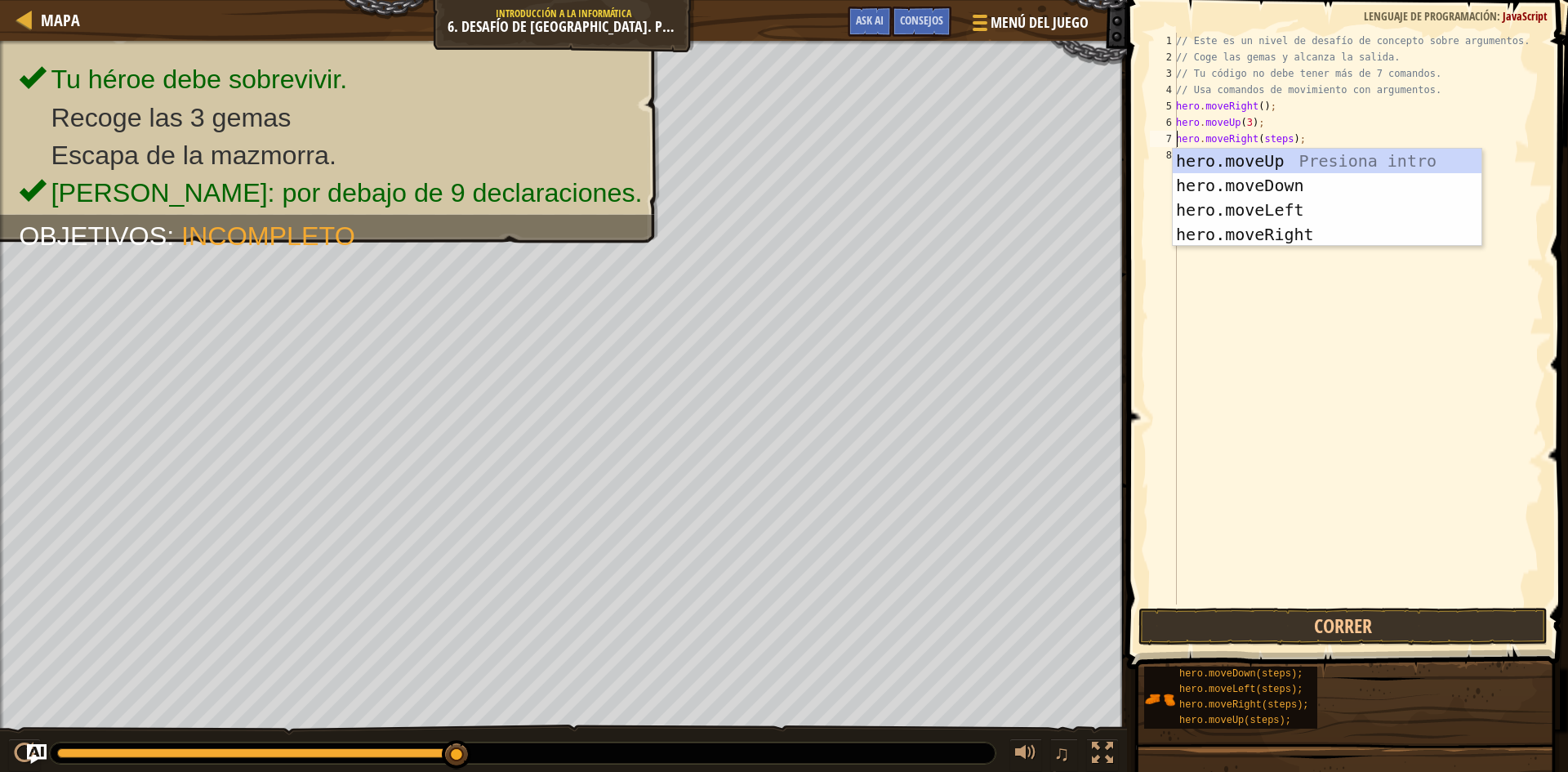
click at [1285, 137] on div "// Este es un nivel de desafío de concepto sobre argumentos. // Coge las gemas …" at bounding box center [1357, 335] width 370 height 604
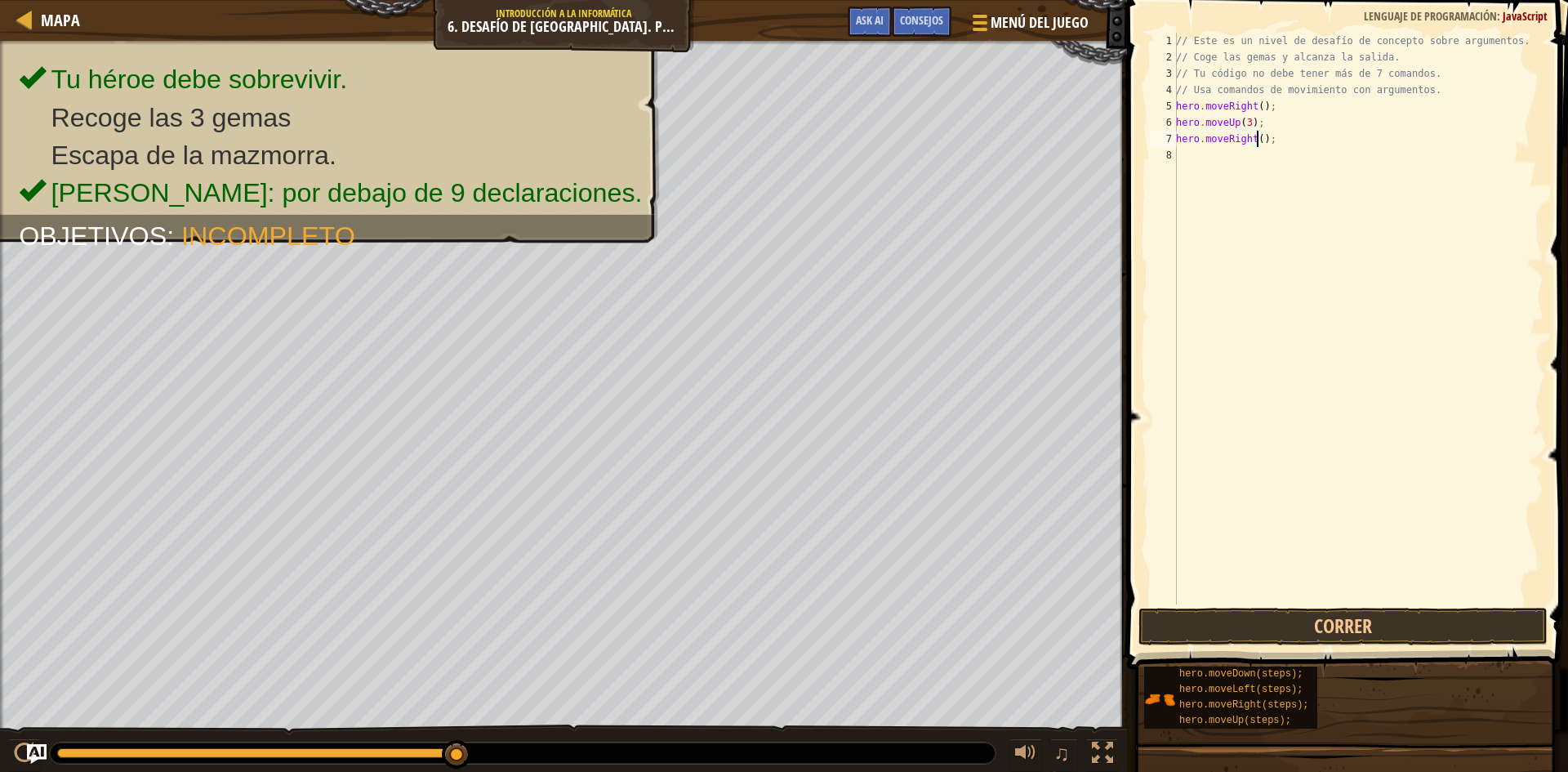
scroll to position [7, 6]
click at [1329, 625] on button "Correr" at bounding box center [1342, 626] width 410 height 37
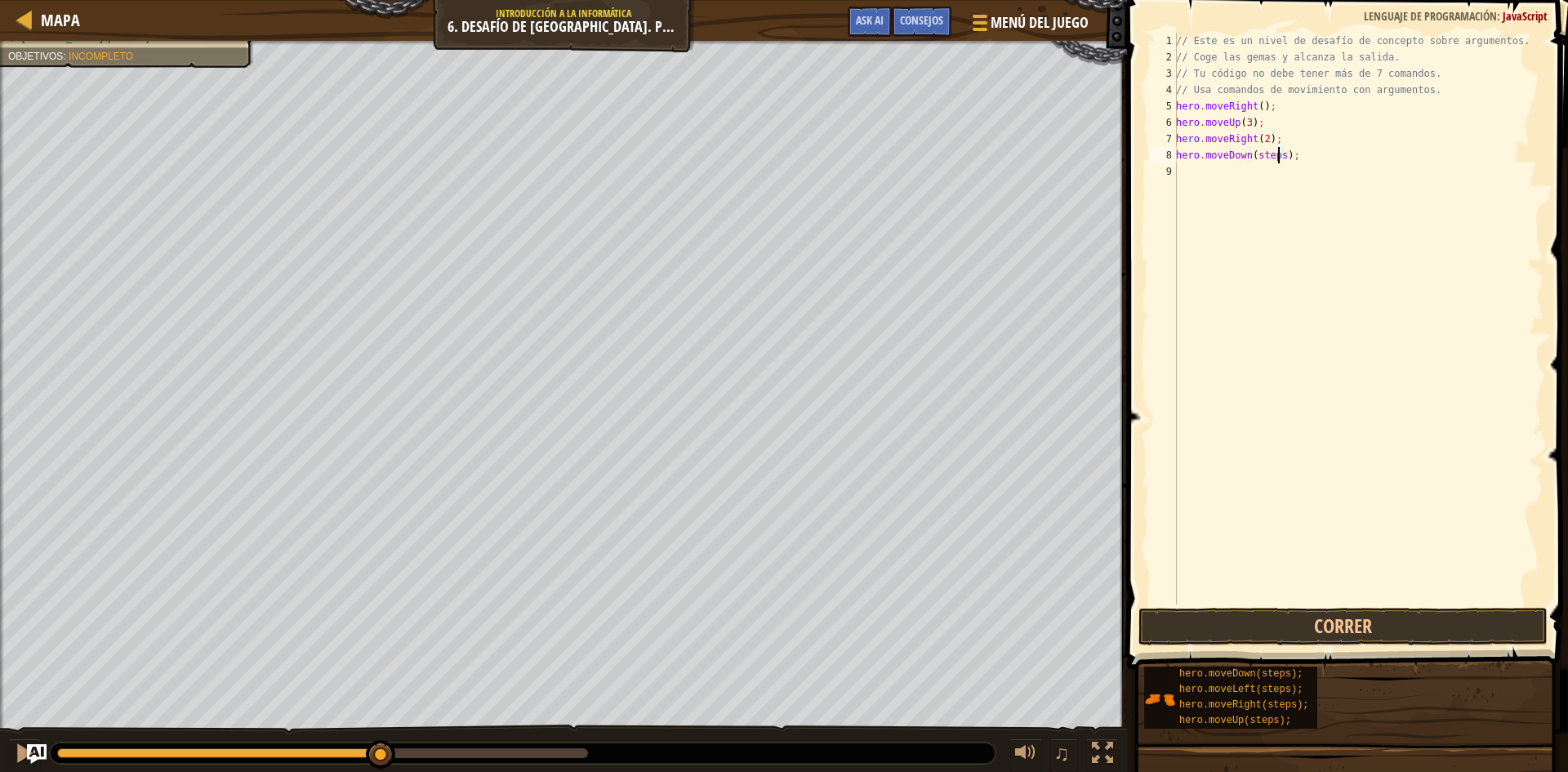
click at [1280, 155] on div "// Este es un nivel de desafío de concepto sobre argumentos. // Coge las gemas …" at bounding box center [1357, 335] width 370 height 604
click at [1287, 636] on button "Correr" at bounding box center [1342, 626] width 410 height 37
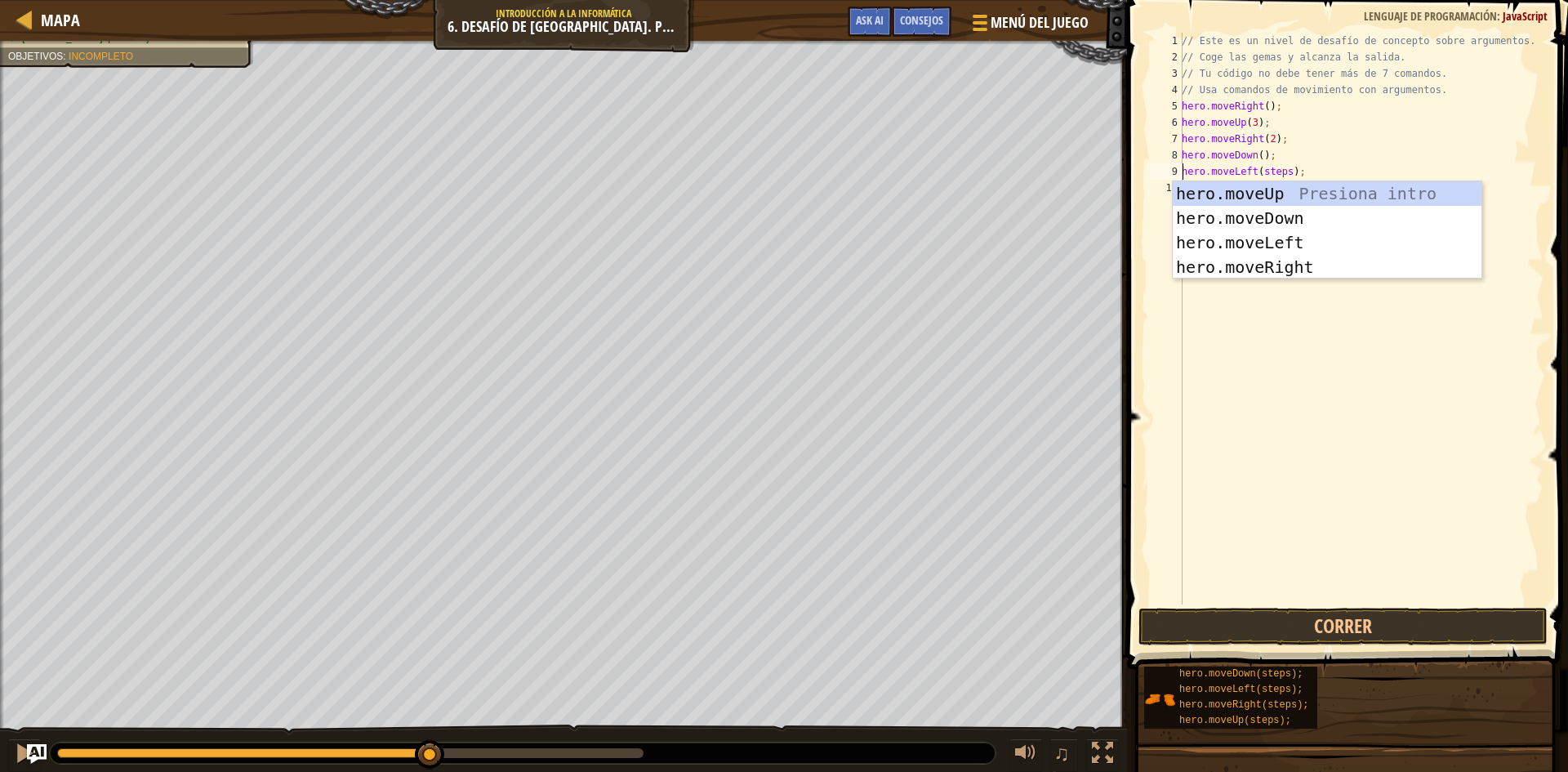
click at [1283, 171] on div "// Este es un nivel de desafío de concepto sobre argumentos. // Coge las gemas …" at bounding box center [1360, 335] width 365 height 604
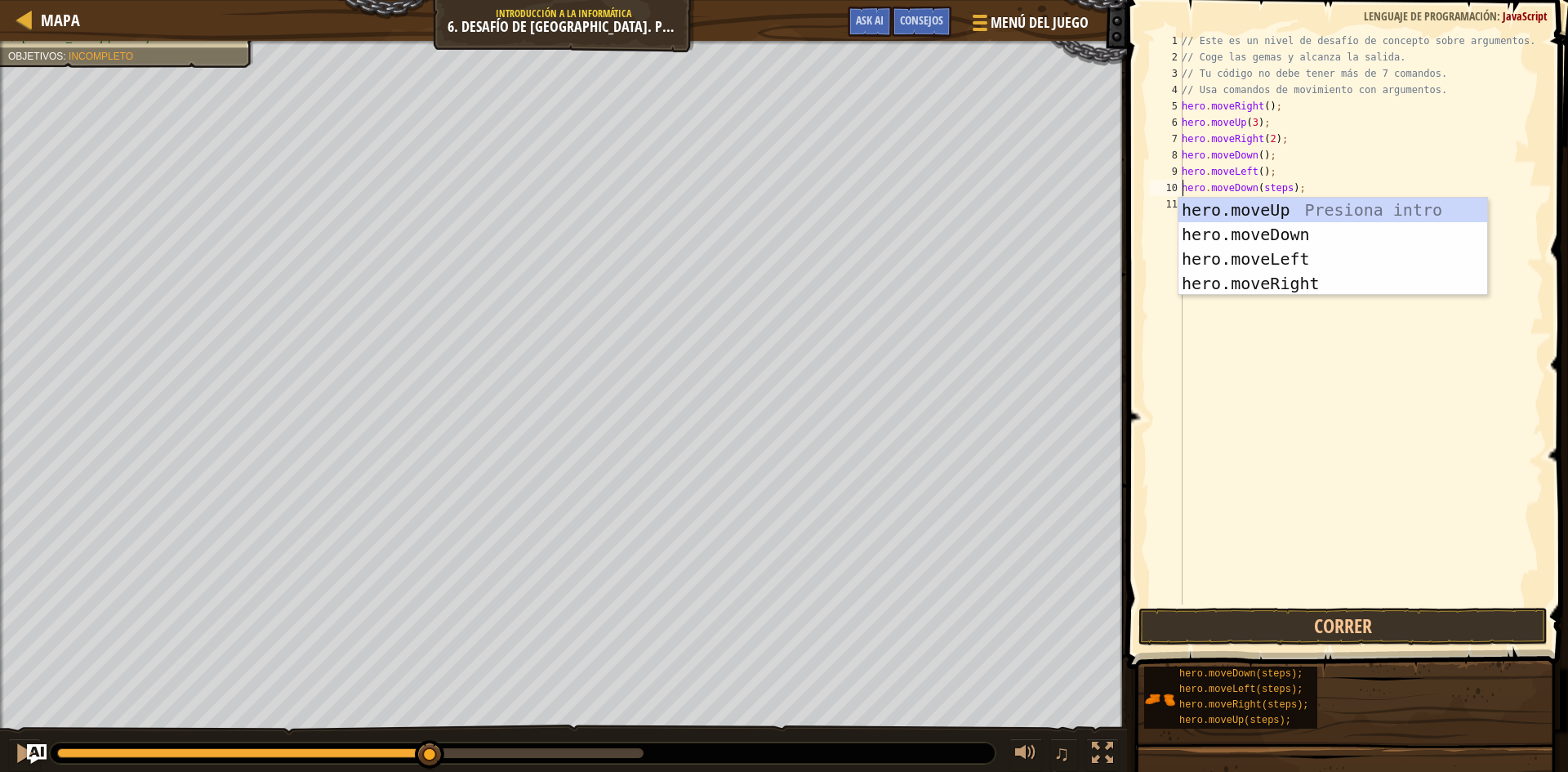
click at [1286, 187] on div "// Este es un nivel de desafío de concepto sobre argumentos. // Coge las gemas …" at bounding box center [1360, 335] width 365 height 604
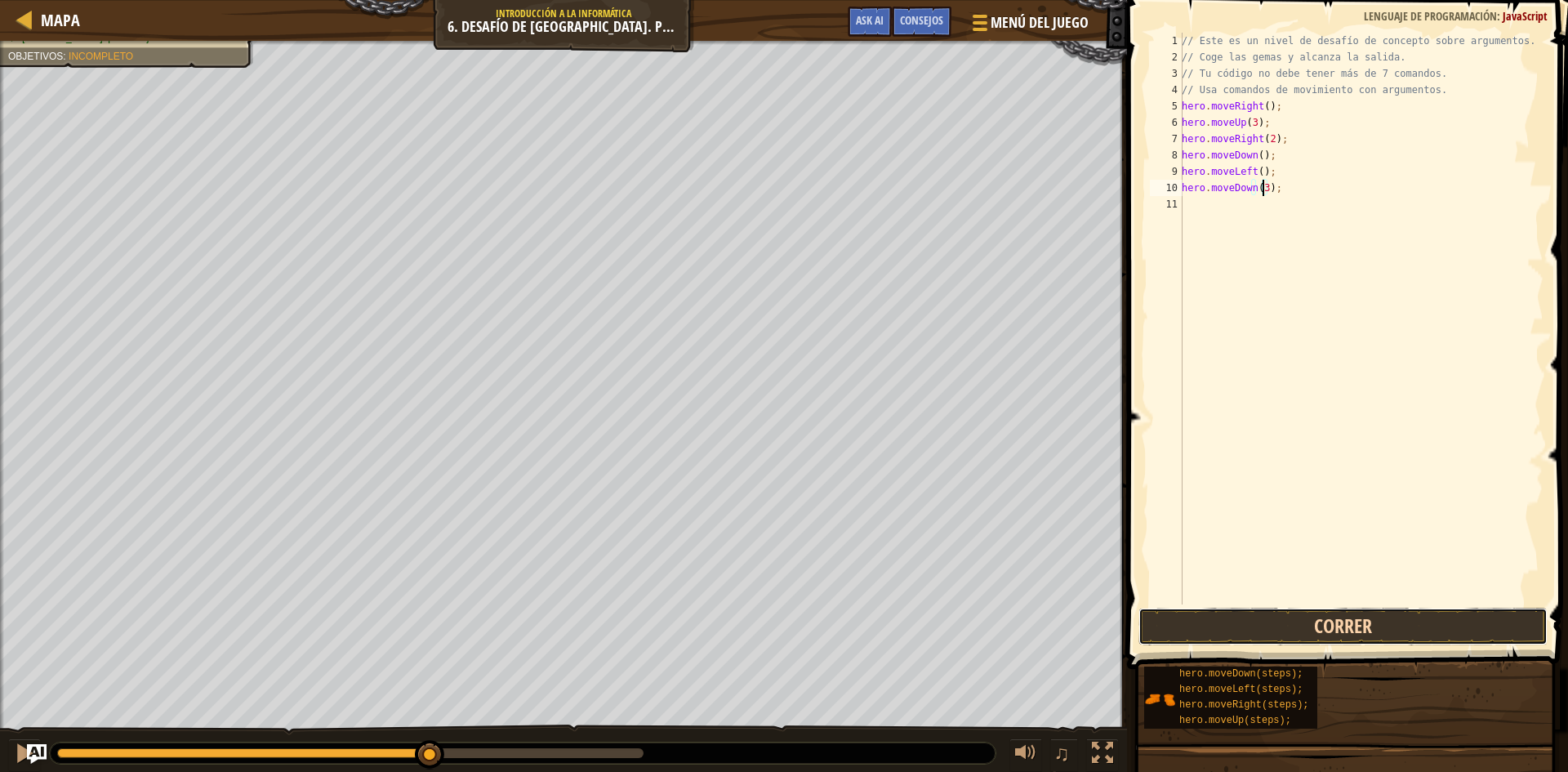
click at [1366, 617] on button "Correr" at bounding box center [1342, 626] width 410 height 37
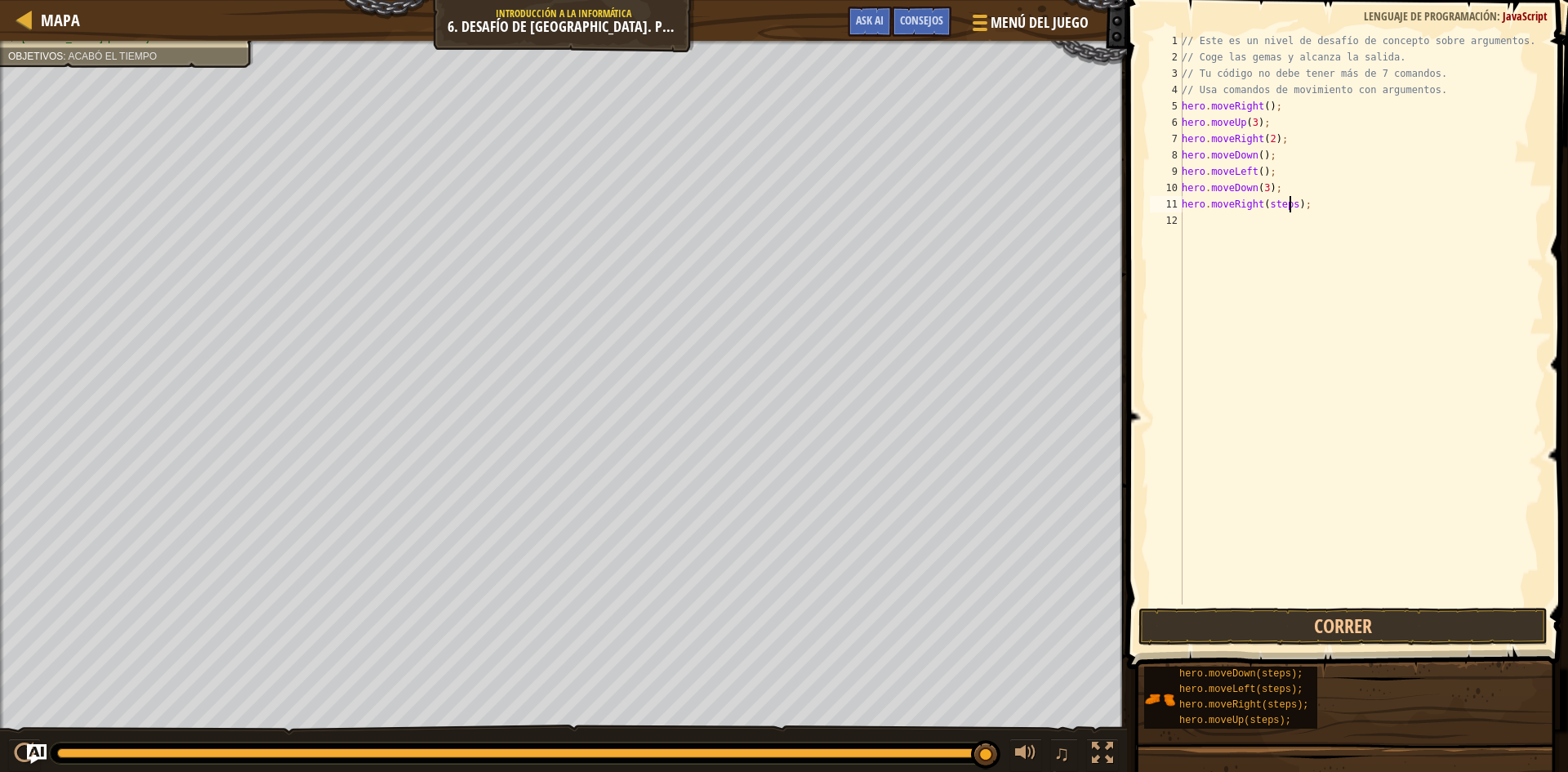
click at [1287, 206] on div "// Este es un nivel de desafío de concepto sobre argumentos. // Coge las gemas …" at bounding box center [1360, 335] width 365 height 604
drag, startPoint x: 1273, startPoint y: 221, endPoint x: 1307, endPoint y: 243, distance: 40.5
click at [1277, 221] on div "// Este es un nivel de desafío de concepto sobre argumentos. // Coge las gemas …" at bounding box center [1360, 335] width 365 height 604
click at [1272, 219] on div "// Este es un nivel de desafío de concepto sobre argumentos. // Coge las gemas …" at bounding box center [1360, 318] width 365 height 571
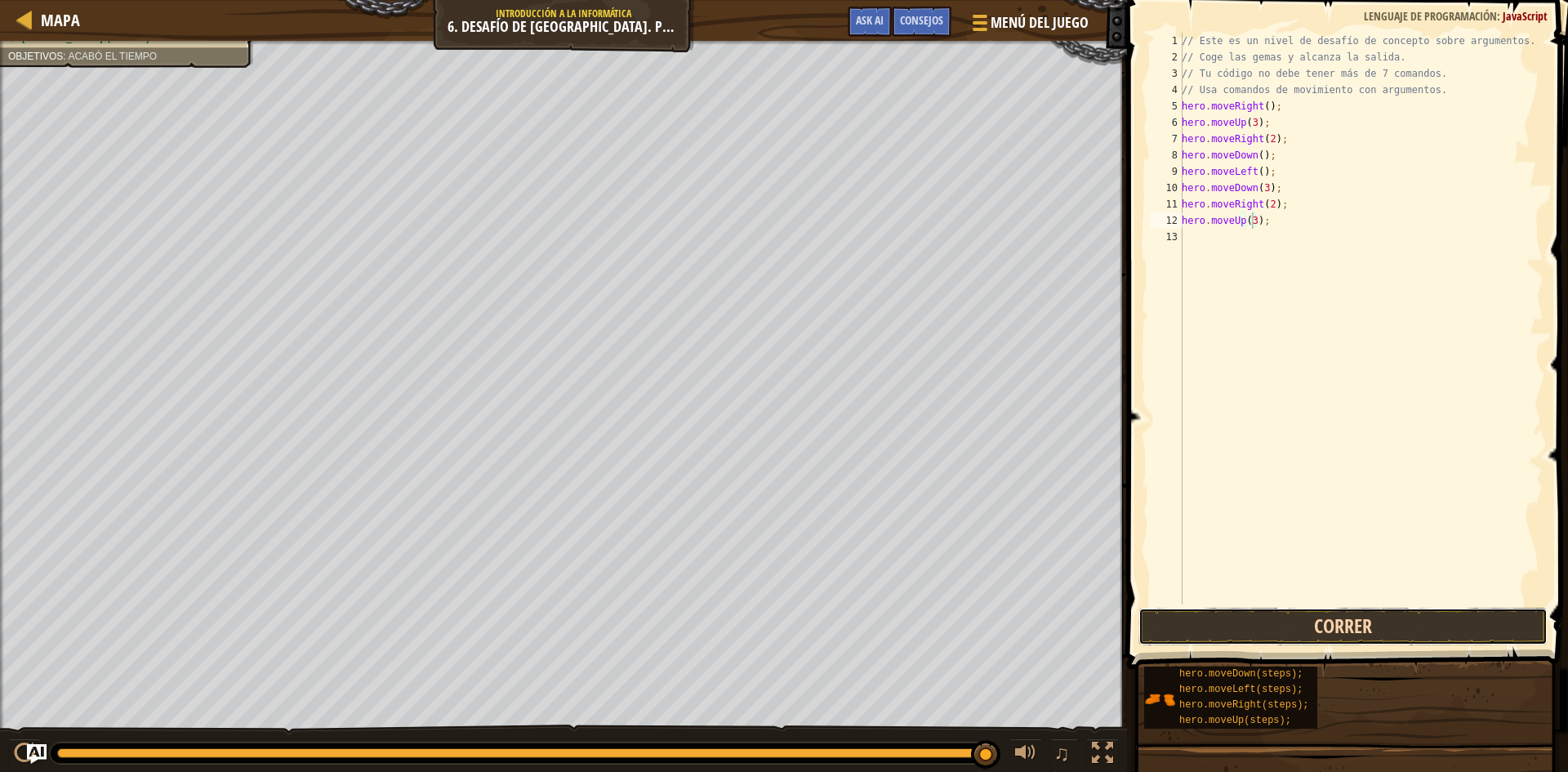
click at [1256, 618] on button "Correr" at bounding box center [1342, 626] width 410 height 37
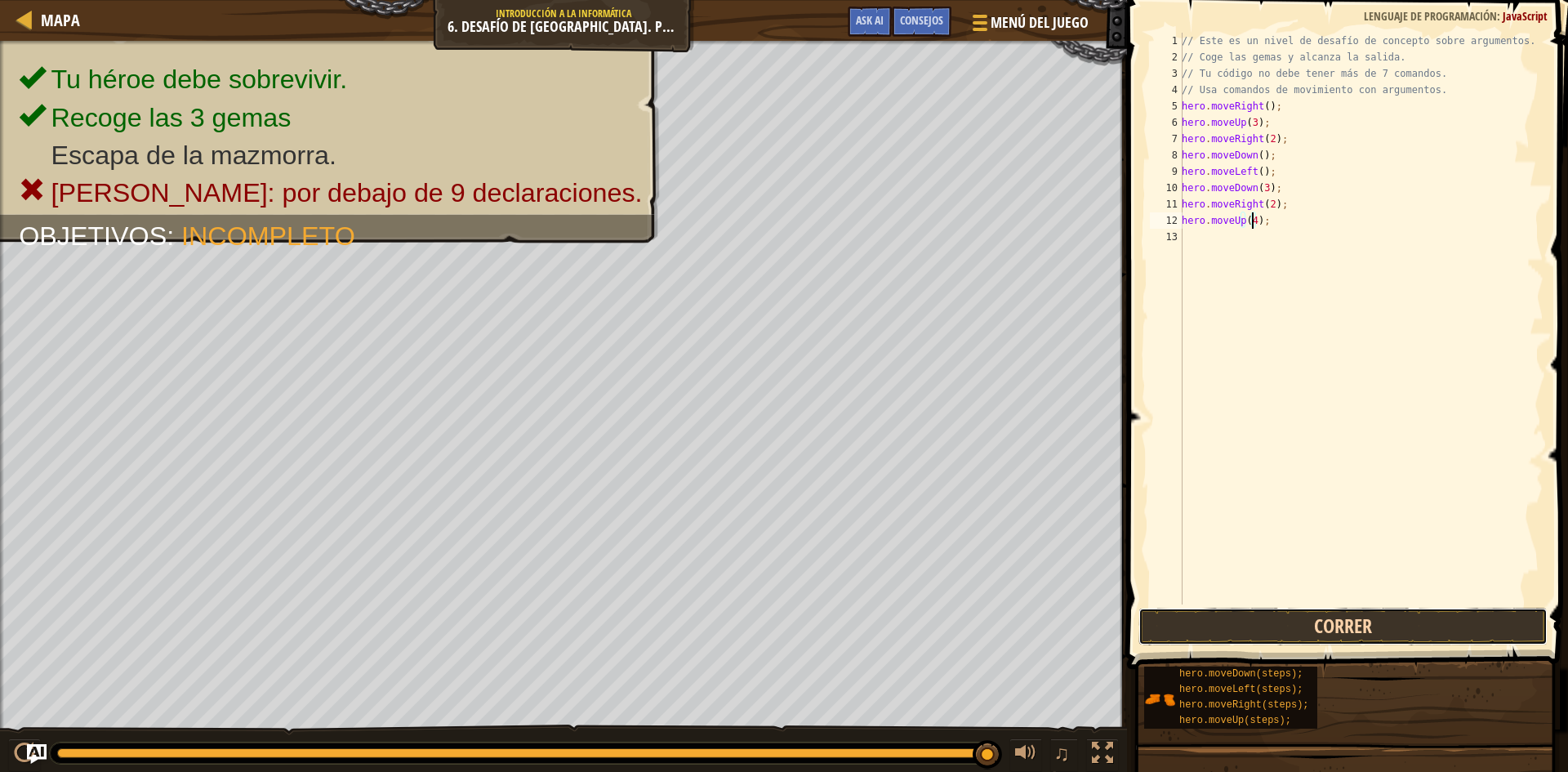
click at [1322, 621] on button "Correr" at bounding box center [1342, 626] width 410 height 37
click at [1393, 629] on button "Correr" at bounding box center [1342, 626] width 410 height 37
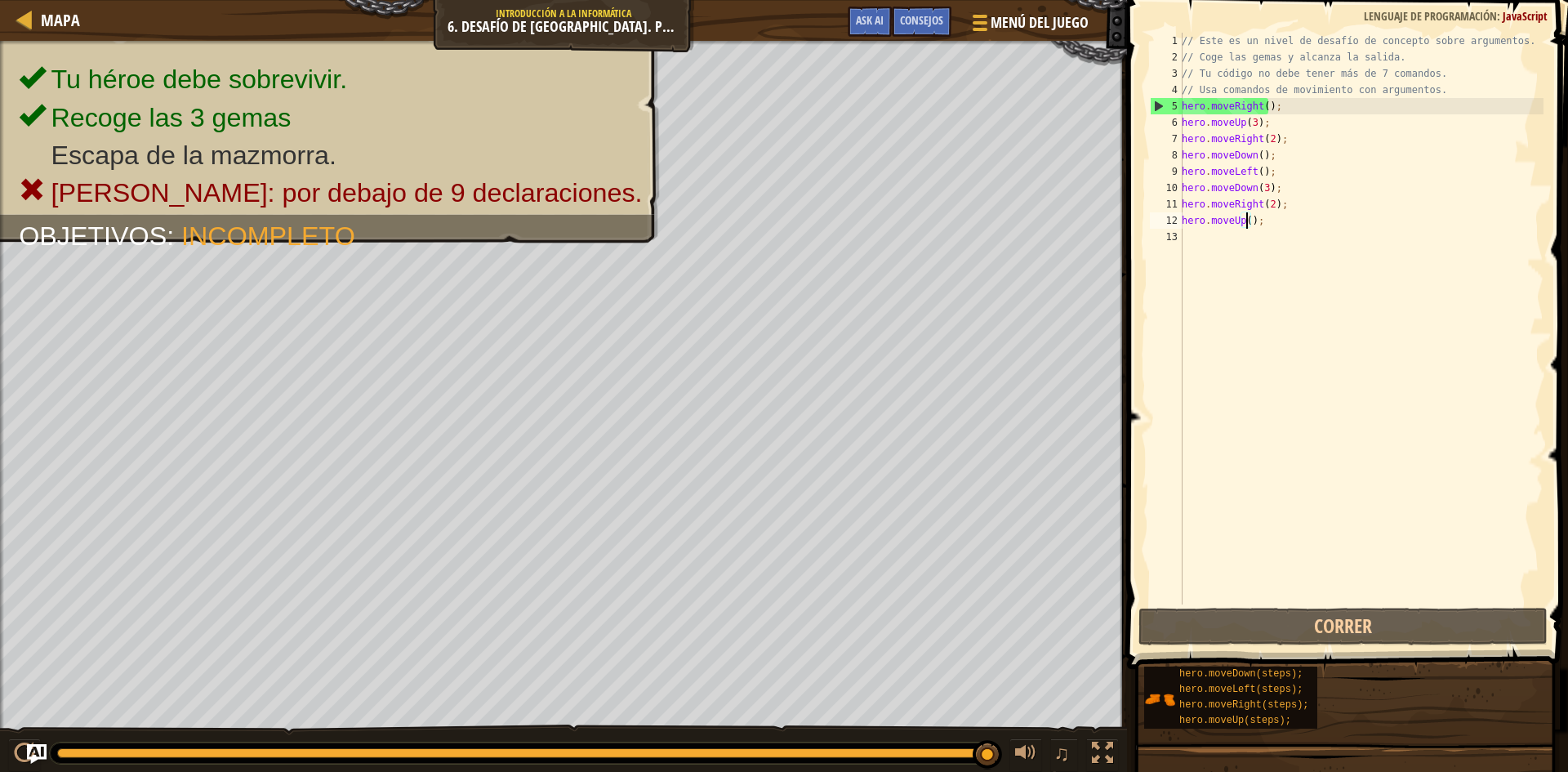
click at [1285, 200] on div "// Este es un nivel de desafío de concepto sobre argumentos. // Coge las gemas …" at bounding box center [1360, 335] width 365 height 604
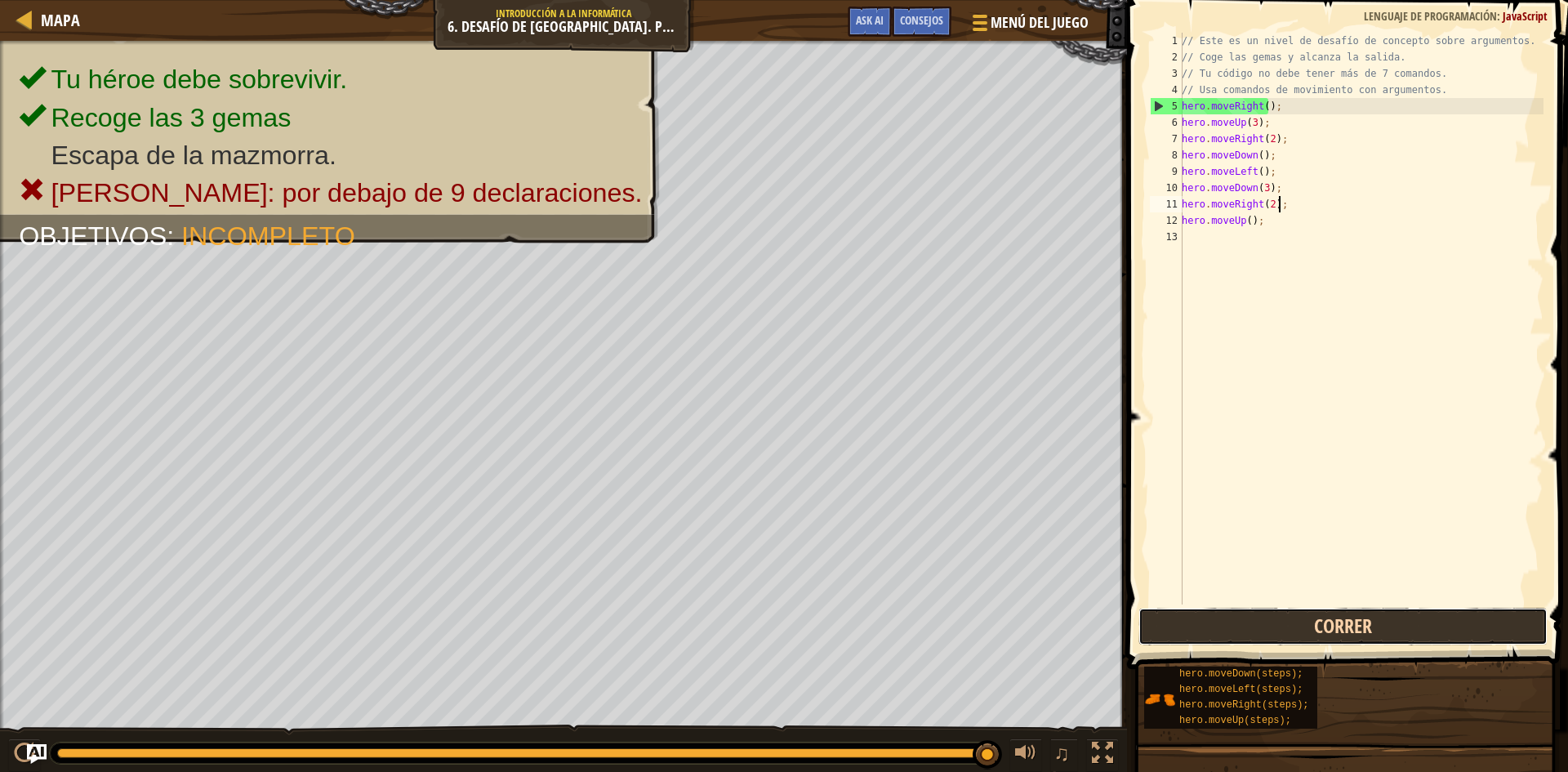
click at [1236, 627] on button "Correr" at bounding box center [1342, 626] width 410 height 37
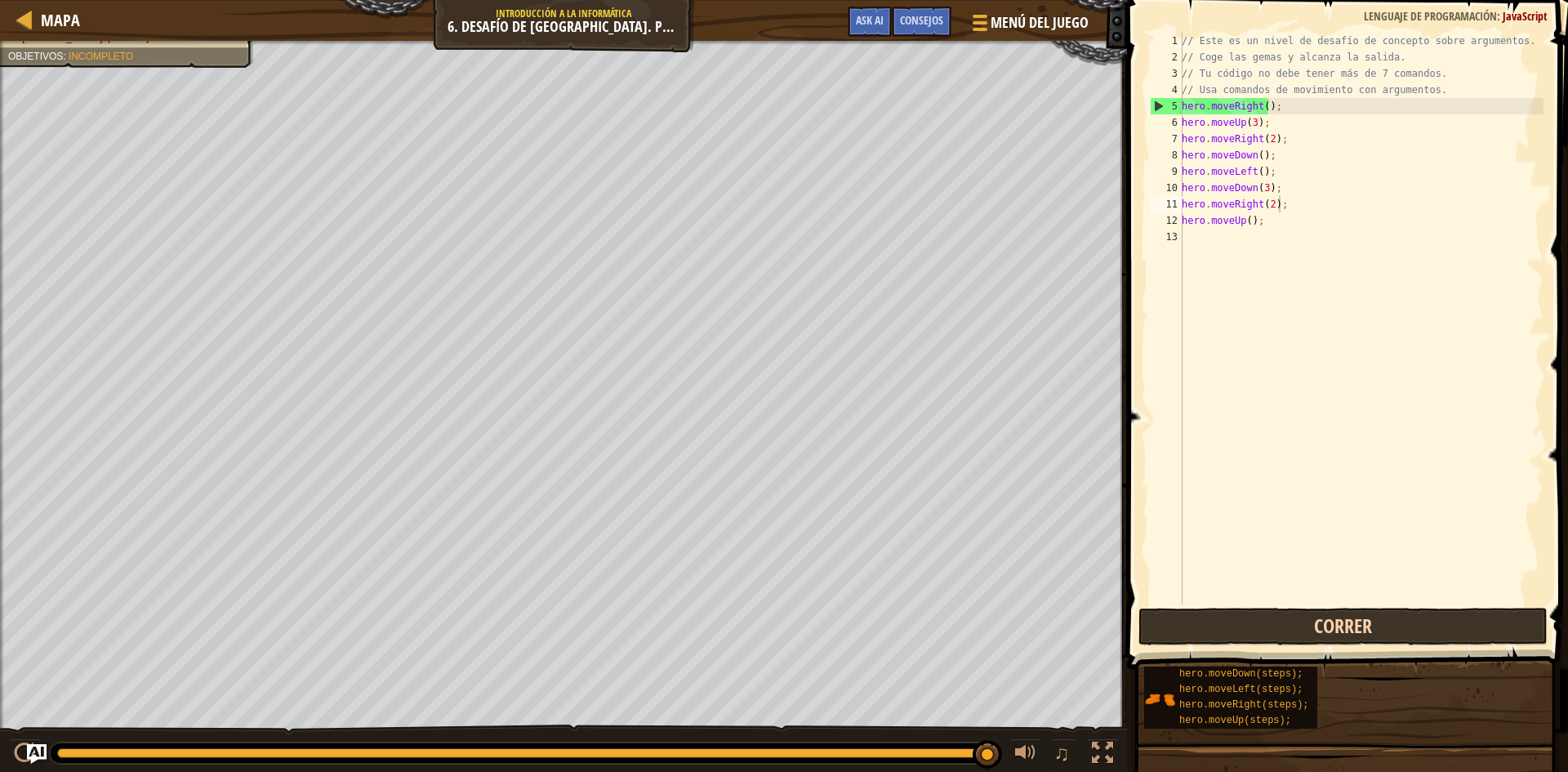
drag, startPoint x: 1374, startPoint y: 671, endPoint x: 1369, endPoint y: 622, distance: 49.3
click at [1372, 638] on div "Consejos Videos hero.moveRight(2); 1 2 3 4 5 6 7 8 9 10 11 12 13 // Este es un …" at bounding box center [1345, 381] width 446 height 763
click at [1368, 621] on button "Correr" at bounding box center [1342, 626] width 410 height 37
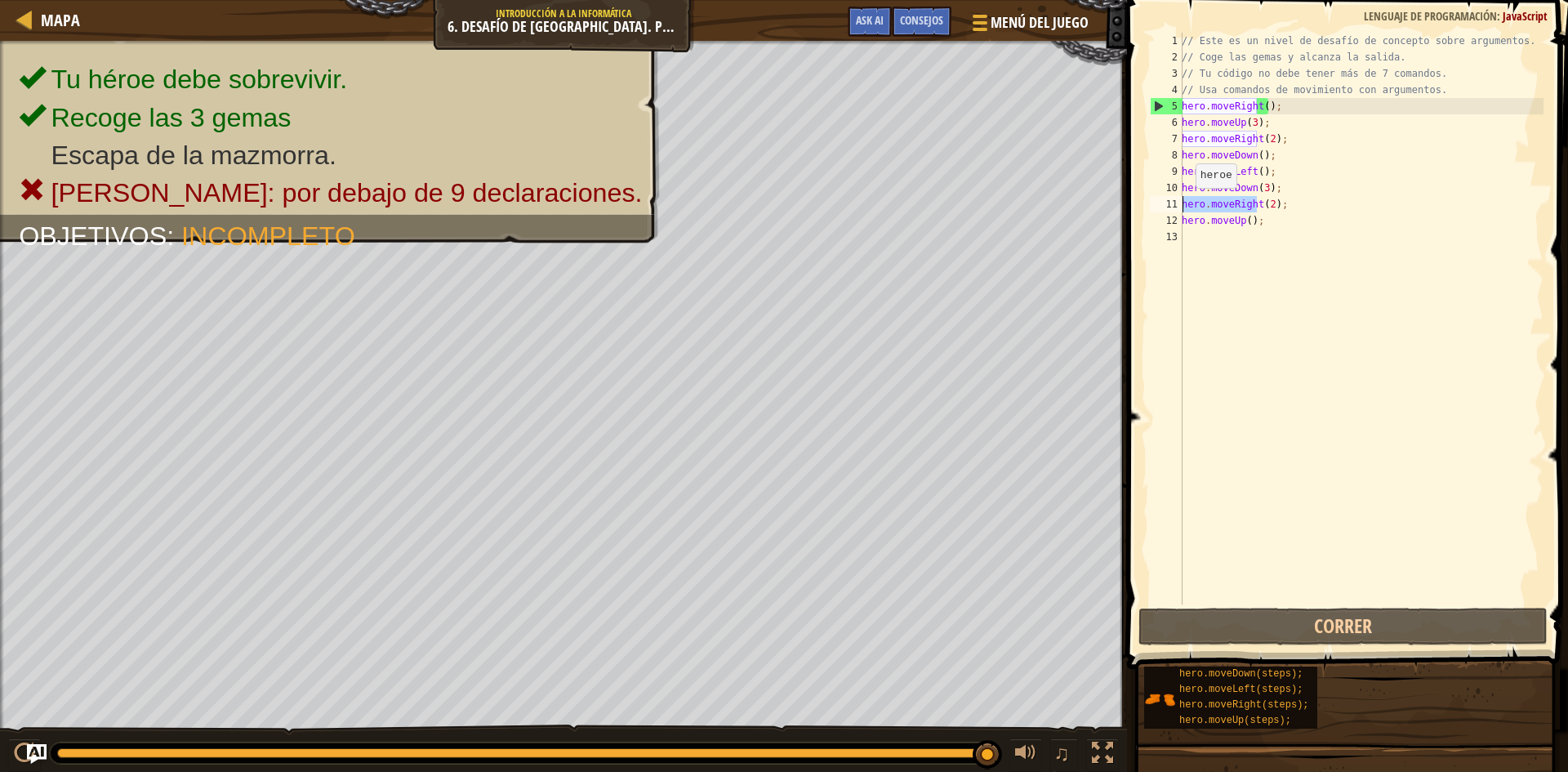
drag, startPoint x: 1258, startPoint y: 207, endPoint x: 1126, endPoint y: 209, distance: 132.0
click at [1126, 209] on div "hero.moveRight(2); 1 2 3 4 5 6 7 8 9 10 11 12 13 // Este es un nivel de desafío…" at bounding box center [1345, 366] width 446 height 717
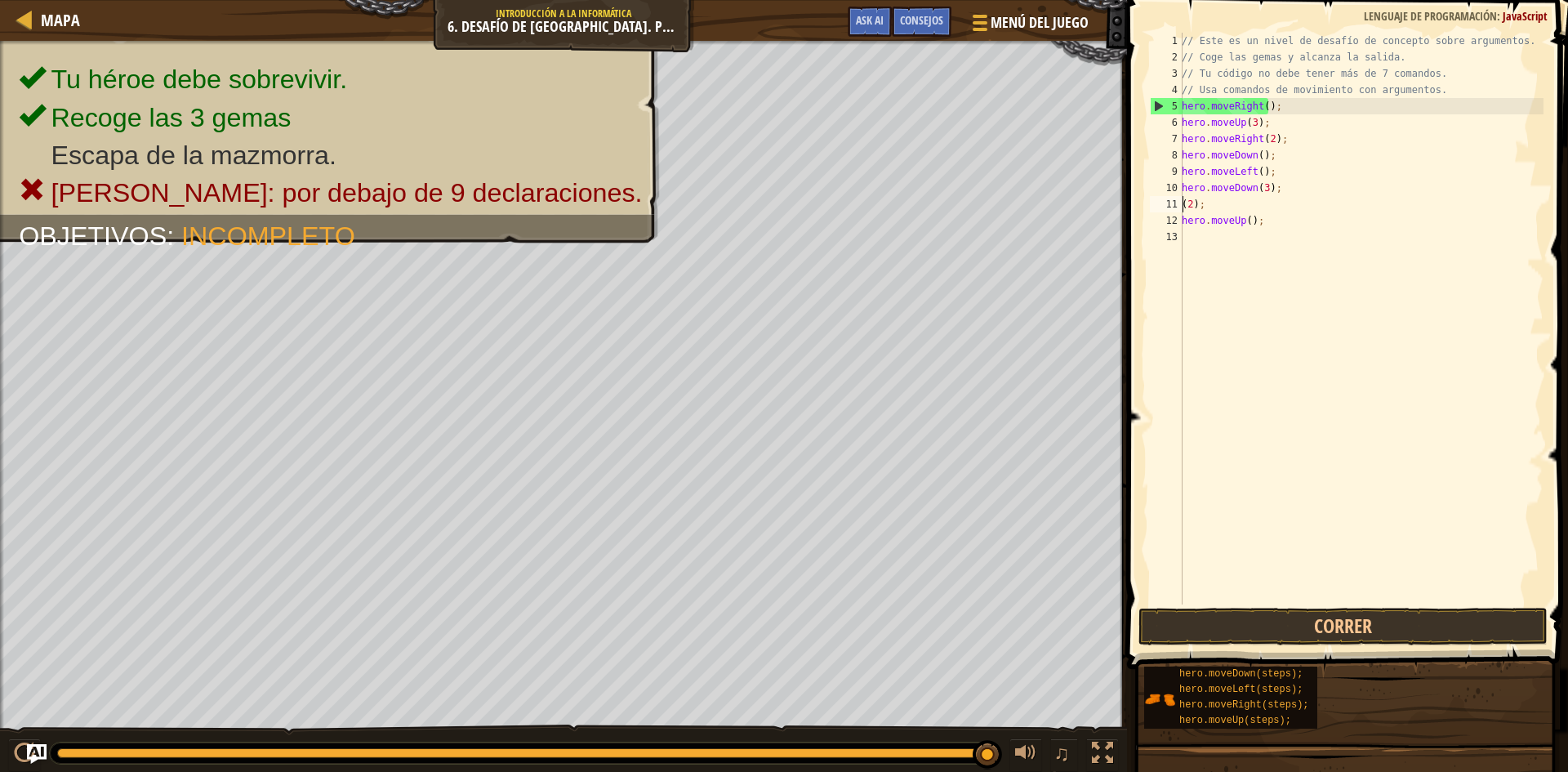
scroll to position [7, 1]
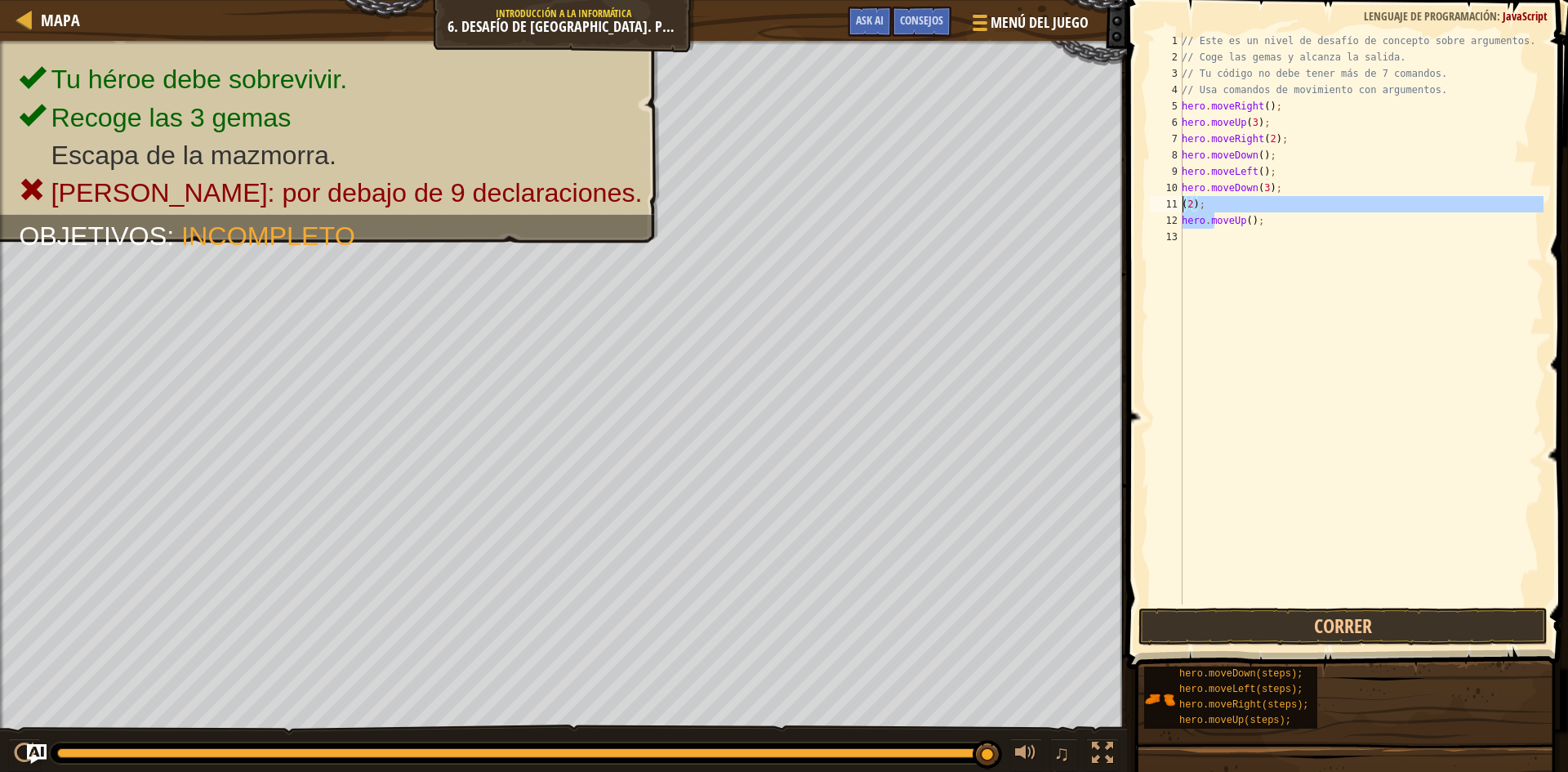
drag, startPoint x: 1214, startPoint y: 213, endPoint x: 1181, endPoint y: 198, distance: 36.2
click at [1181, 198] on div "(2); 1 2 3 4 5 6 7 8 9 10 11 12 13 // Este es un nivel de desafío de concepto s…" at bounding box center [1345, 318] width 397 height 571
type textarea "(2);"
drag, startPoint x: 1201, startPoint y: 203, endPoint x: 1160, endPoint y: 199, distance: 41.2
click at [1161, 200] on div "(2); 1 2 3 4 5 6 7 8 9 10 11 12 13 // Este es un nivel de desafío de concepto s…" at bounding box center [1345, 318] width 397 height 571
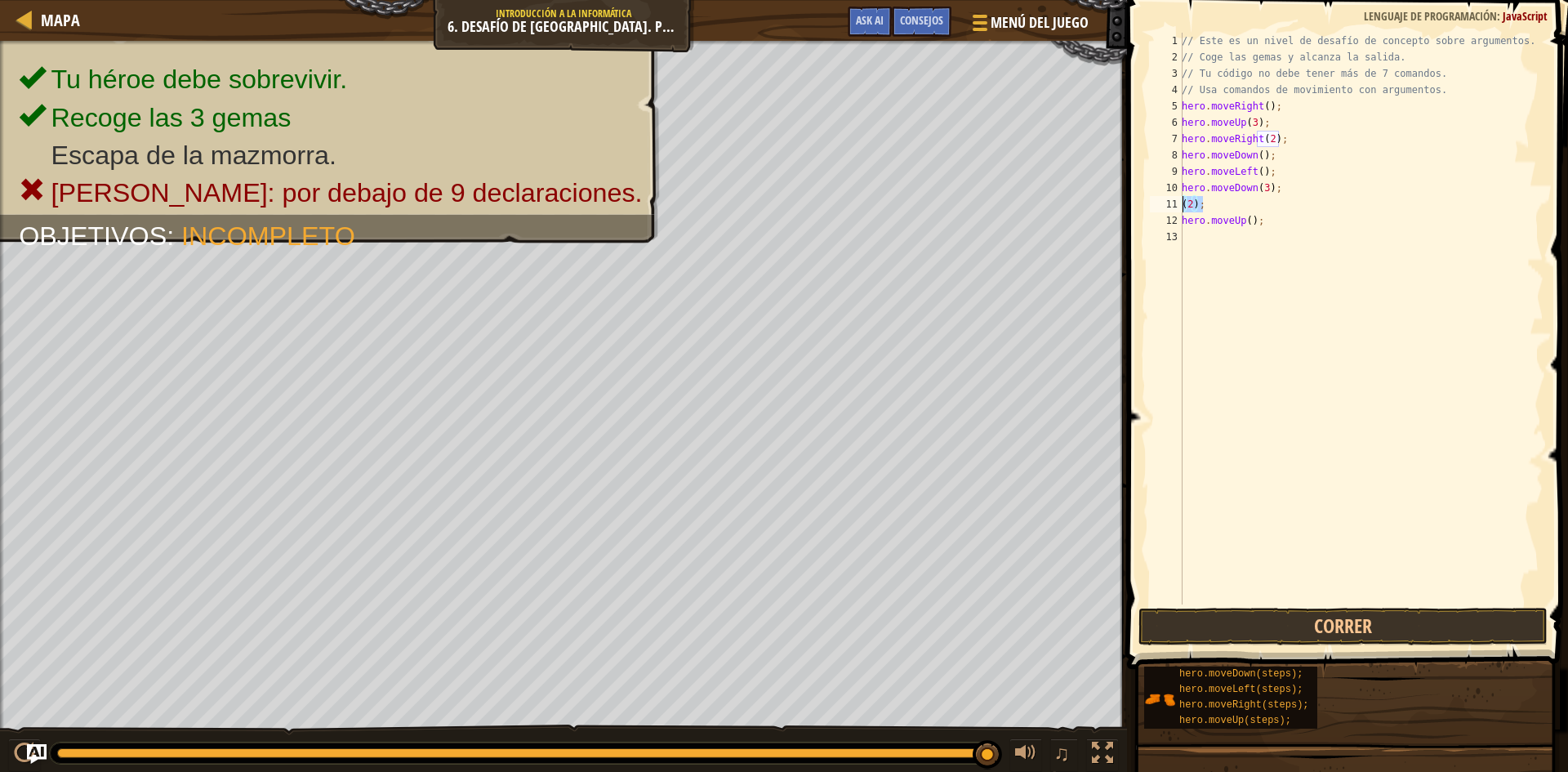
scroll to position [7, 0]
click at [862, 22] on span "Ask AI" at bounding box center [869, 20] width 28 height 15
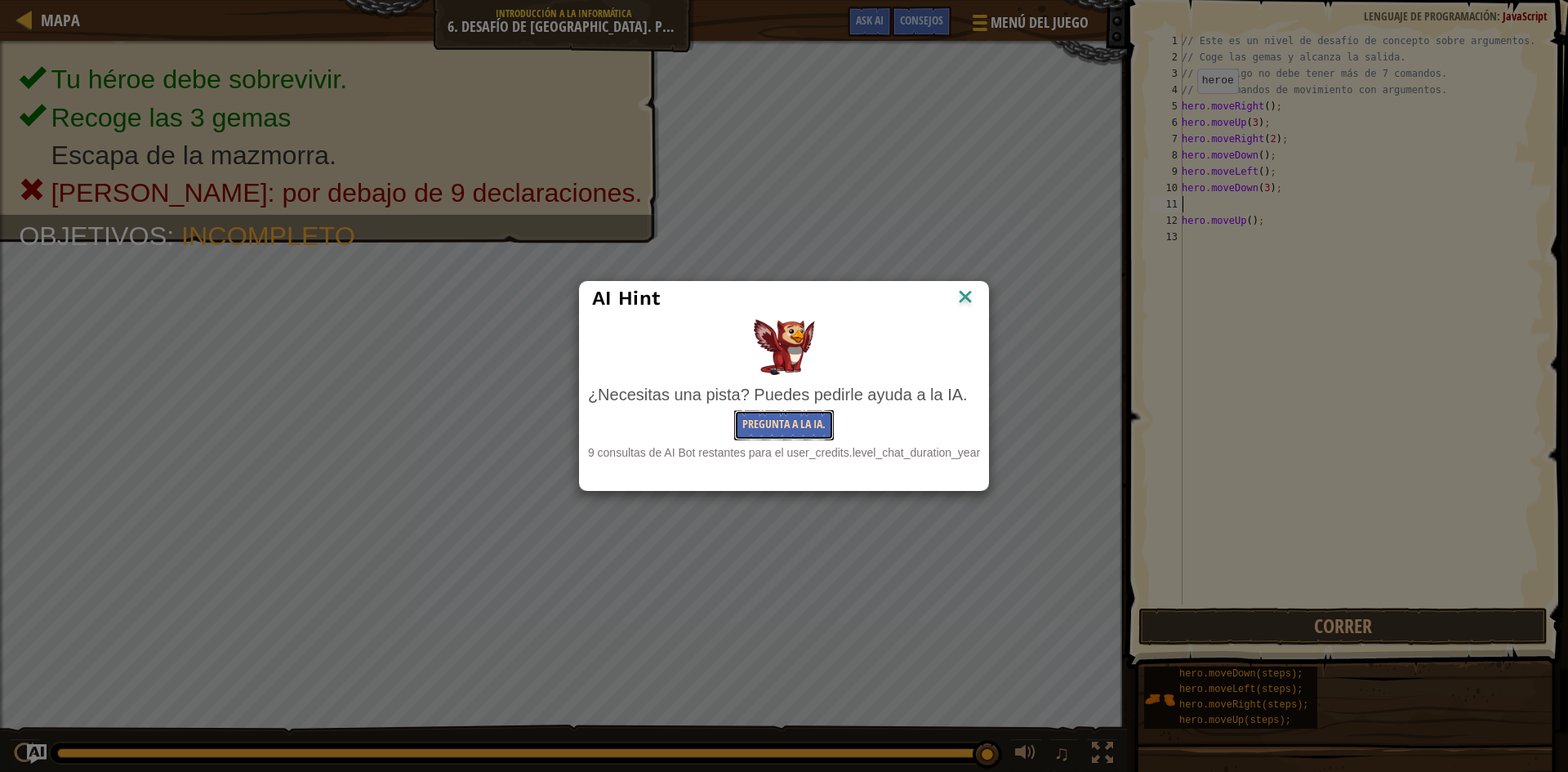
click at [793, 425] on button "Pregunta a la IA." at bounding box center [784, 425] width 99 height 30
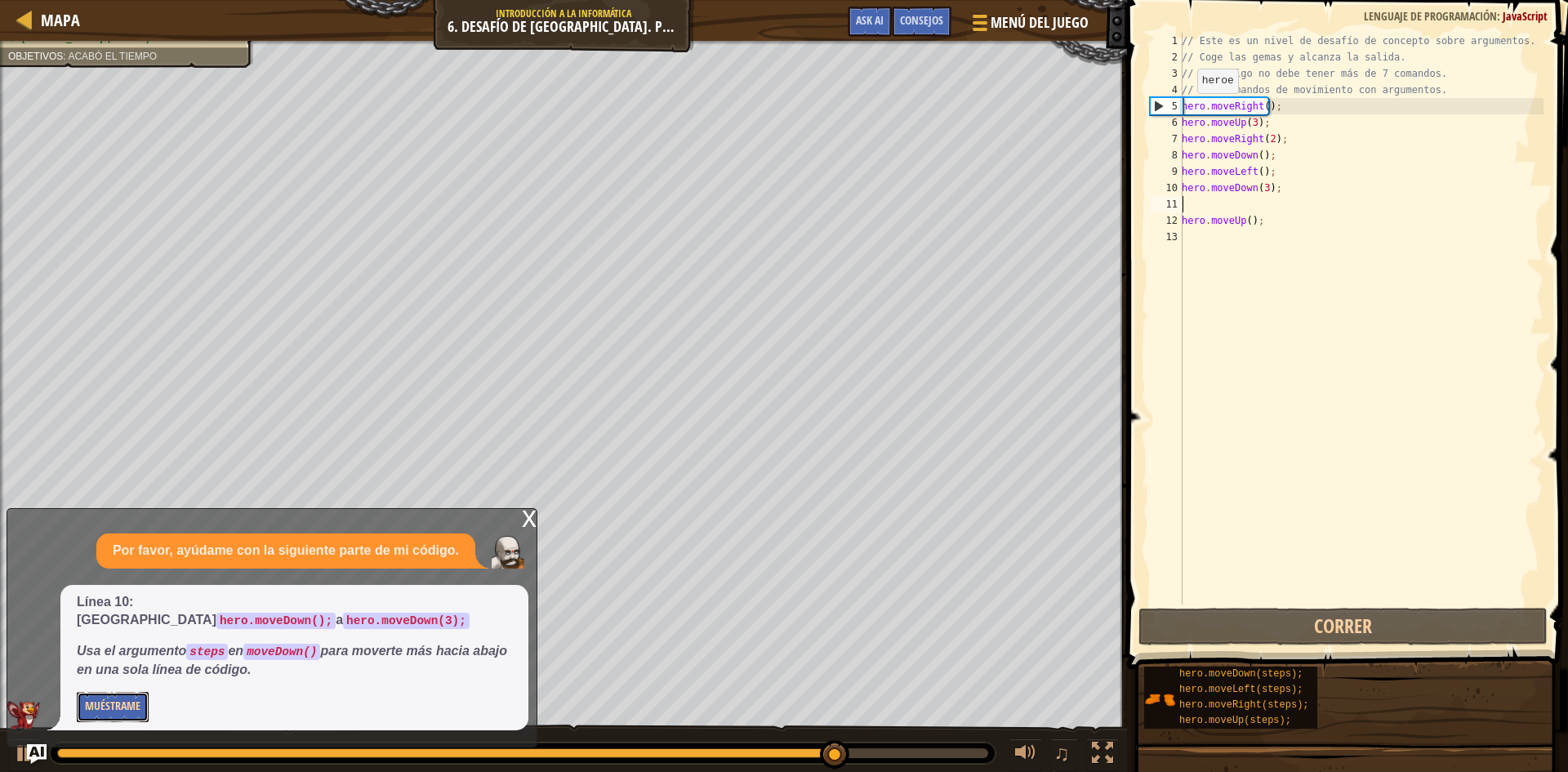
click at [101, 703] on button "Muéstrame" at bounding box center [112, 707] width 72 height 30
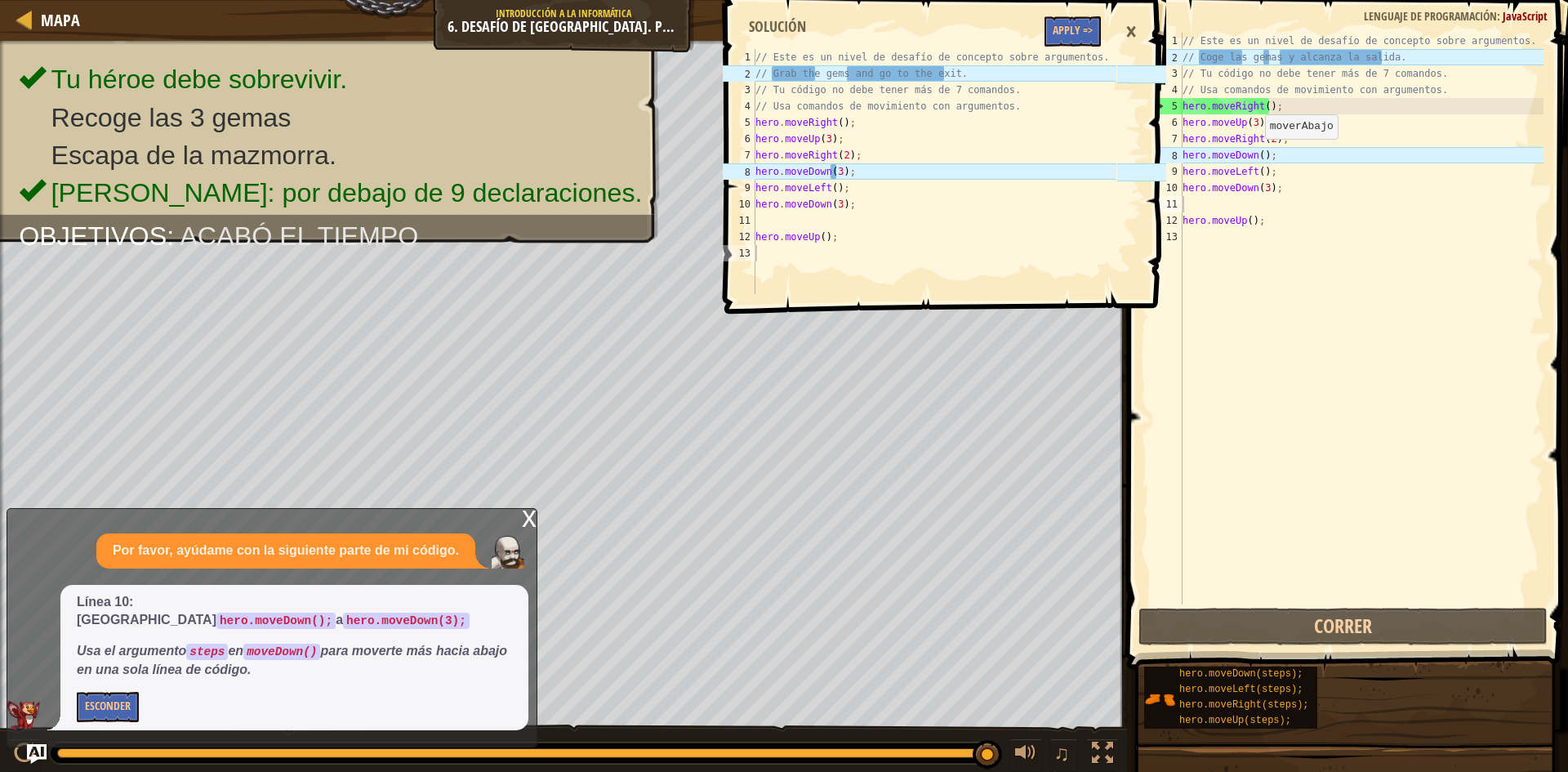
click at [1257, 155] on div "// Este es un nivel de desafío de concepto sobre argumentos. // Coge las gemas …" at bounding box center [1361, 335] width 364 height 604
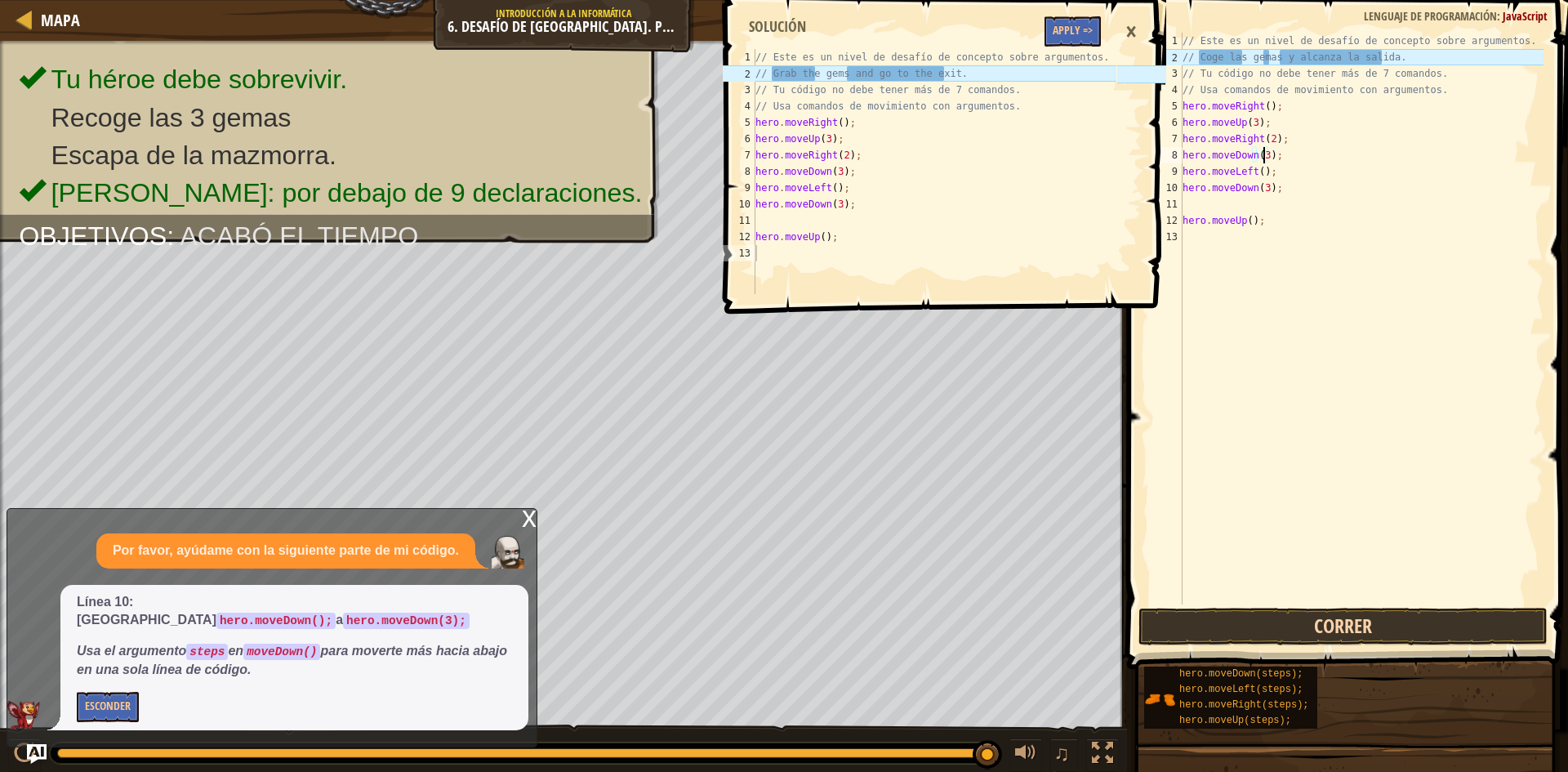
type textarea "hero.moveDown(3);"
click at [1384, 633] on button "Correr" at bounding box center [1342, 626] width 410 height 37
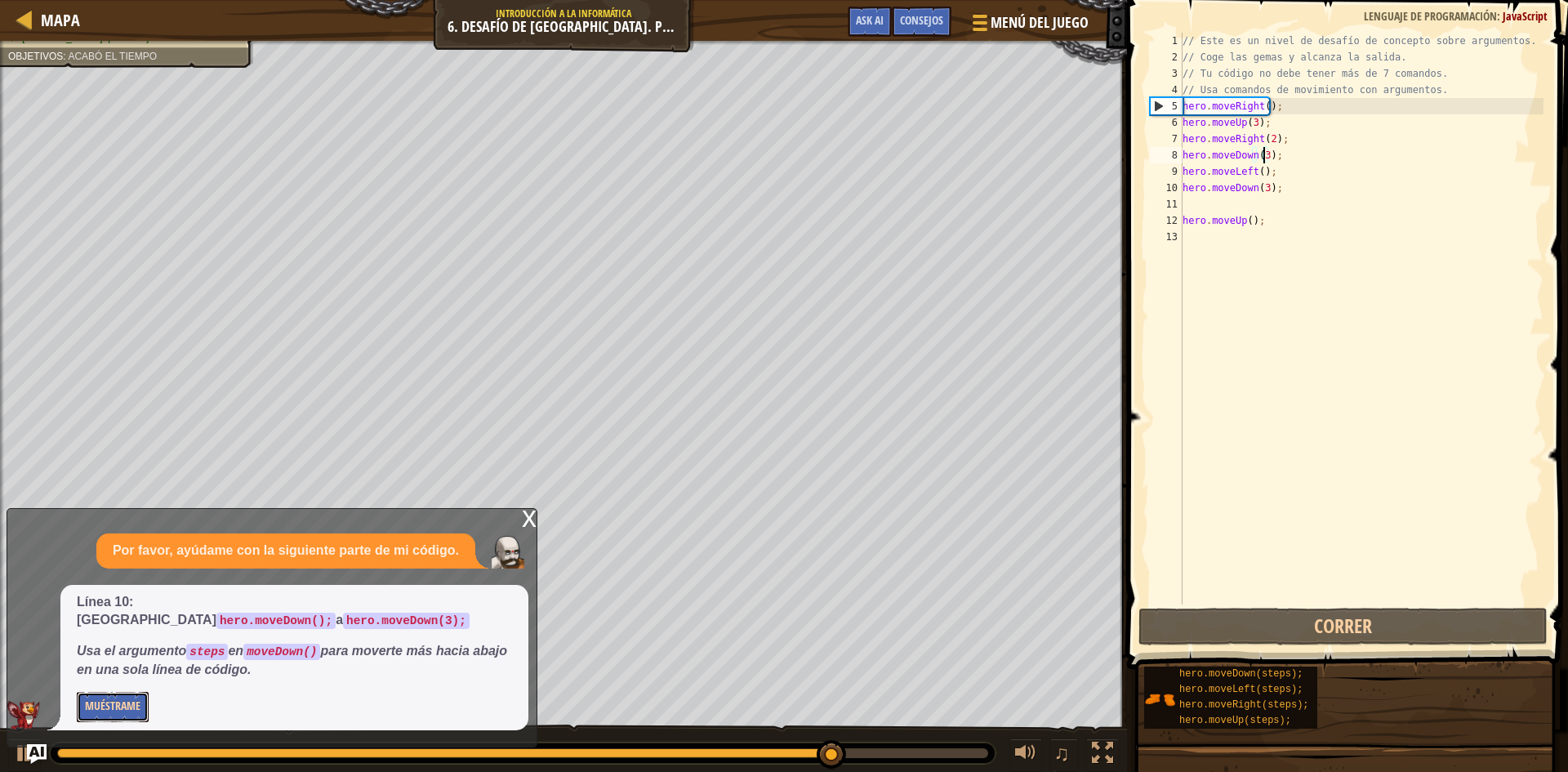
click at [107, 703] on button "Muéstrame" at bounding box center [112, 707] width 72 height 30
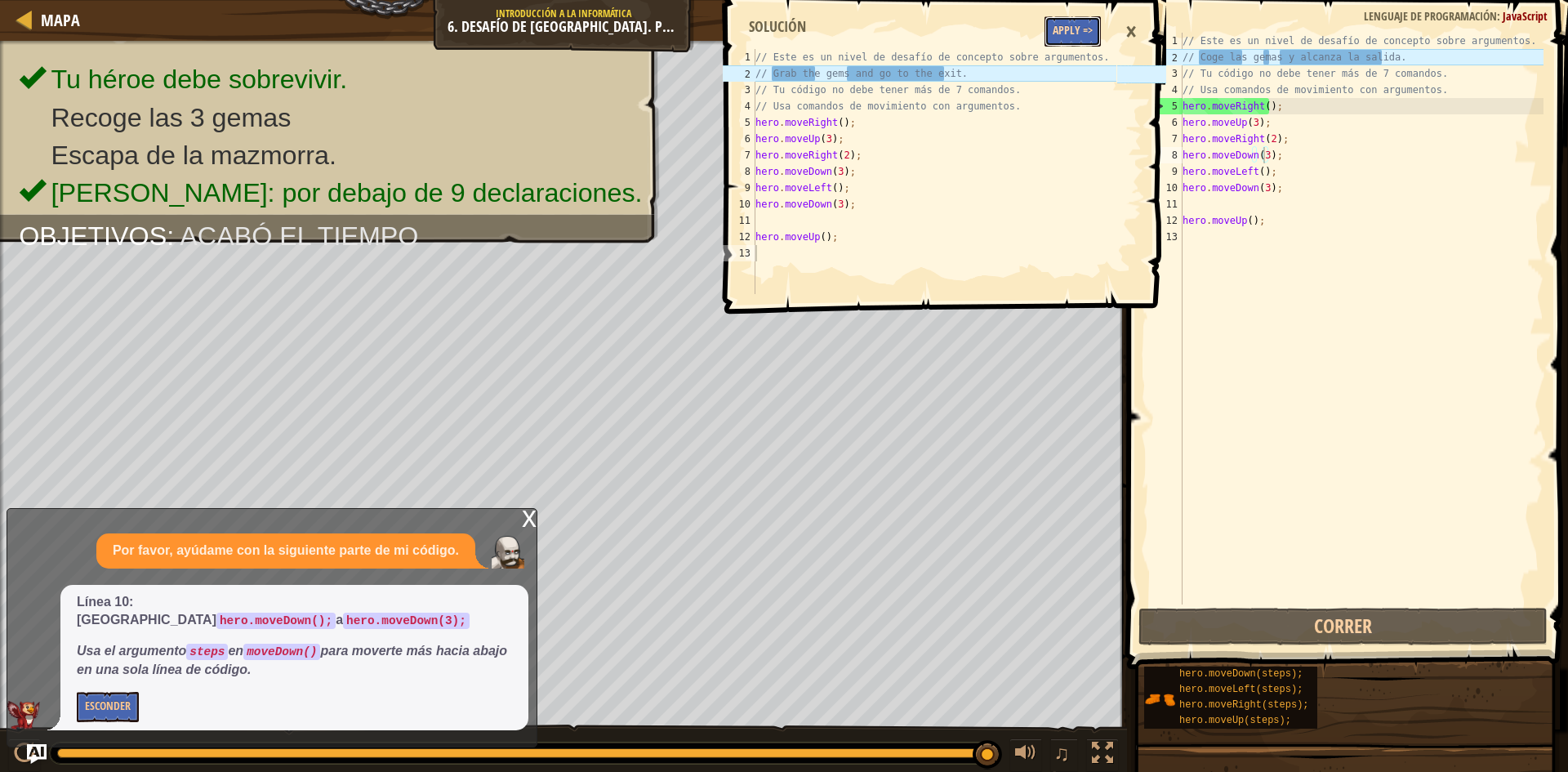
click at [1083, 35] on button "Apply =>" at bounding box center [1072, 31] width 56 height 30
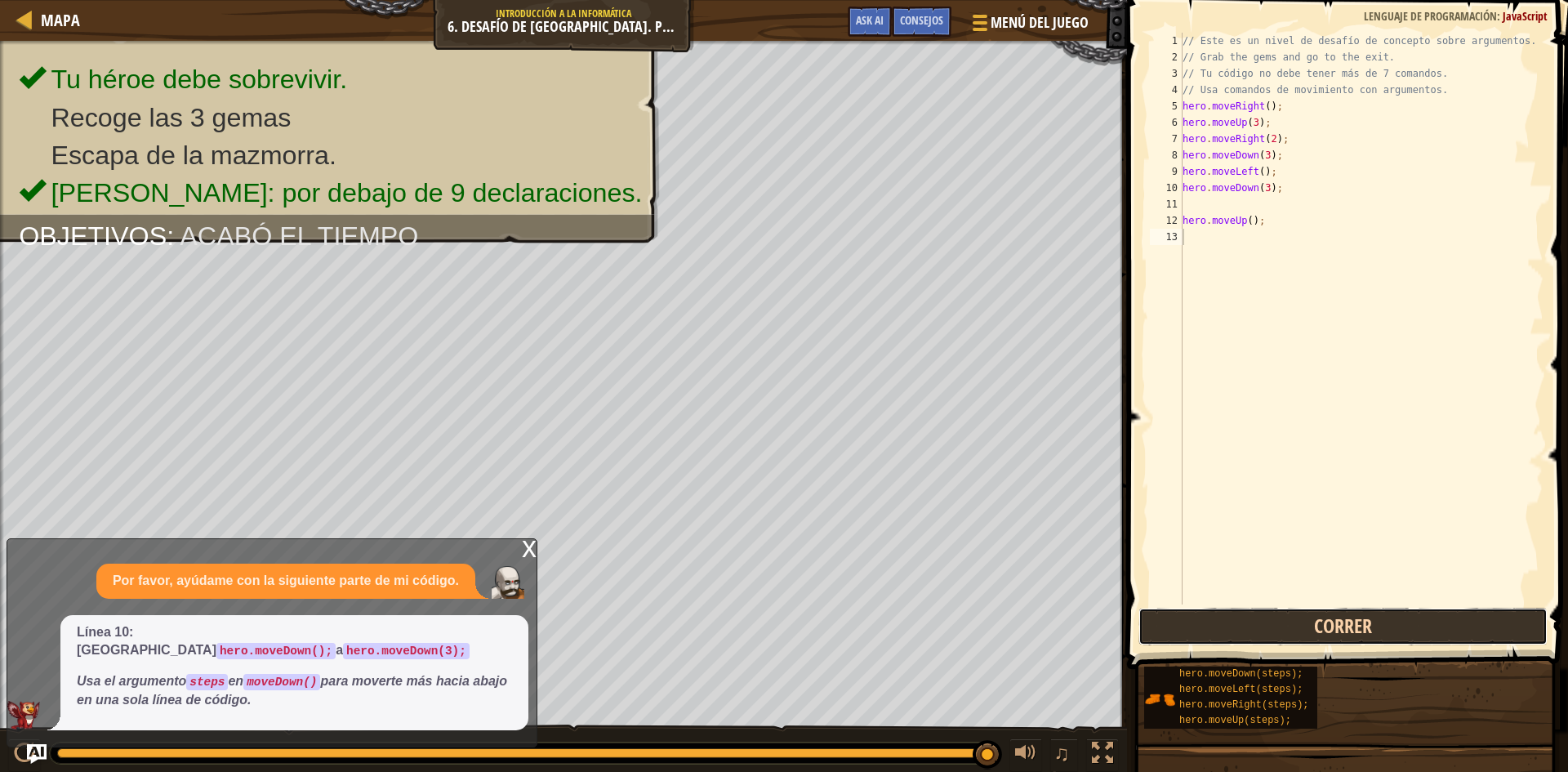
click at [1317, 632] on button "Correr" at bounding box center [1342, 626] width 410 height 37
click at [1469, 627] on button "Correr" at bounding box center [1342, 626] width 410 height 37
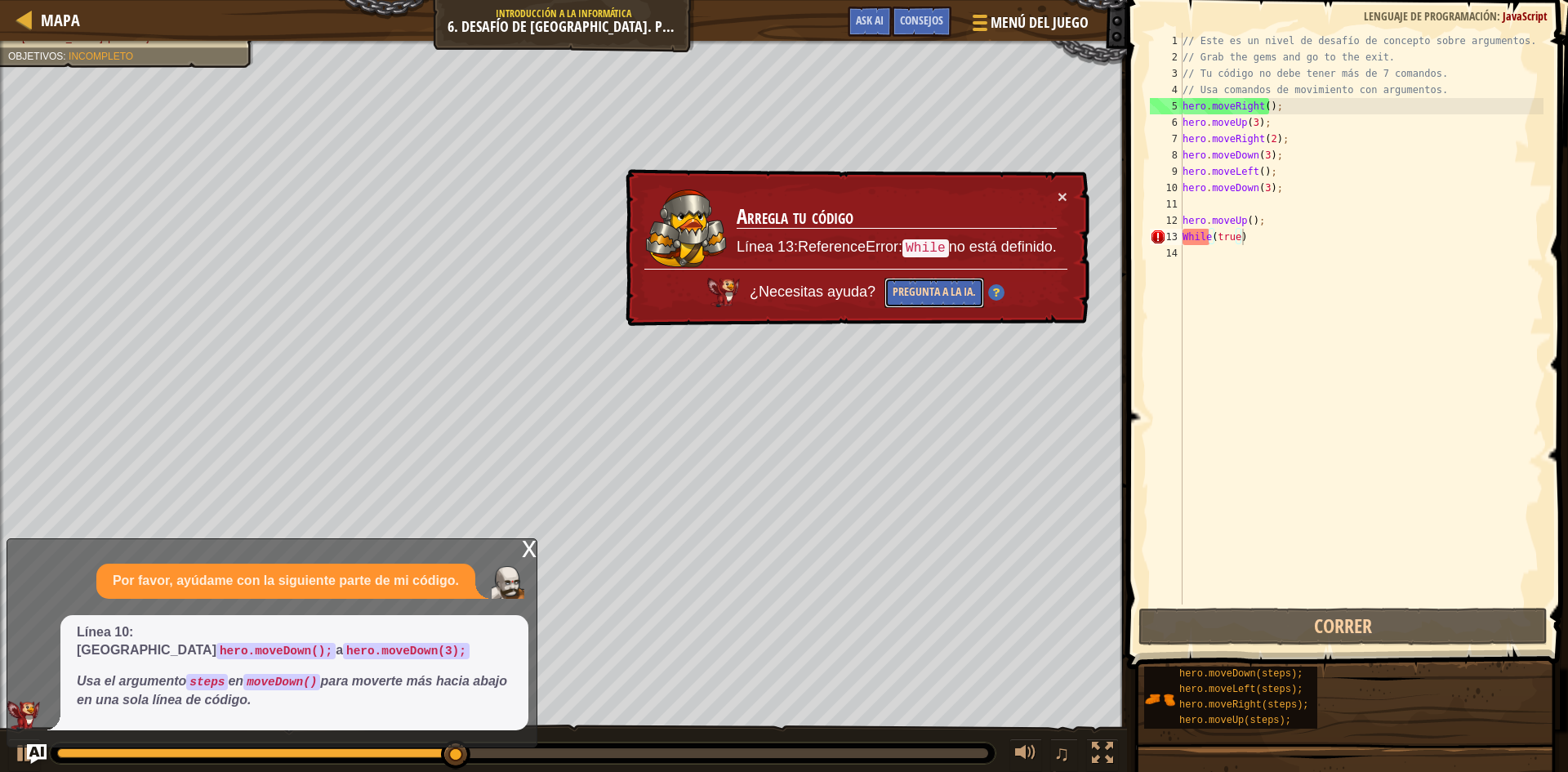
click at [944, 298] on button "Pregunta a la IA." at bounding box center [934, 293] width 99 height 30
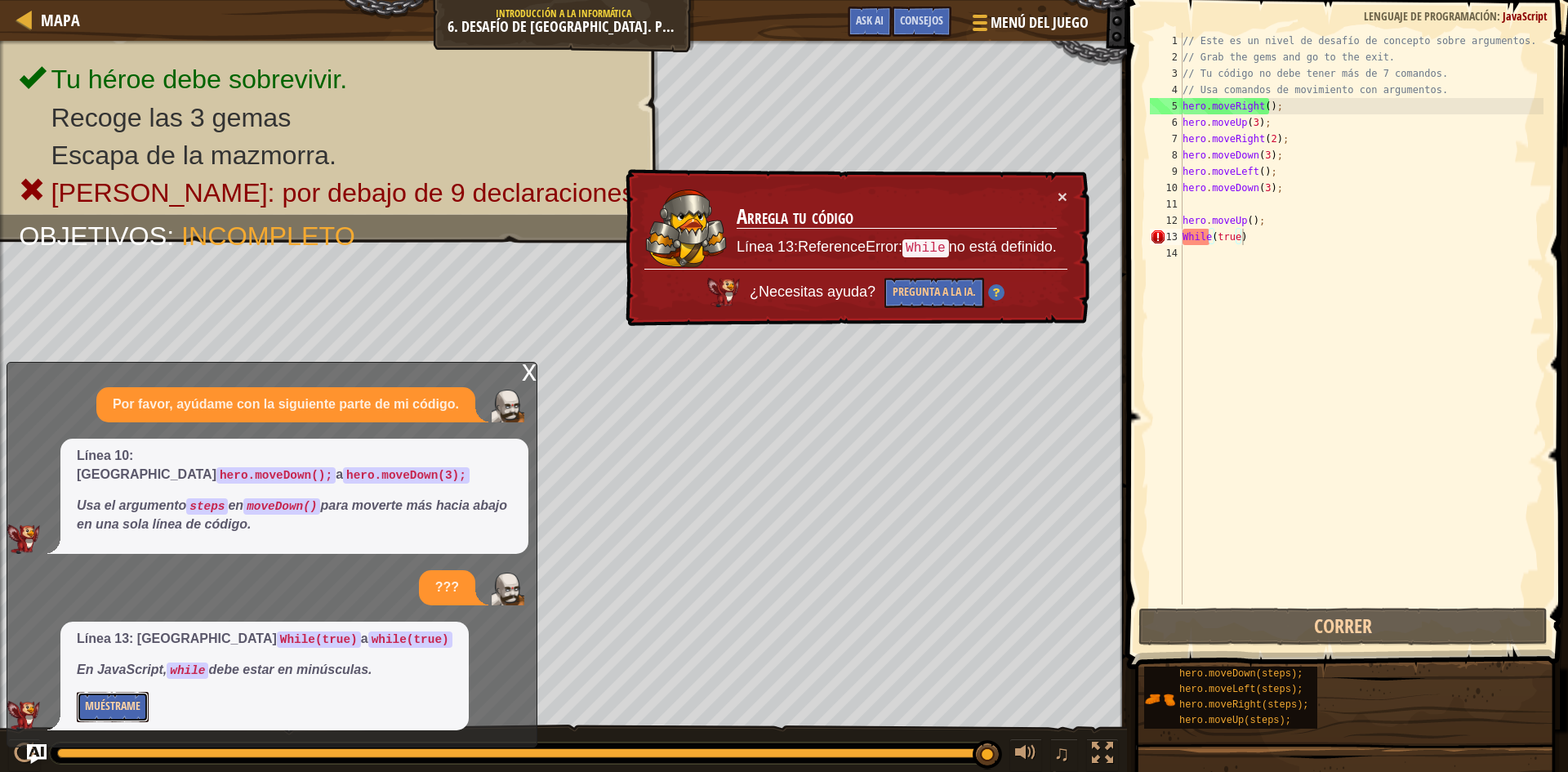
click at [131, 700] on button "Muéstrame" at bounding box center [112, 707] width 72 height 30
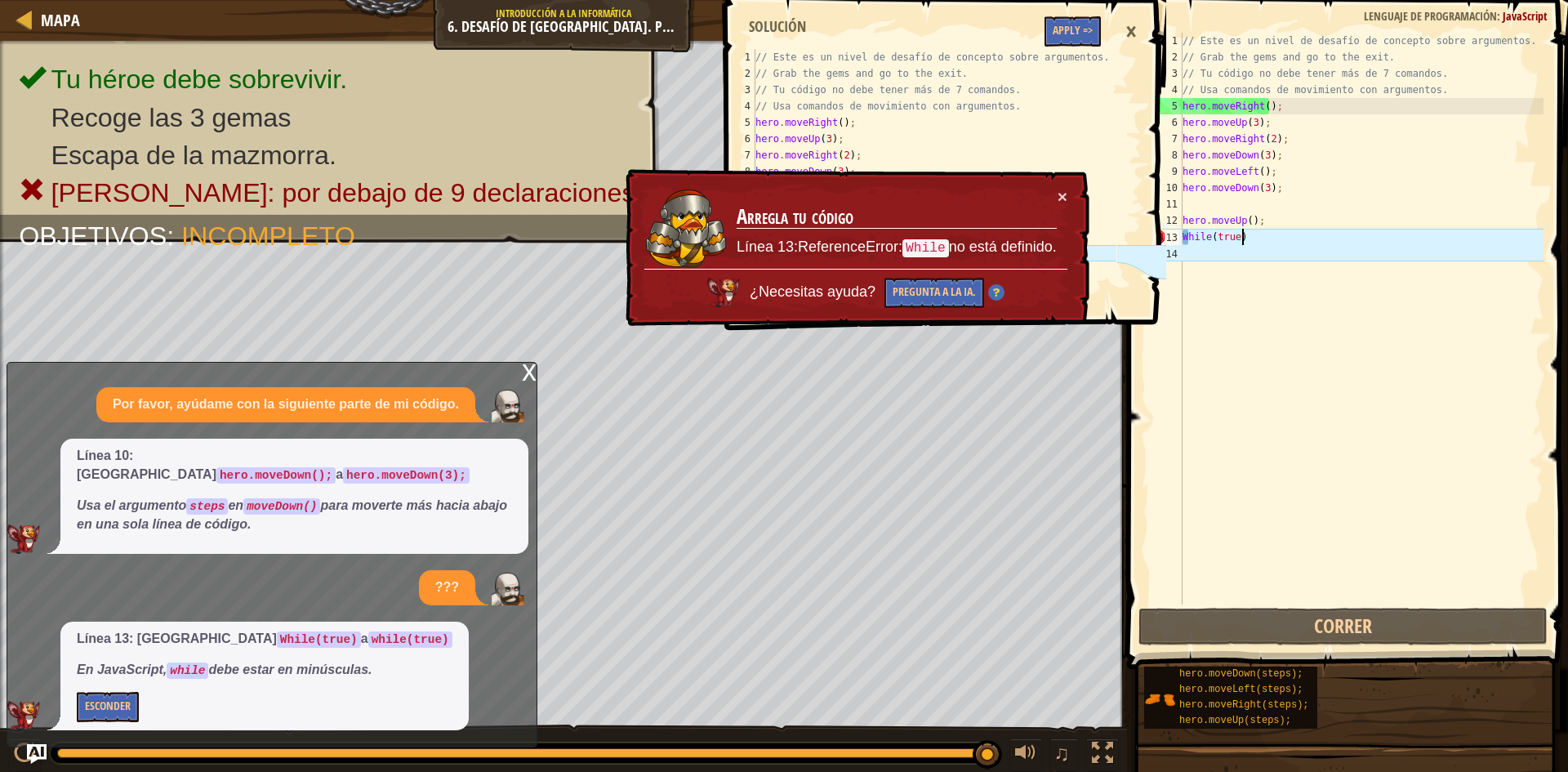
click at [1187, 235] on div "// Este es un nivel de desafío de concepto sobre argumentos. // Grab the gems a…" at bounding box center [1361, 335] width 364 height 604
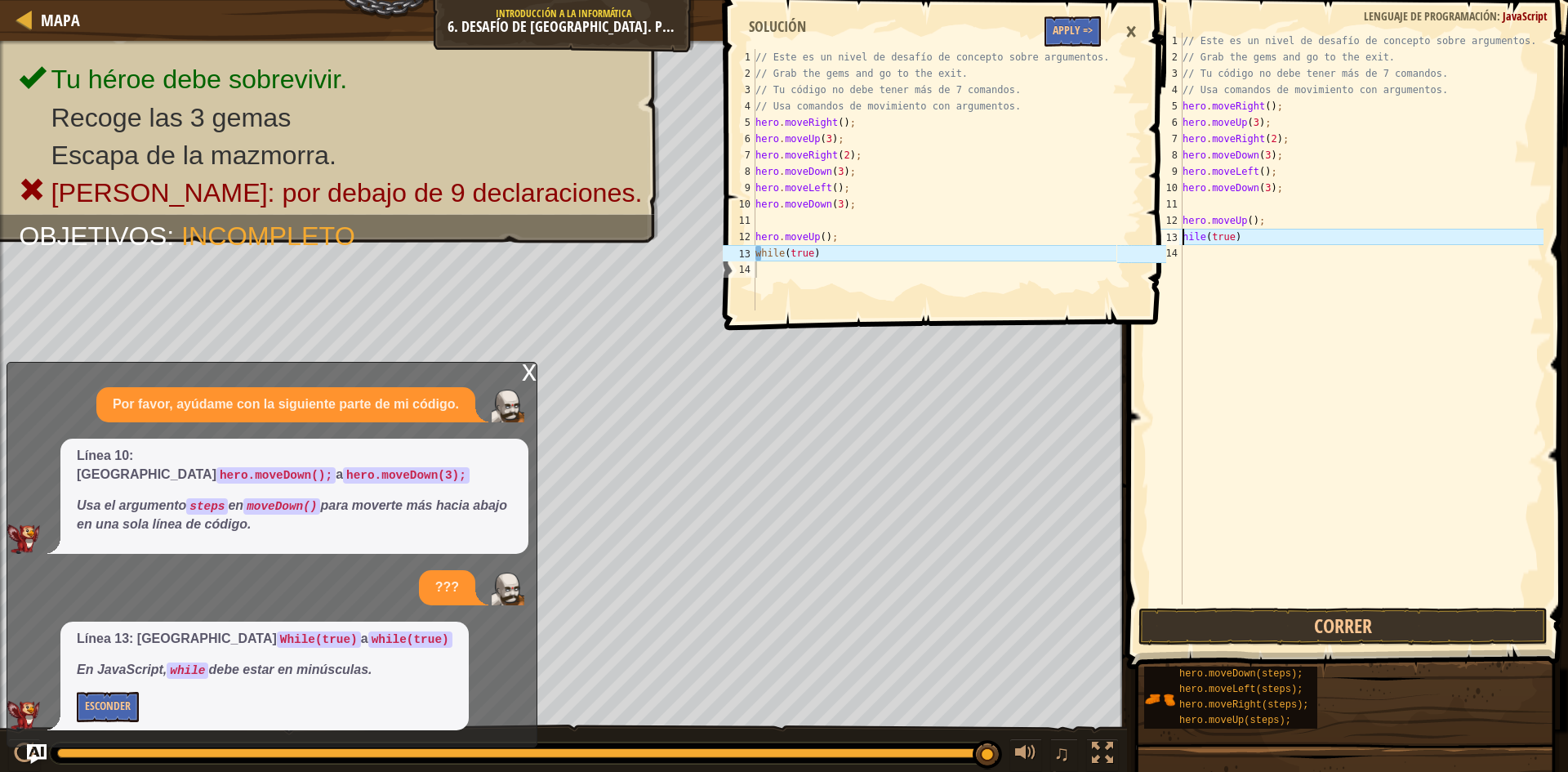
type textarea "while(true)"
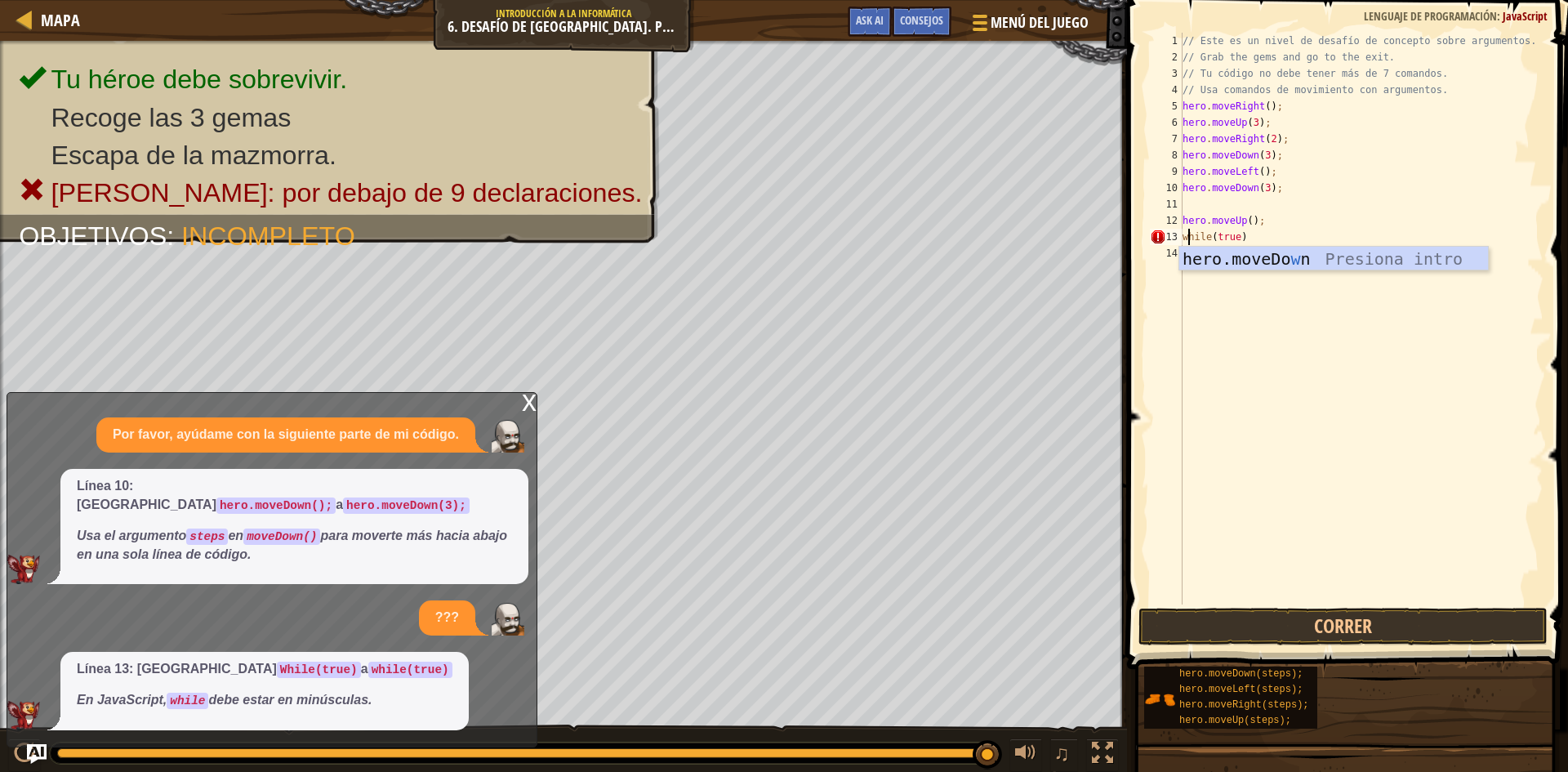
click at [1238, 470] on div "// Este es un nivel de desafío de concepto sobre argumentos. // Grab the gems a…" at bounding box center [1361, 335] width 364 height 604
click at [1217, 624] on button "Correr" at bounding box center [1342, 626] width 410 height 37
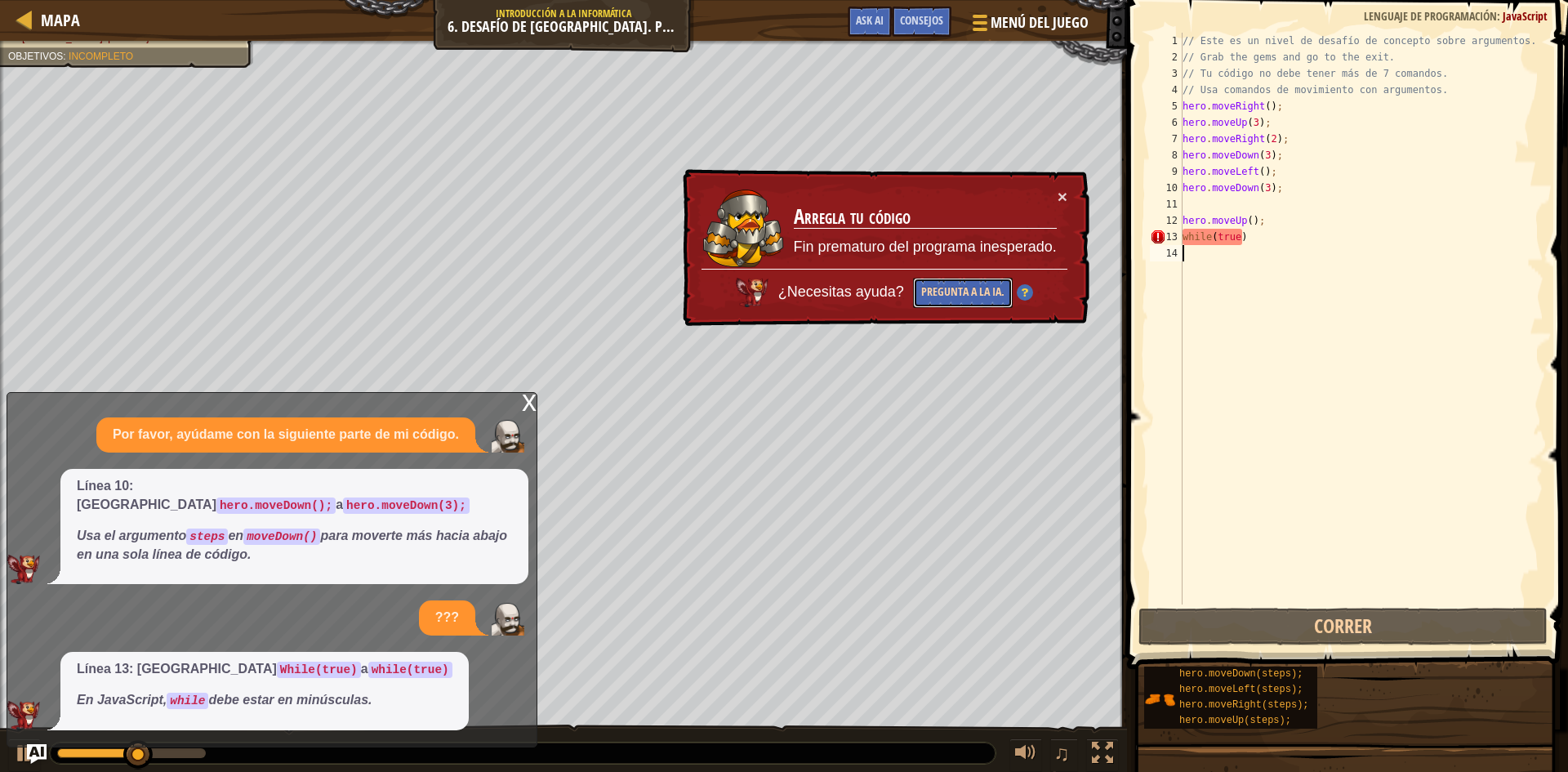
click at [975, 283] on button "Pregunta a la IA." at bounding box center [963, 293] width 99 height 30
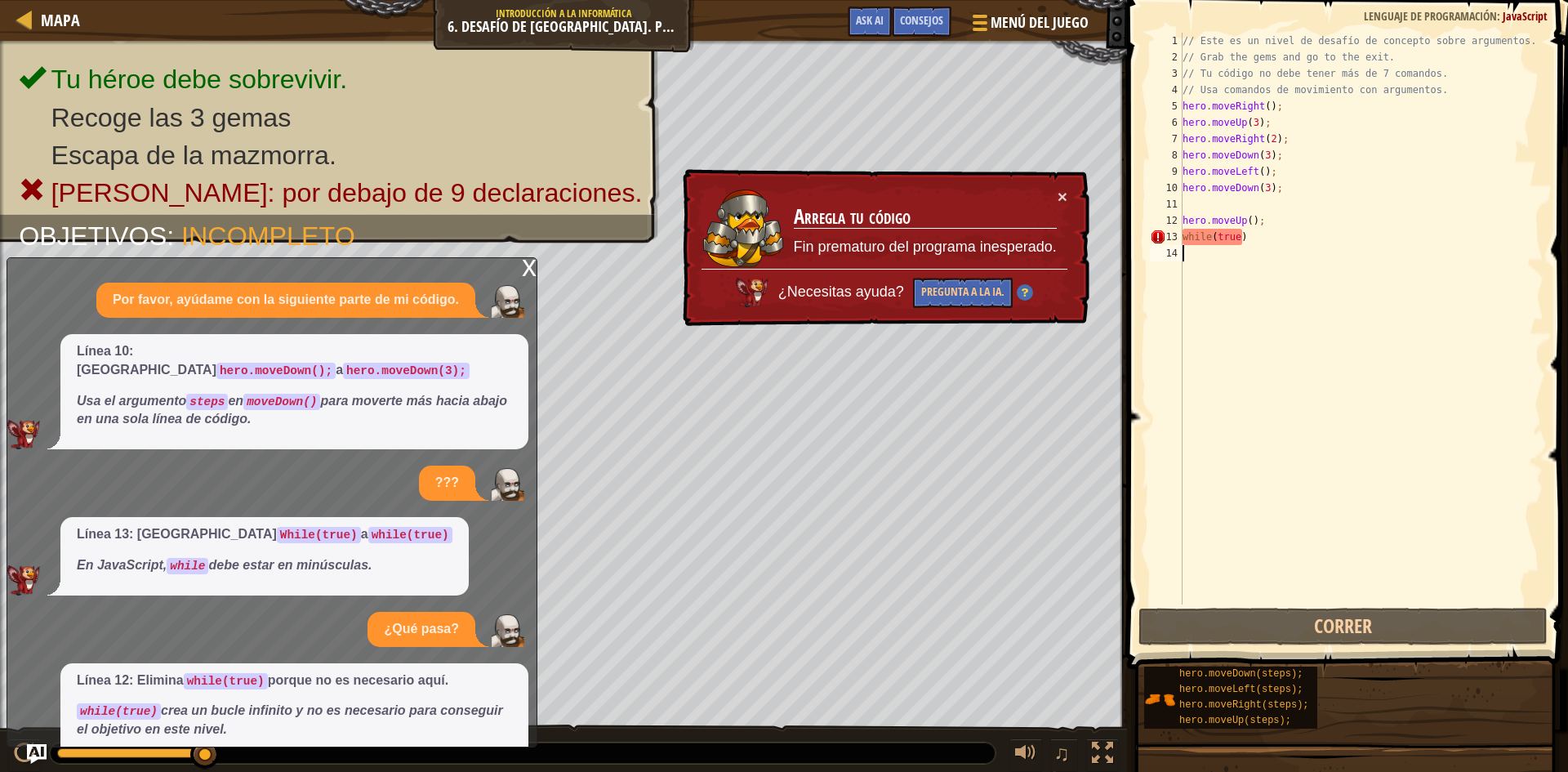
scroll to position [41, 0]
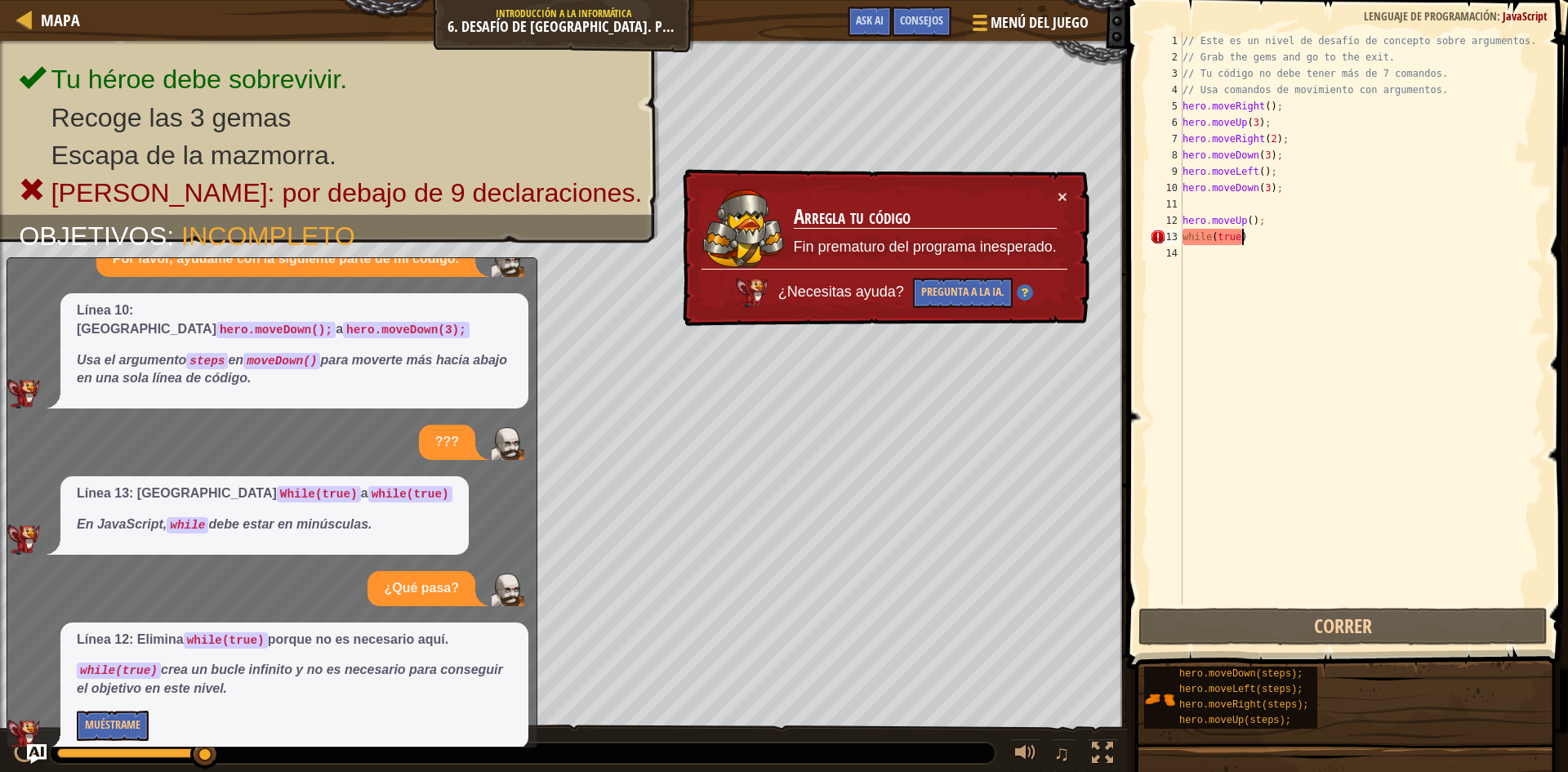
click at [1296, 239] on div "// Este es un nivel de desafío de concepto sobre argumentos. // Grab the gems a…" at bounding box center [1361, 335] width 364 height 604
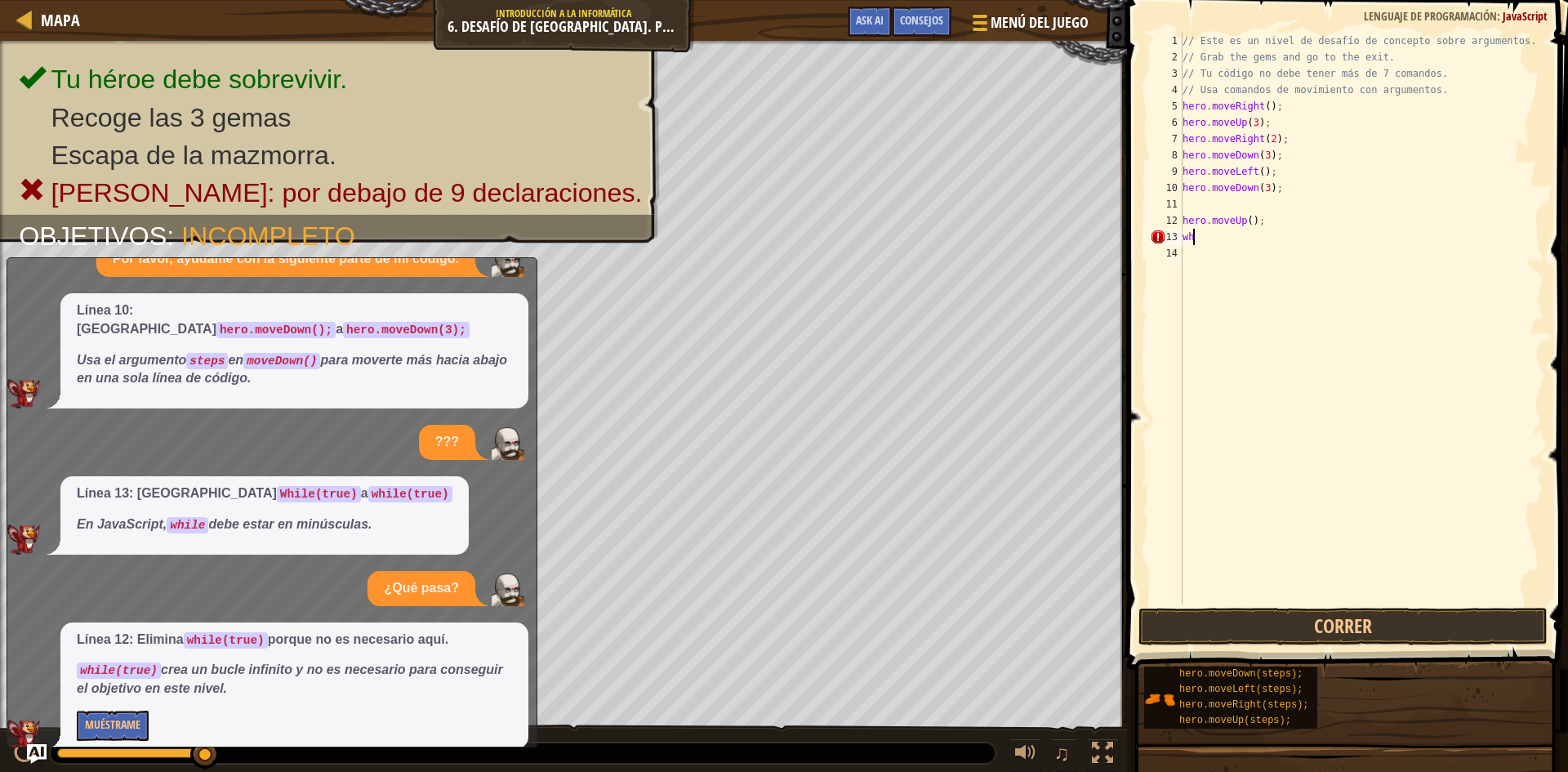
type textarea "w"
click at [1389, 639] on button "Correr" at bounding box center [1342, 626] width 410 height 37
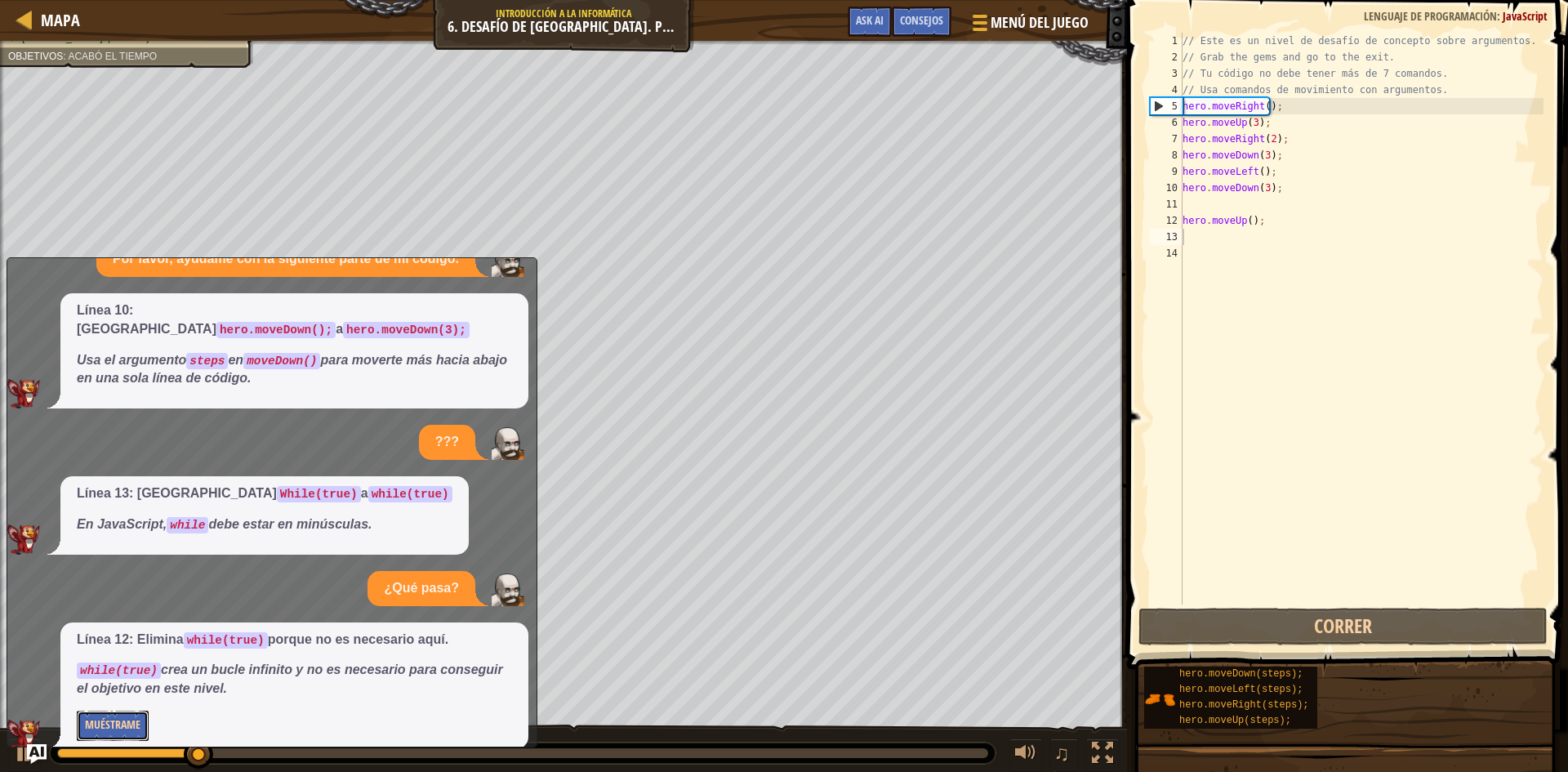
click at [112, 711] on button "Muéstrame" at bounding box center [112, 726] width 72 height 30
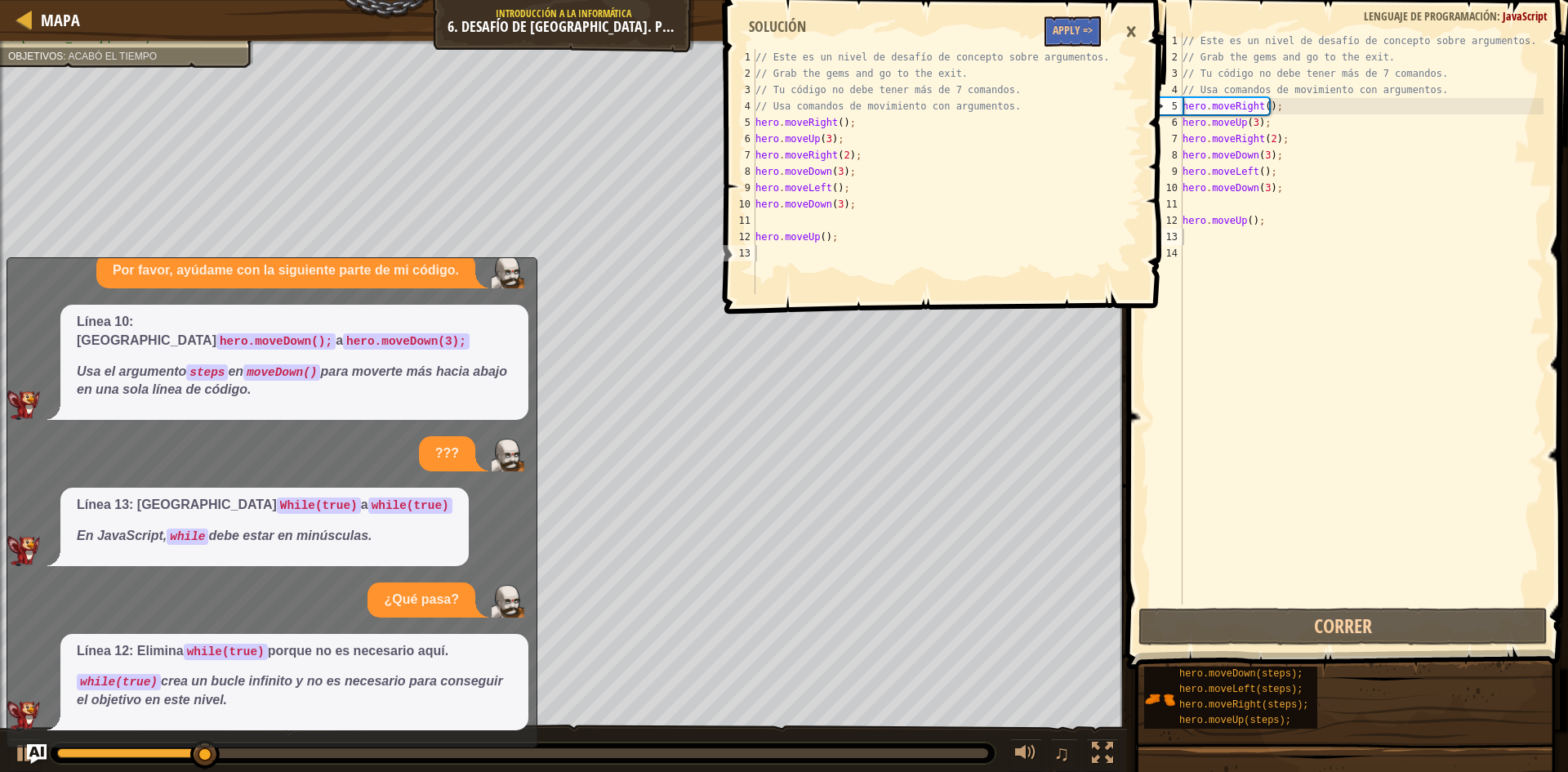
scroll to position [11, 0]
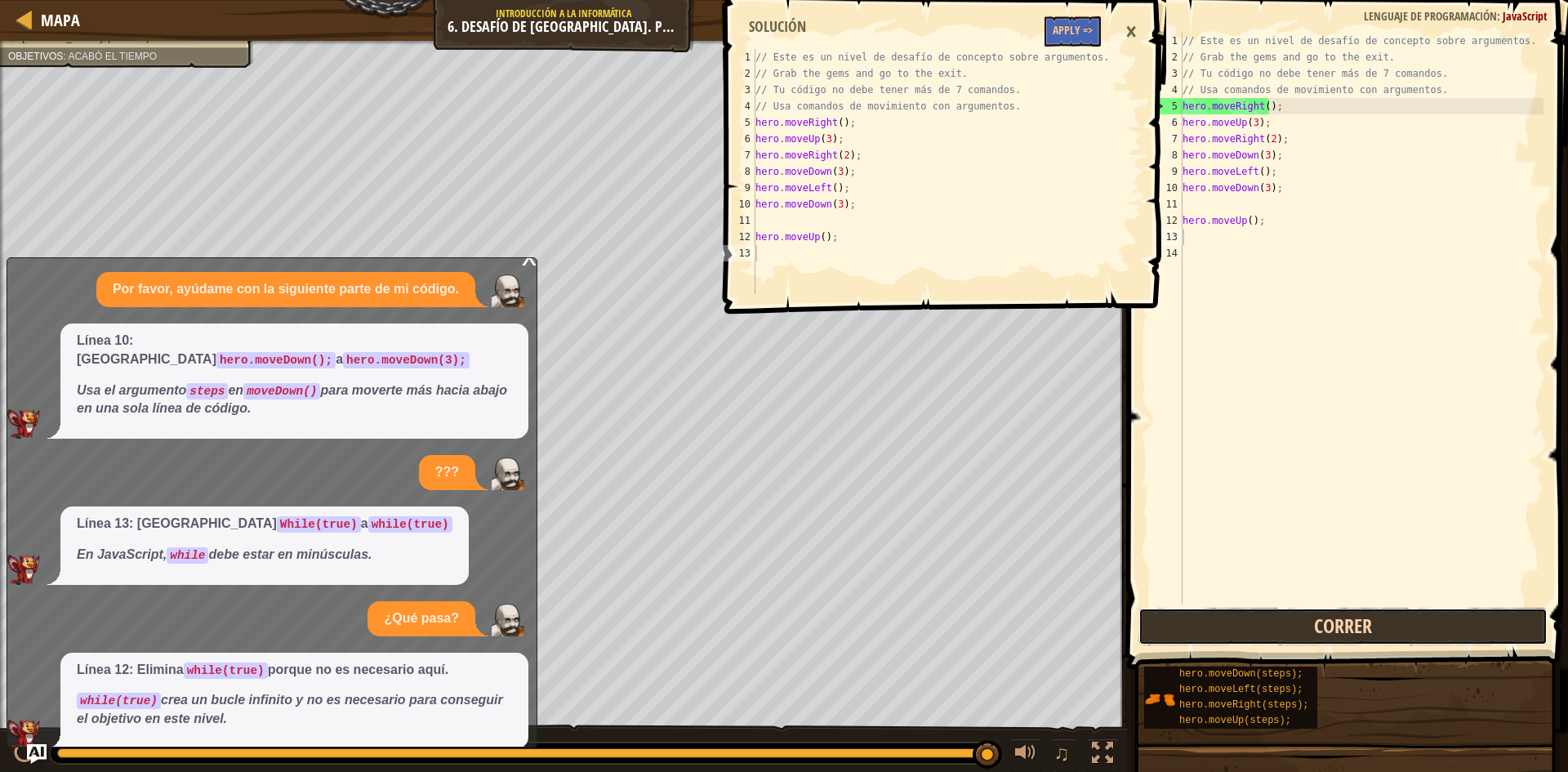
click at [1319, 612] on button "Correr" at bounding box center [1342, 626] width 410 height 37
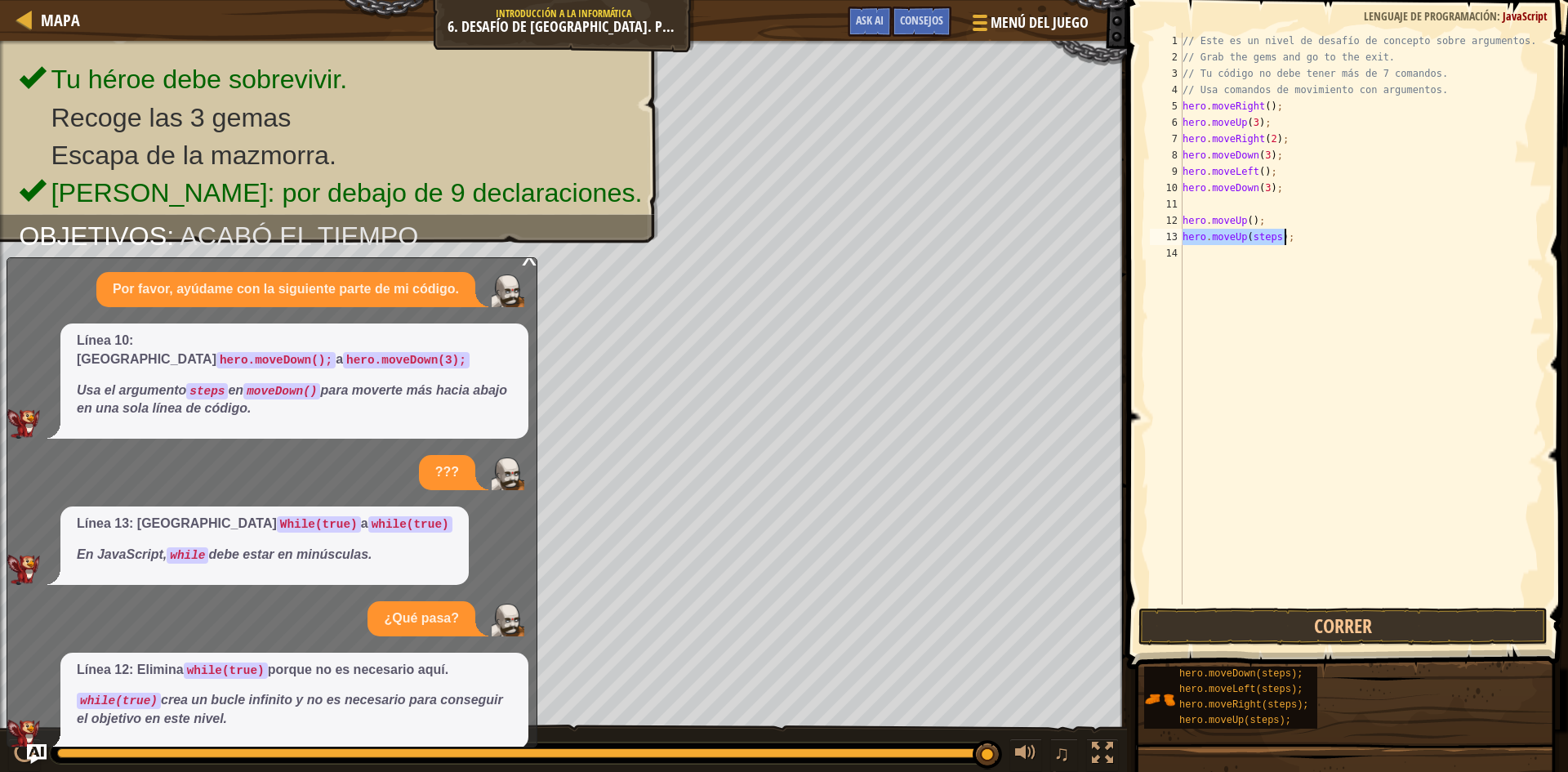
click at [1270, 231] on div "// Este es un nivel de desafío de concepto sobre argumentos. // Grab the gems a…" at bounding box center [1361, 318] width 364 height 571
click at [1277, 236] on div "// Este es un nivel de desafío de concepto sobre argumentos. // Grab the gems a…" at bounding box center [1361, 335] width 364 height 604
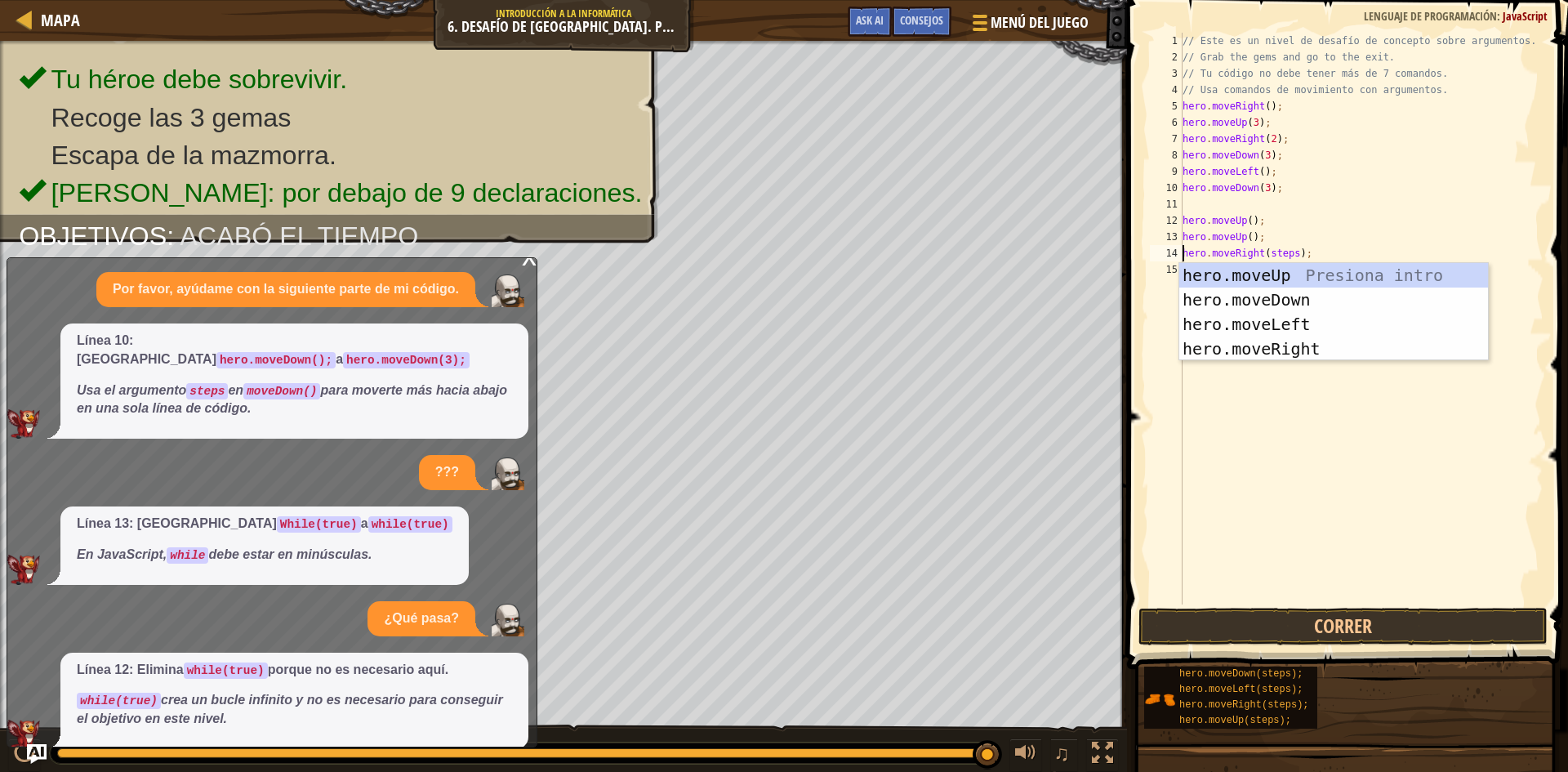
click at [1287, 251] on div "// Este es un nivel de desafío de concepto sobre argumentos. // Grab the gems a…" at bounding box center [1361, 335] width 364 height 604
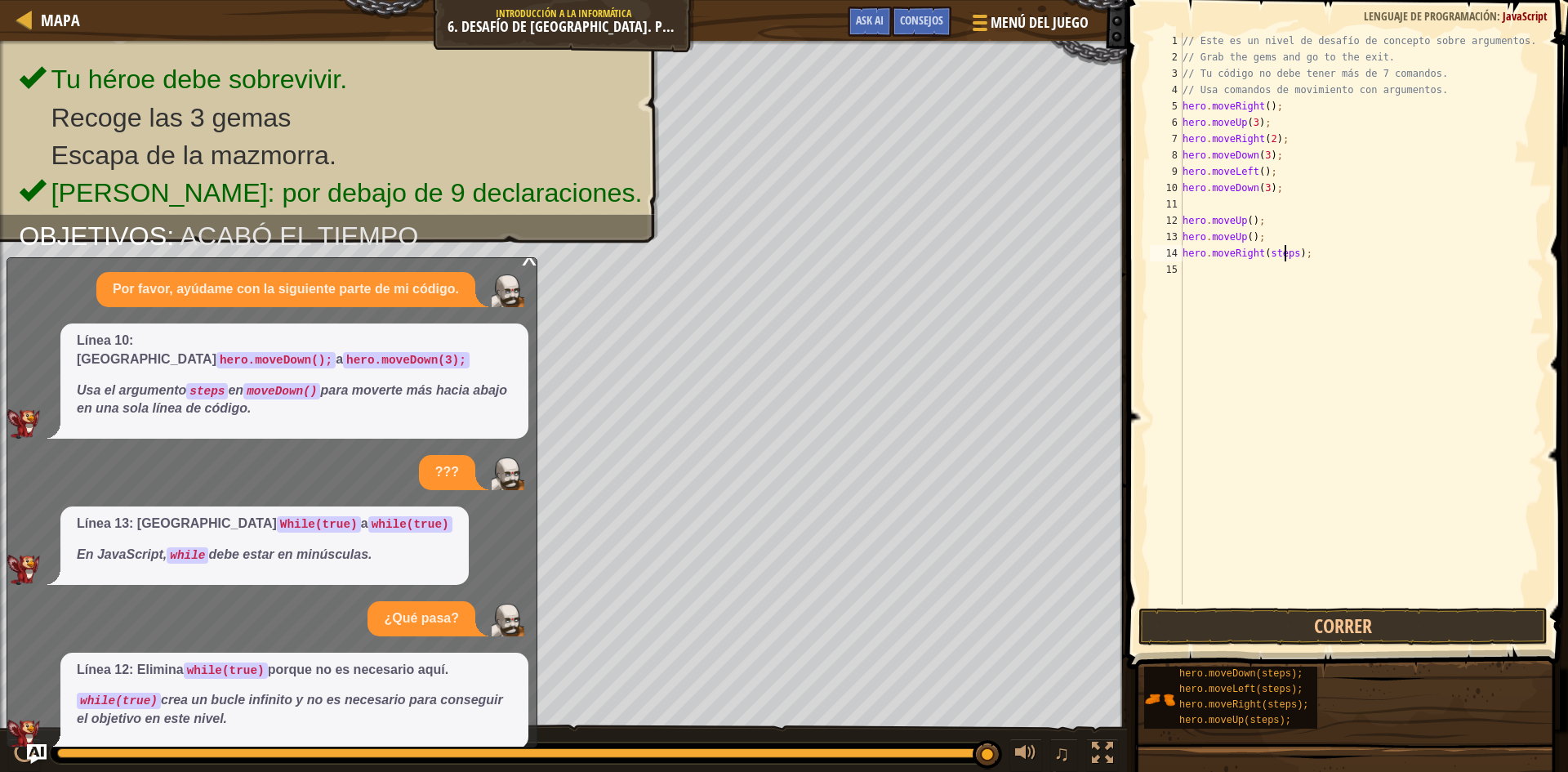
click at [1292, 251] on div "// Este es un nivel de desafío de concepto sobre argumentos. // Grab the gems a…" at bounding box center [1361, 335] width 364 height 604
type textarea "hero.moveRight(2);"
click at [1360, 627] on button "Correr" at bounding box center [1342, 626] width 410 height 37
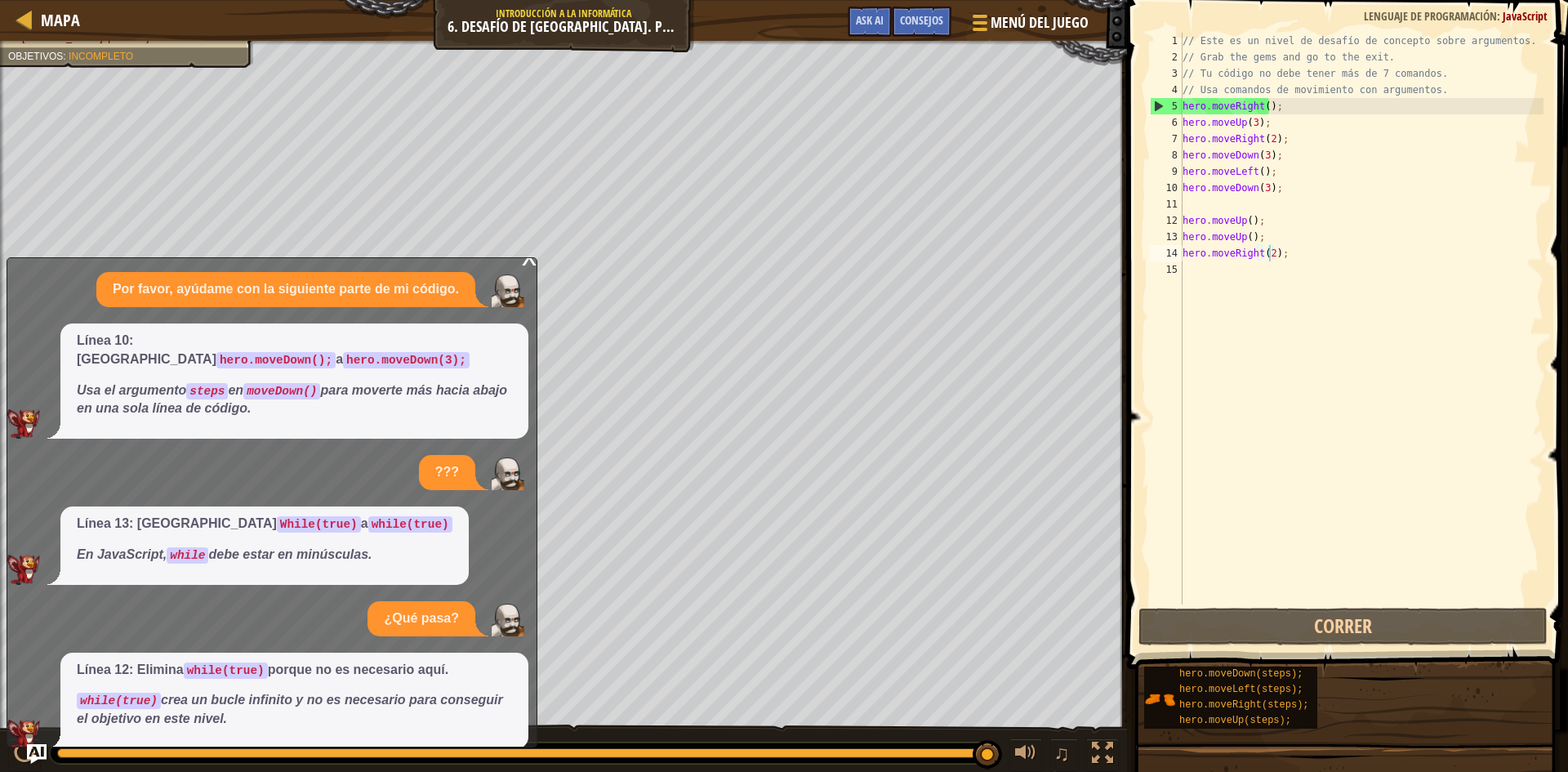
drag, startPoint x: 435, startPoint y: 397, endPoint x: 427, endPoint y: 398, distance: 8.1
click at [429, 399] on p "Usa el argumento steps en moveDown() para moverte más hacia abajo en una sola l…" at bounding box center [294, 400] width 435 height 37
click at [193, 667] on span "Línea 12: Elimina while(true) porque no es necesario aquí. while(true) crea un …" at bounding box center [294, 695] width 435 height 68
click at [269, 349] on p "Línea 10: [MEDICAL_DATA] hero.moveDown(); a hero.moveDown(3);" at bounding box center [294, 350] width 435 height 37
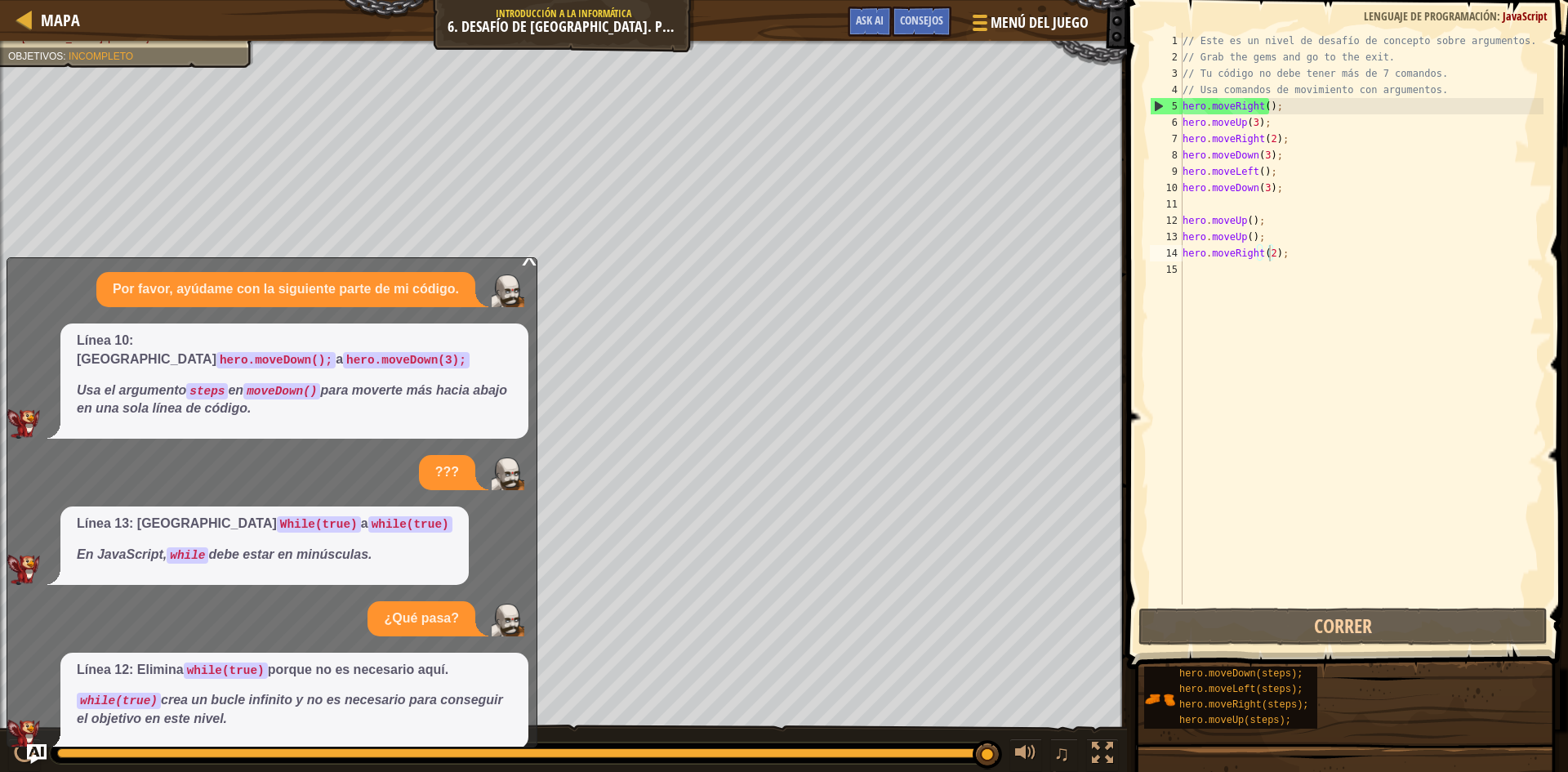
click at [1190, 266] on div "// Este es un nivel de desafío de concepto sobre argumentos. // Grab the gems a…" at bounding box center [1361, 335] width 364 height 604
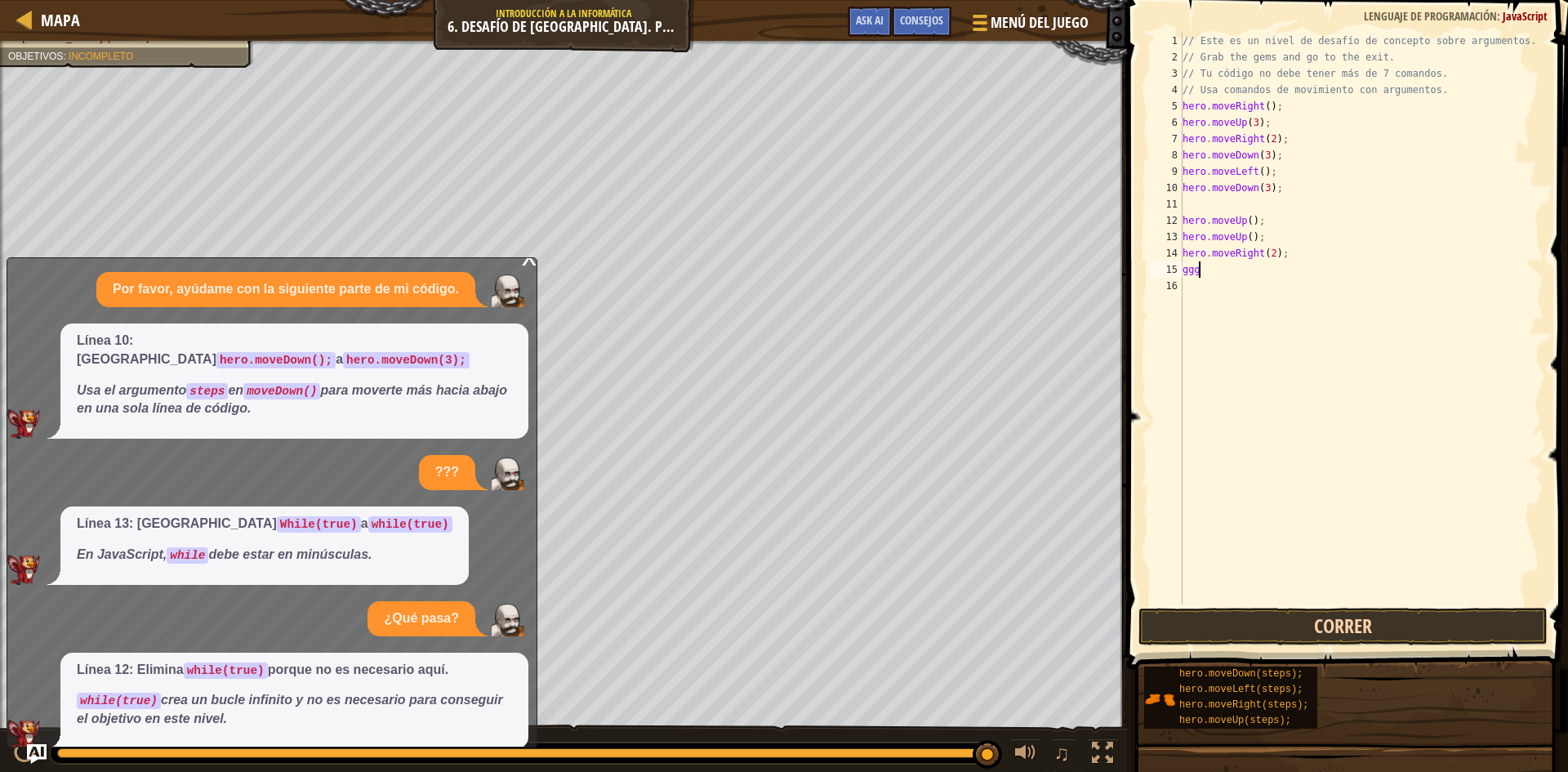
type textarea "ggg"
click at [1436, 614] on button "Correr" at bounding box center [1342, 626] width 410 height 37
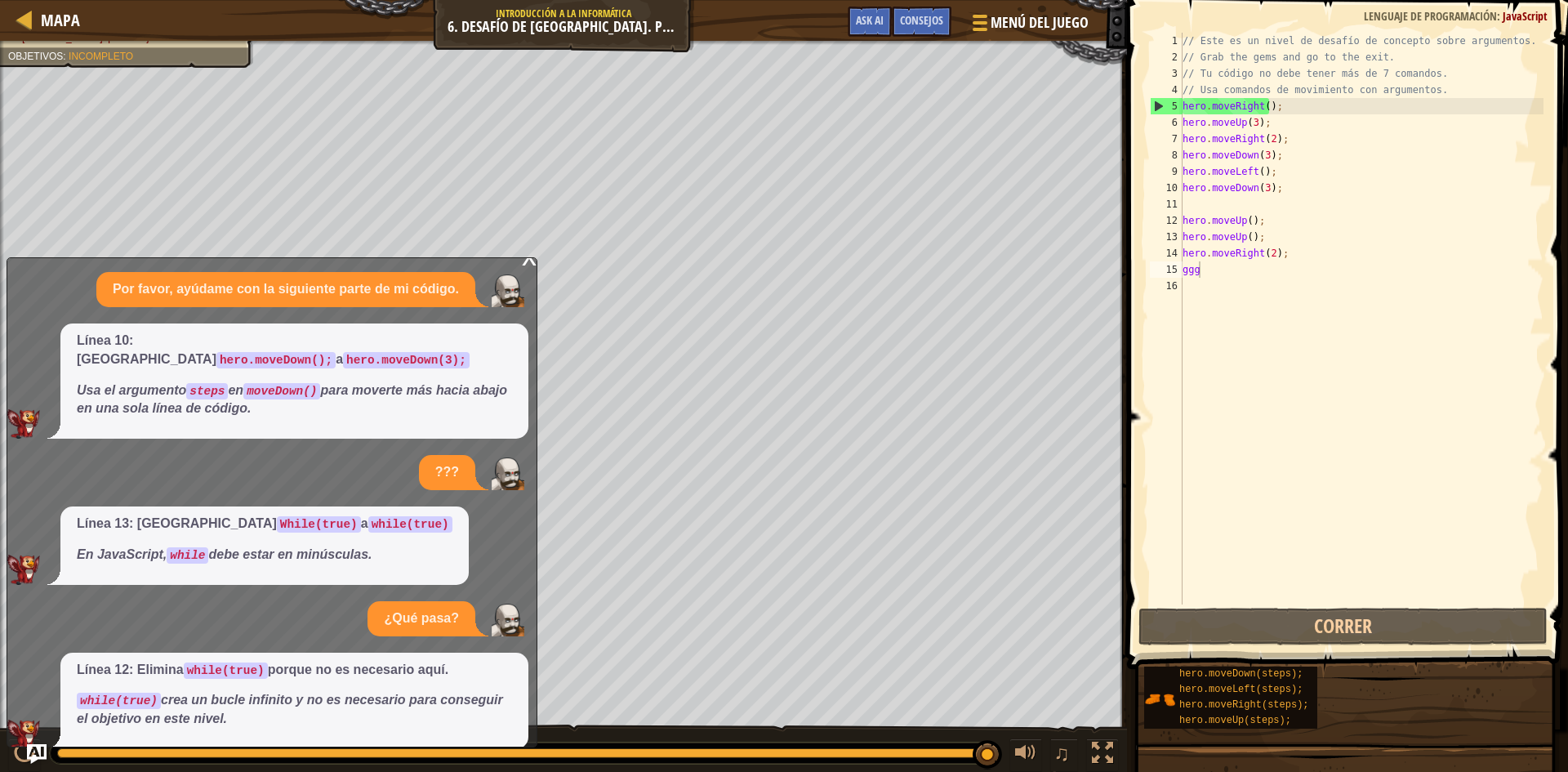
click at [626, 27] on div "Mapa Introducción a la Informática 6. Desafío de [GEOGRAPHIC_DATA]. Pasos Largo…" at bounding box center [563, 20] width 1126 height 41
click at [130, 668] on span "Línea 12: Elimina while(true) porque no es necesario aquí. while(true) crea un …" at bounding box center [294, 695] width 435 height 68
drag, startPoint x: 762, startPoint y: 28, endPoint x: 852, endPoint y: 23, distance: 90.1
click at [764, 28] on div "Mapa Introducción a la Informática 6. Desafío de [GEOGRAPHIC_DATA]. Pasos Largo…" at bounding box center [563, 20] width 1126 height 41
click at [867, 28] on button "Ask AI" at bounding box center [870, 21] width 44 height 30
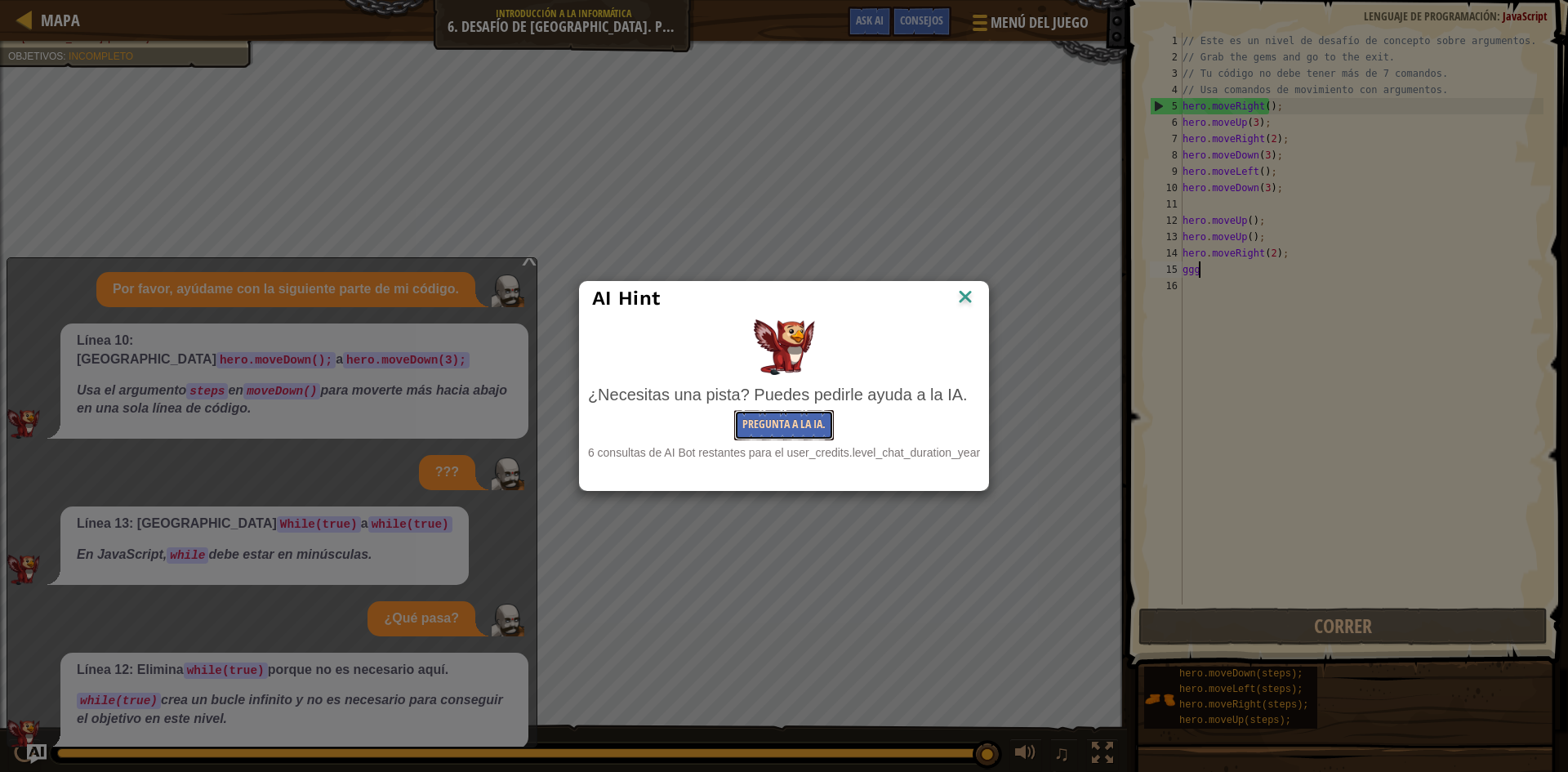
click at [773, 433] on button "Pregunta a la IA." at bounding box center [784, 425] width 99 height 30
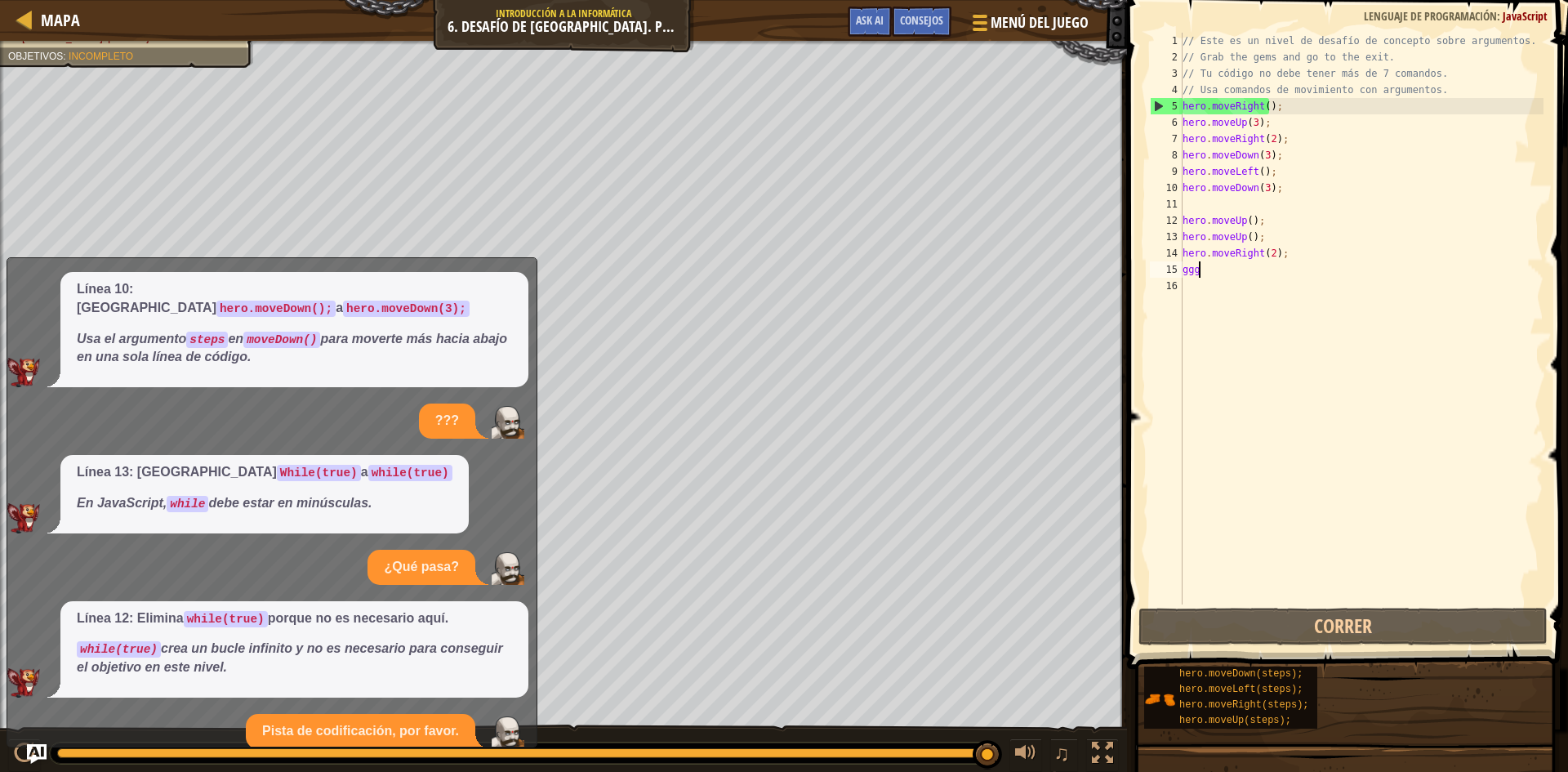
scroll to position [187, 0]
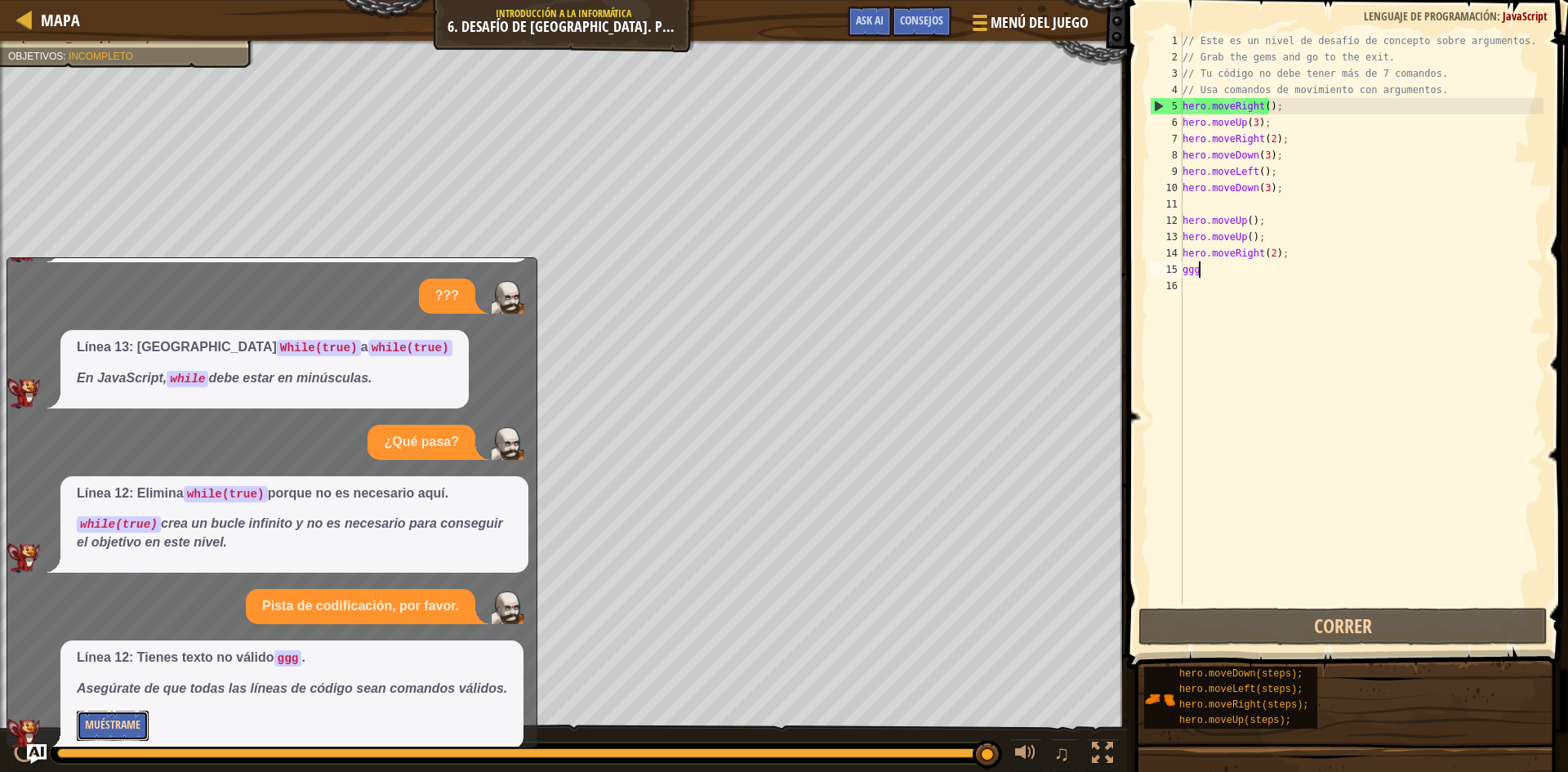
click at [101, 720] on button "Muéstrame" at bounding box center [112, 726] width 72 height 30
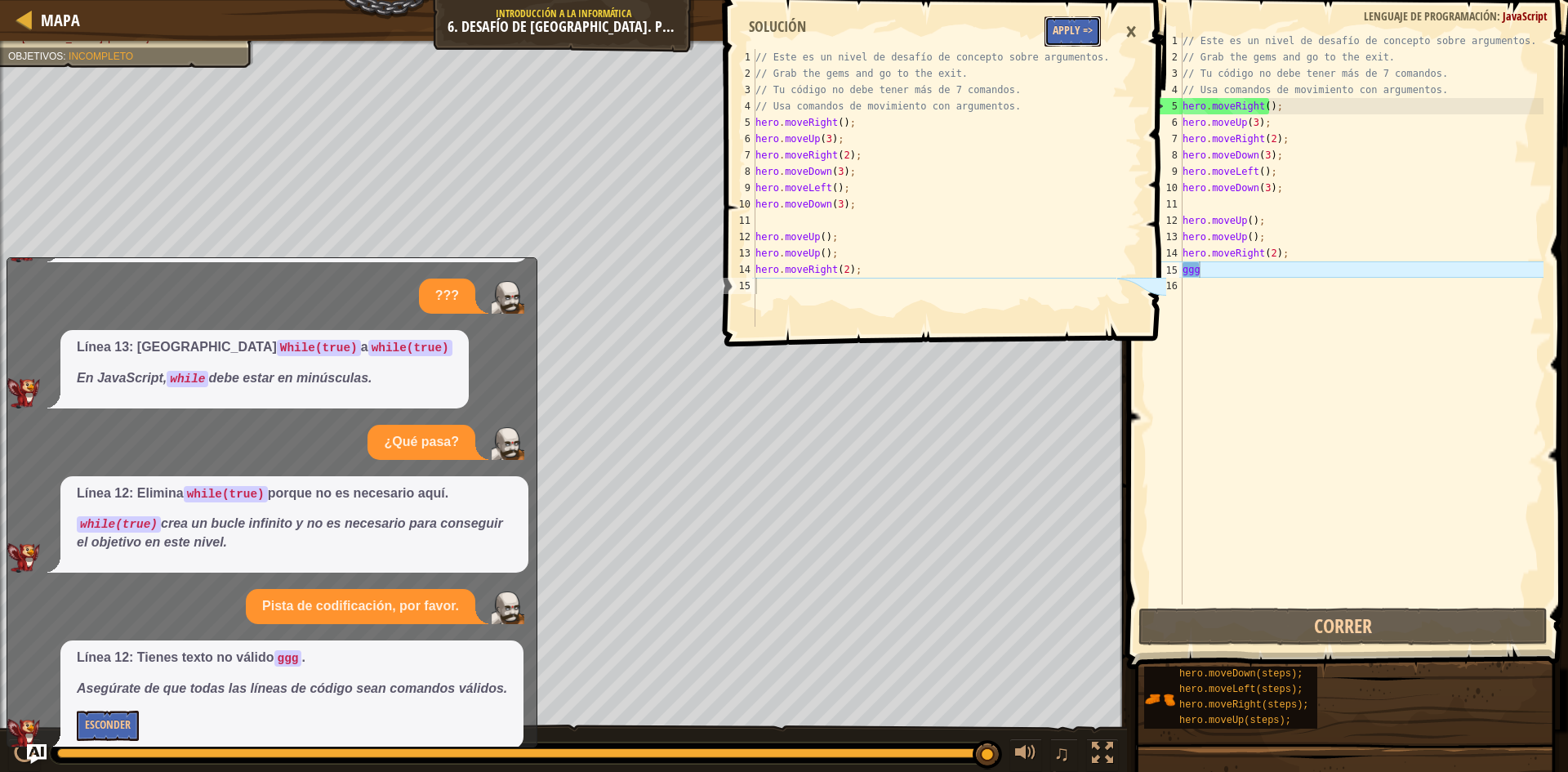
click at [1055, 36] on button "Apply =>" at bounding box center [1072, 31] width 56 height 30
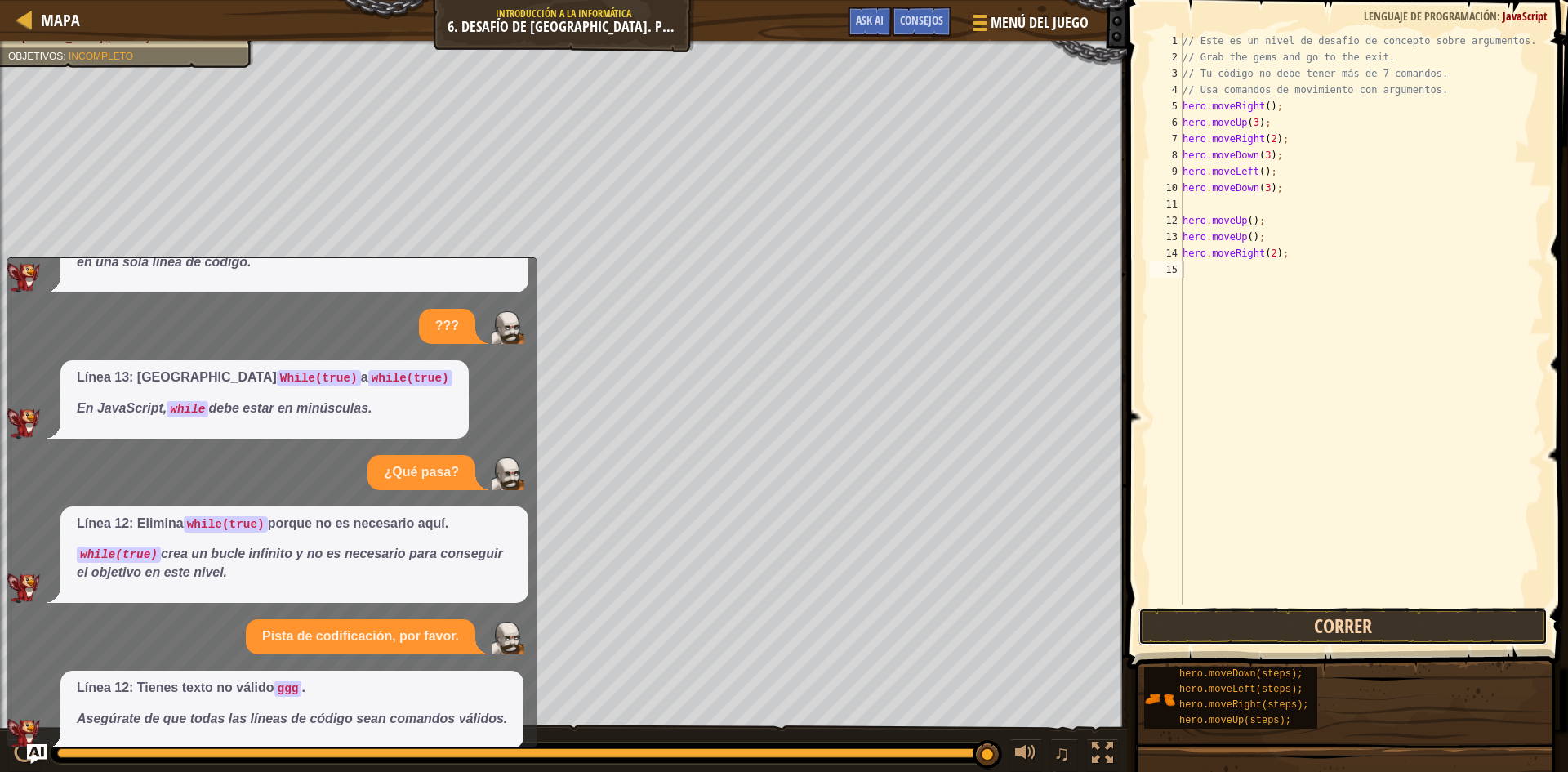
click at [1274, 627] on button "Correr" at bounding box center [1342, 626] width 410 height 37
click at [1405, 617] on button "Correr" at bounding box center [1342, 626] width 410 height 37
click at [1255, 631] on button "Correr" at bounding box center [1342, 626] width 410 height 37
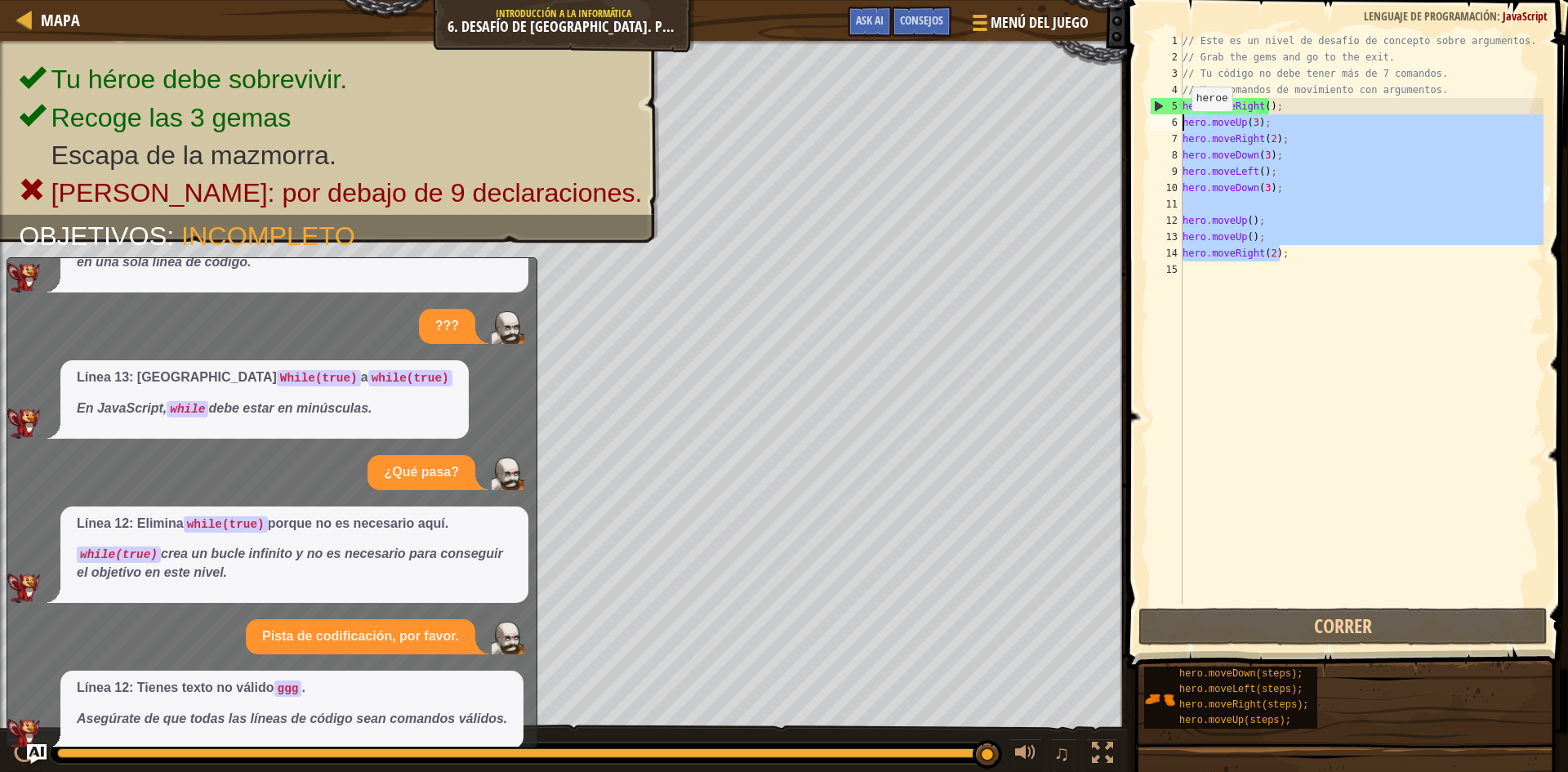
drag, startPoint x: 1285, startPoint y: 253, endPoint x: 1163, endPoint y: 124, distance: 177.6
click at [1163, 124] on div "1 2 3 4 5 6 7 8 9 10 11 12 13 14 15 // Este es un nivel de desafío de concepto …" at bounding box center [1345, 318] width 397 height 571
type textarea "hero.moveUp(3); hero.moveRight(2);"
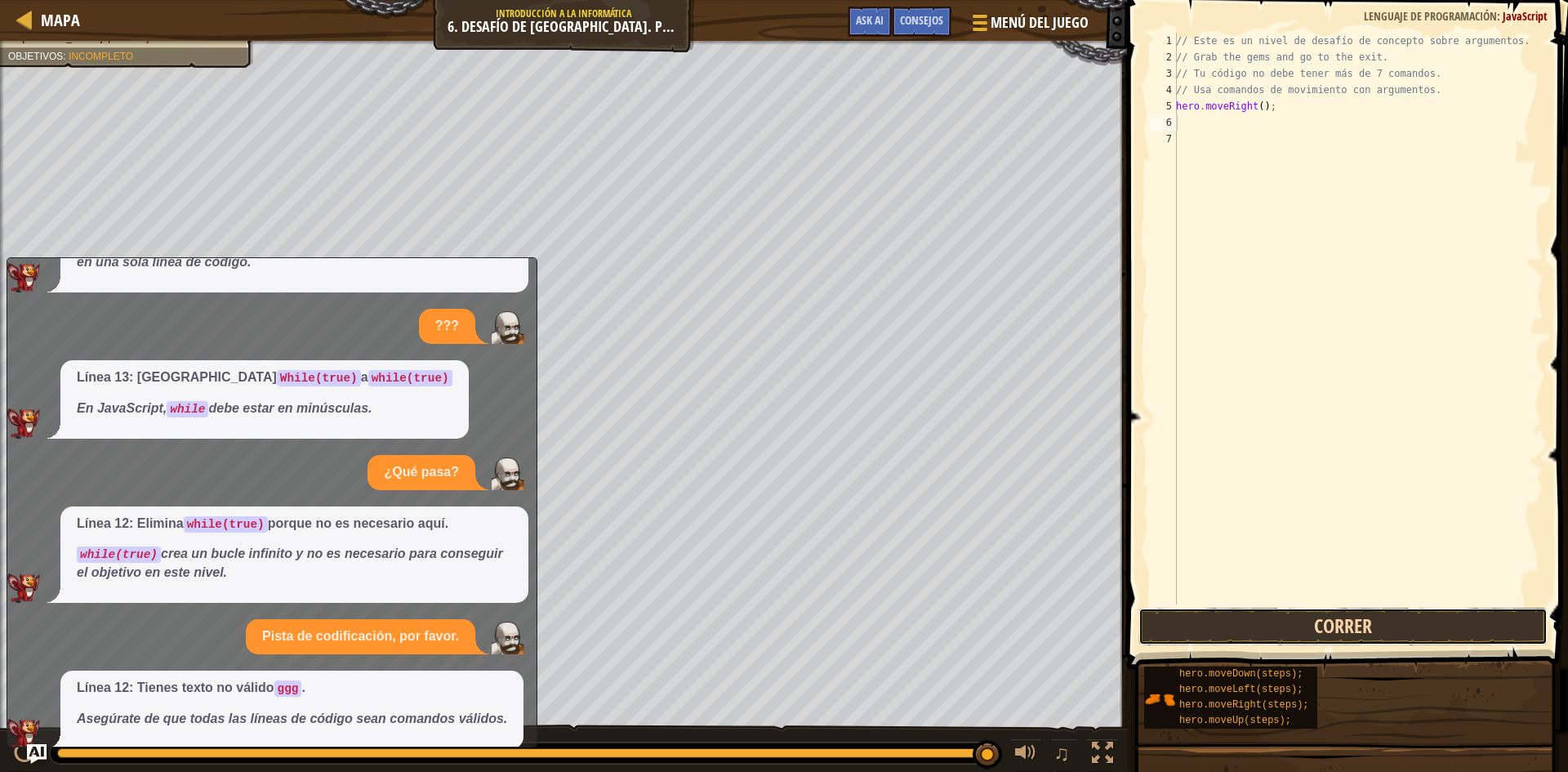
drag, startPoint x: 1312, startPoint y: 624, endPoint x: 1287, endPoint y: 613, distance: 27.3
click at [1305, 623] on button "Correr" at bounding box center [1342, 626] width 410 height 37
